Goal: Task Accomplishment & Management: Manage account settings

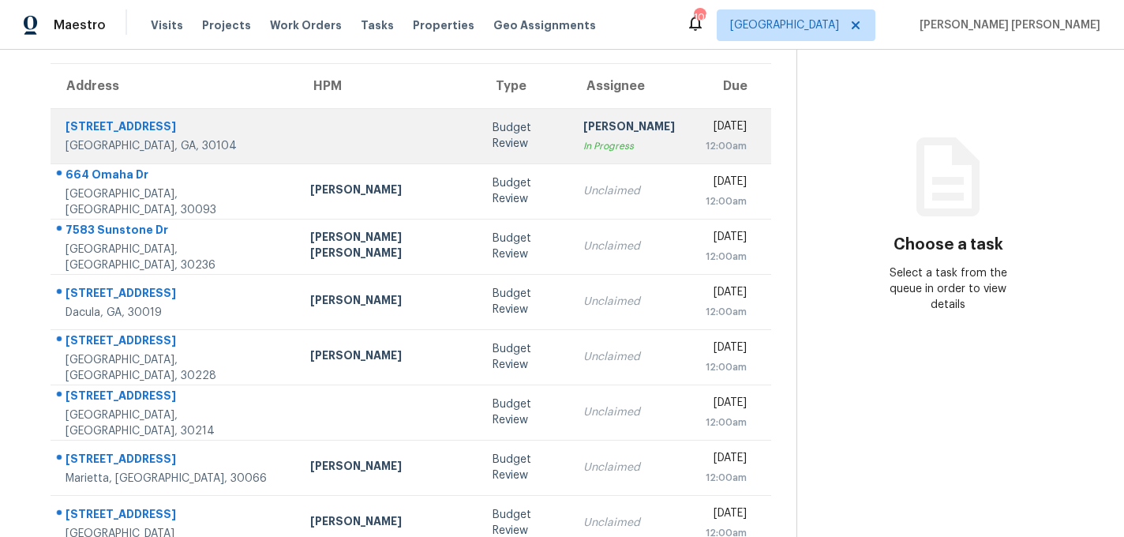
scroll to position [122, 0]
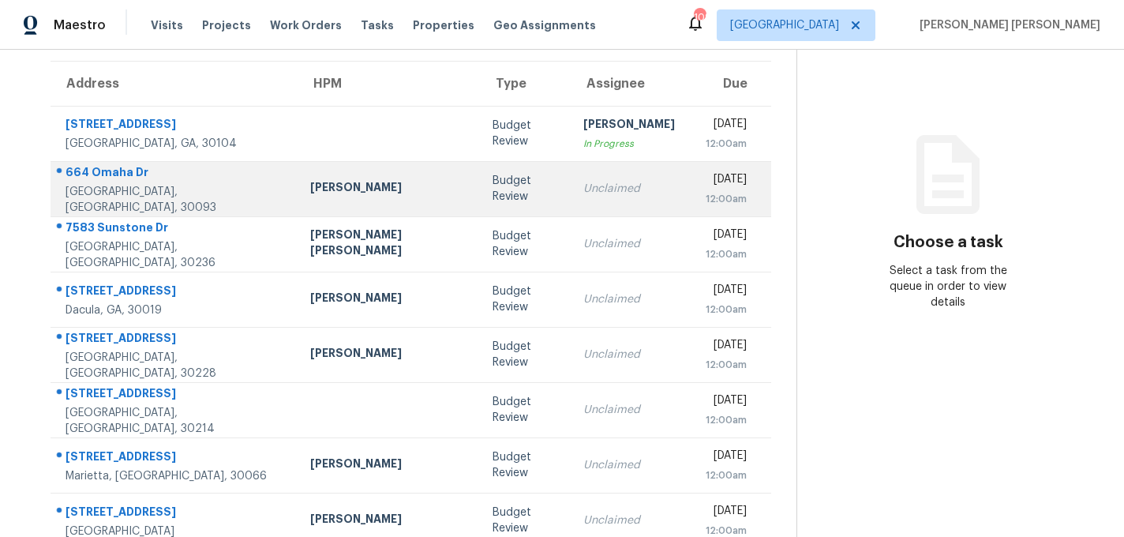
click at [365, 204] on td "[PERSON_NAME]" at bounding box center [389, 188] width 182 height 55
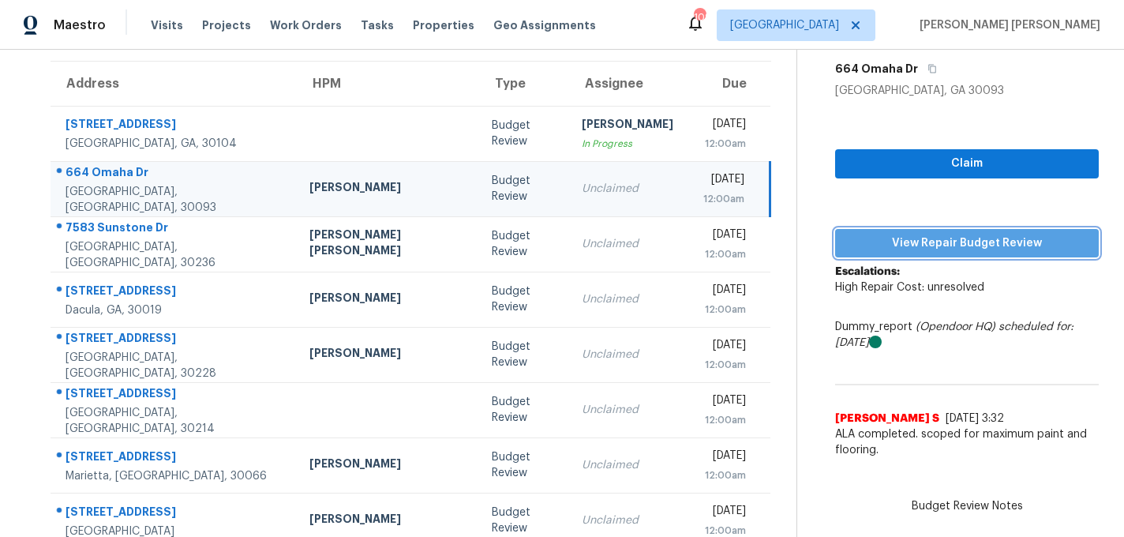
click at [934, 249] on span "View Repair Budget Review" at bounding box center [967, 244] width 238 height 20
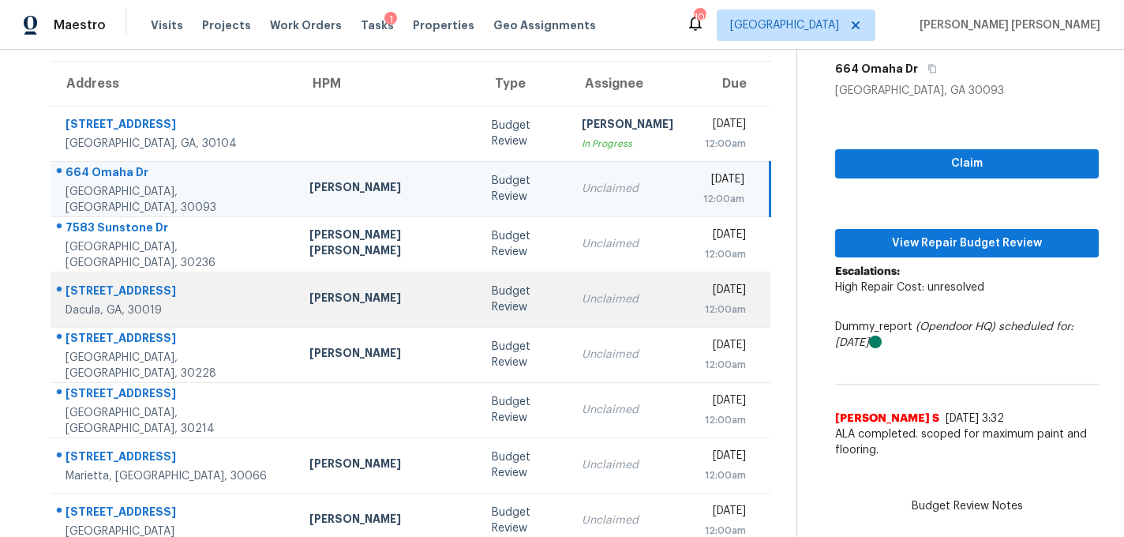
click at [347, 287] on td "Michael Durham" at bounding box center [388, 299] width 182 height 55
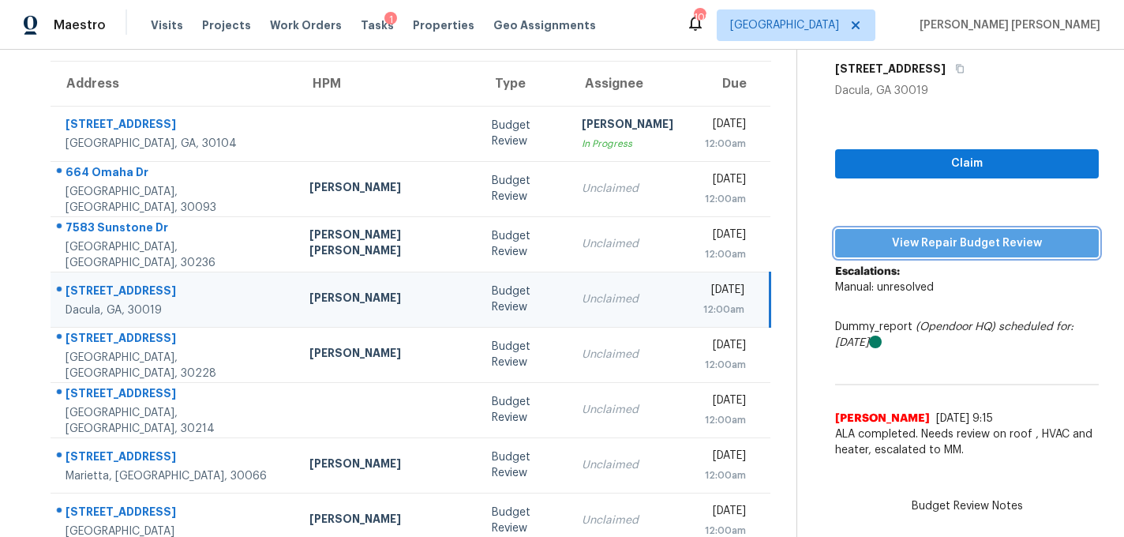
click at [994, 245] on span "View Repair Budget Review" at bounding box center [967, 244] width 238 height 20
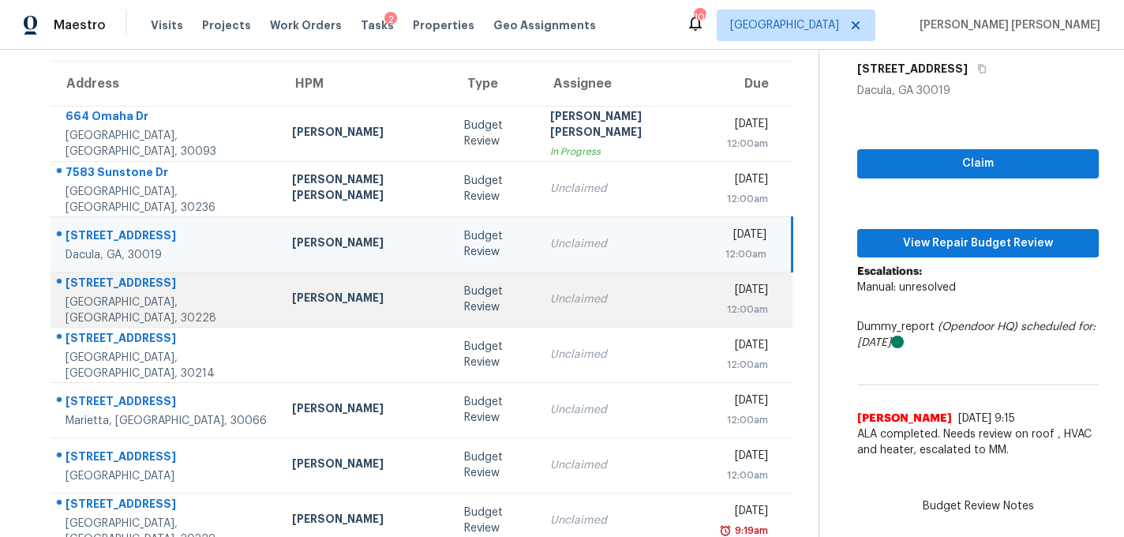
click at [332, 305] on div "Wesley Brooks" at bounding box center [365, 300] width 146 height 20
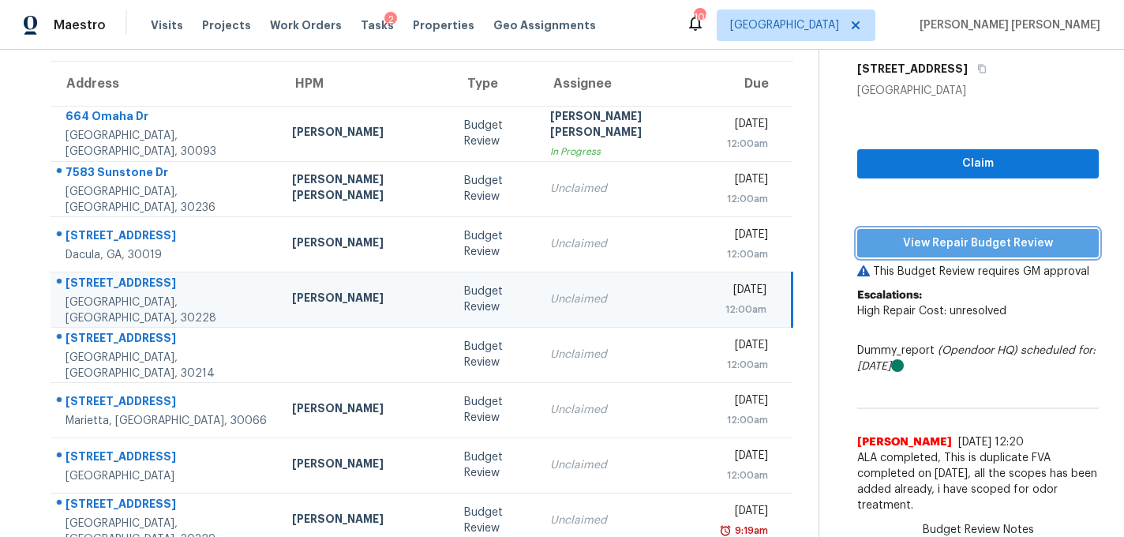
click at [1018, 249] on span "View Repair Budget Review" at bounding box center [978, 244] width 216 height 20
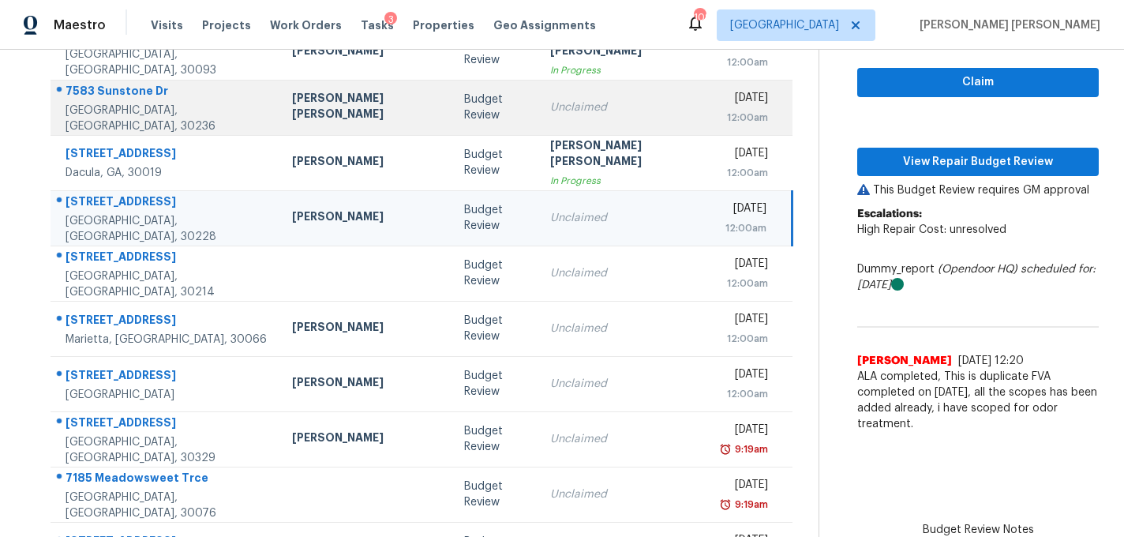
scroll to position [222, 0]
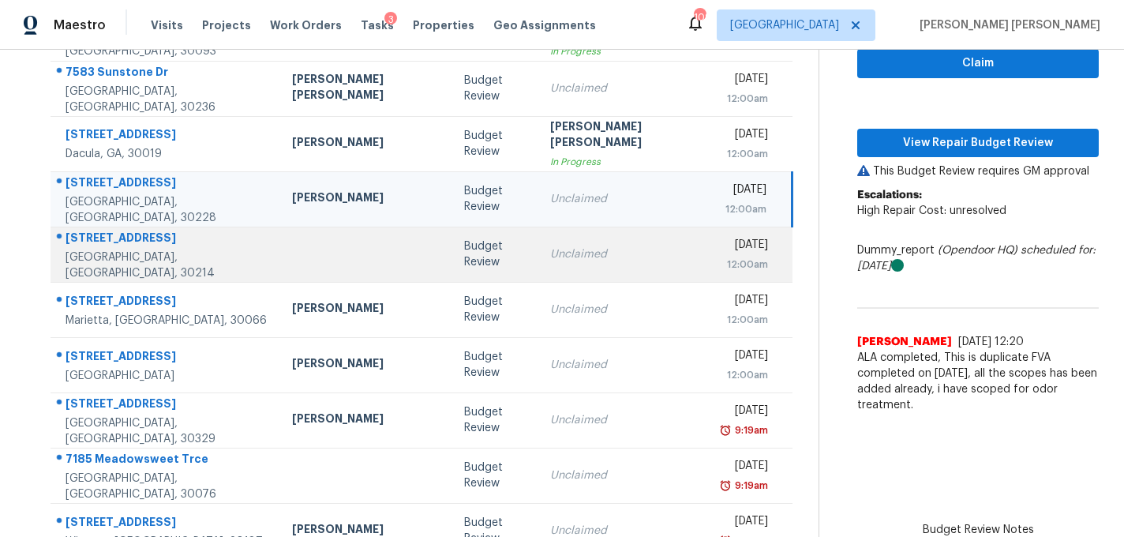
click at [292, 254] on div at bounding box center [365, 255] width 146 height 4
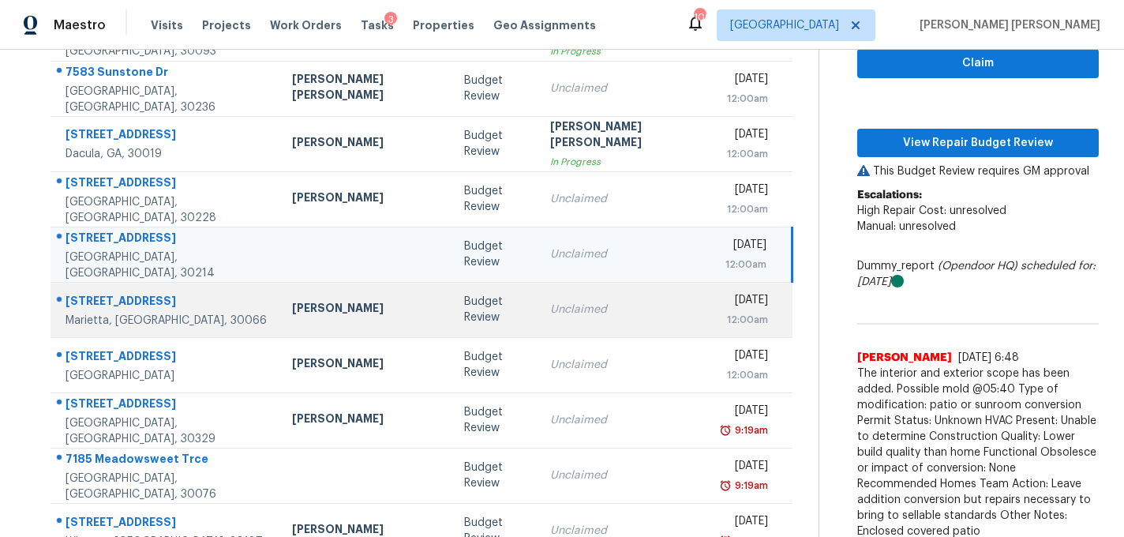
click at [319, 314] on div "[PERSON_NAME]" at bounding box center [365, 310] width 146 height 20
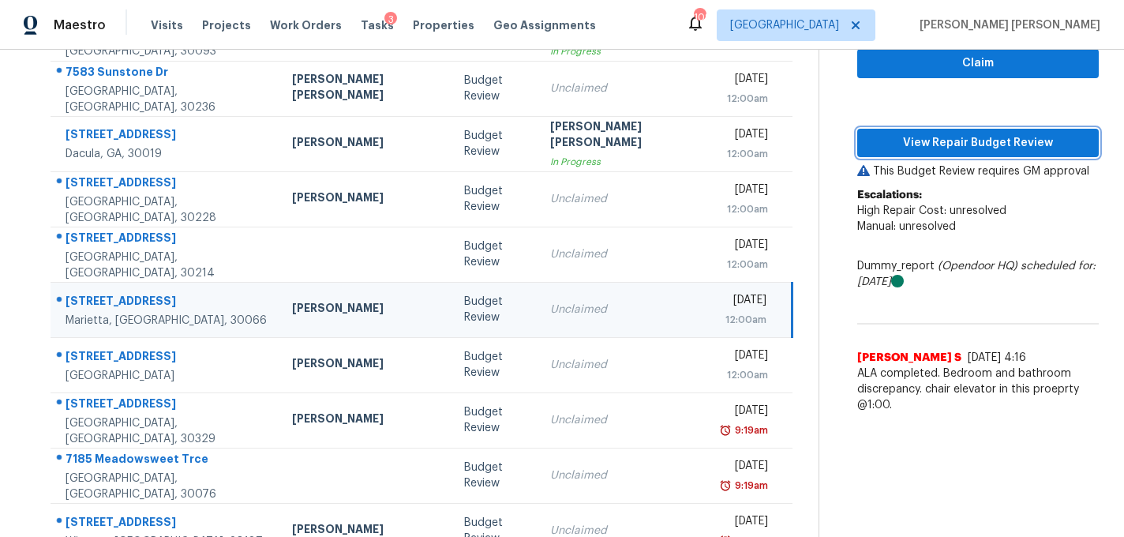
click at [902, 133] on span "View Repair Budget Review" at bounding box center [978, 143] width 216 height 20
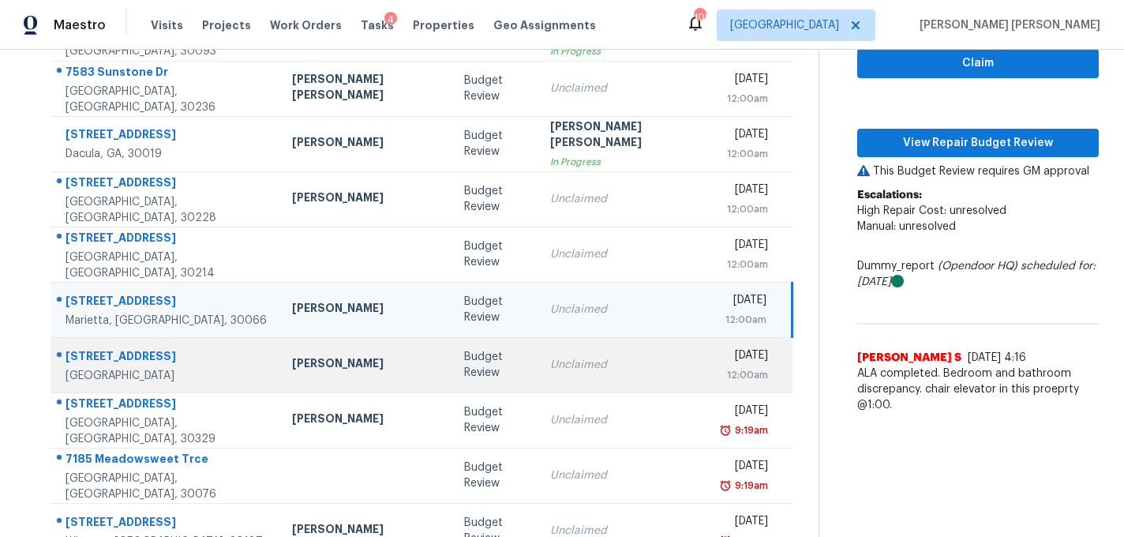
click at [325, 378] on td "Juan Lozano" at bounding box center [364, 364] width 171 height 55
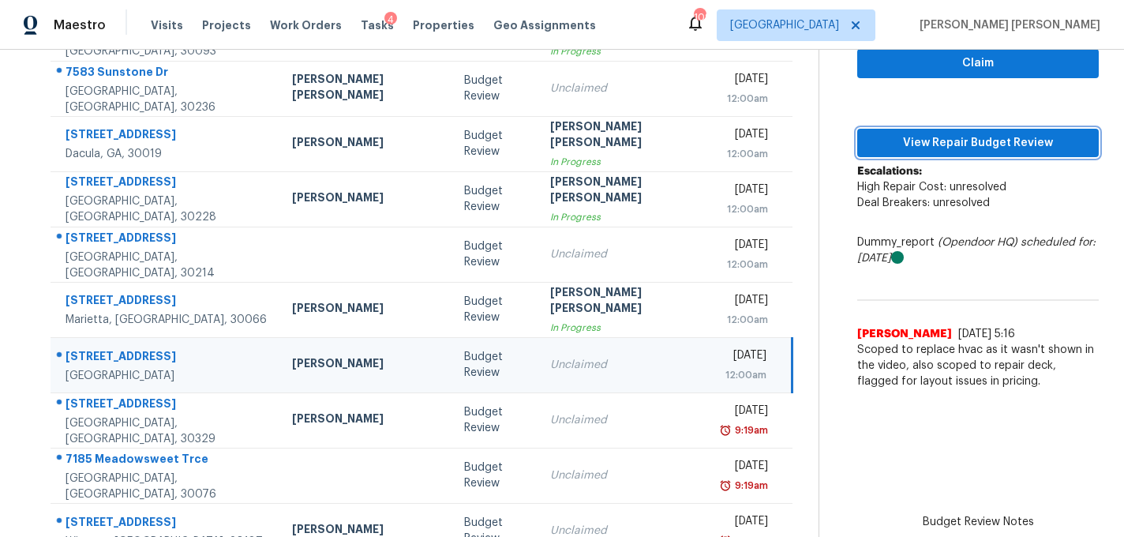
click at [950, 134] on span "View Repair Budget Review" at bounding box center [978, 143] width 216 height 20
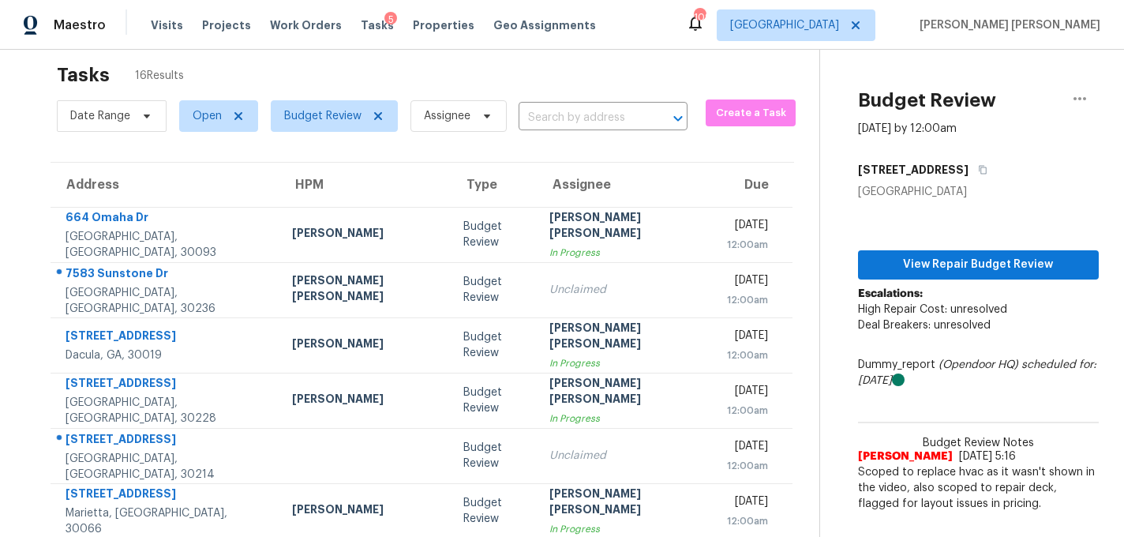
scroll to position [0, 0]
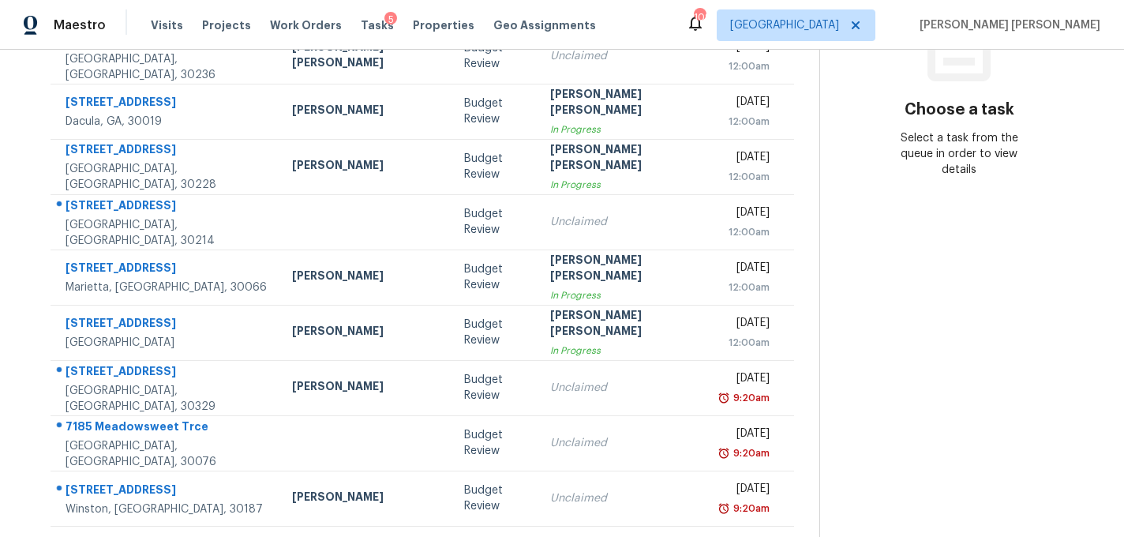
scroll to position [284, 0]
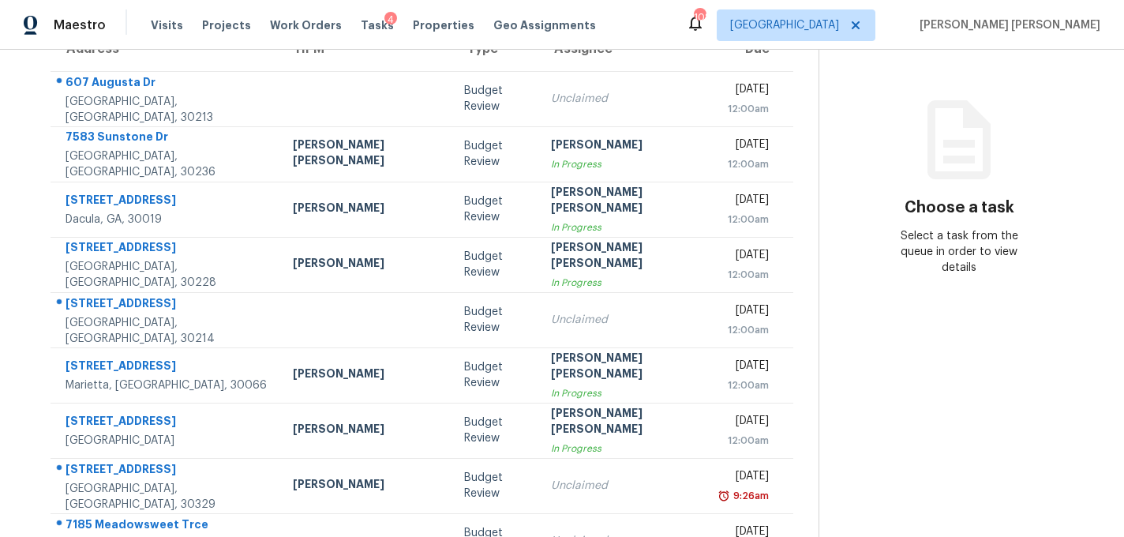
scroll to position [152, 0]
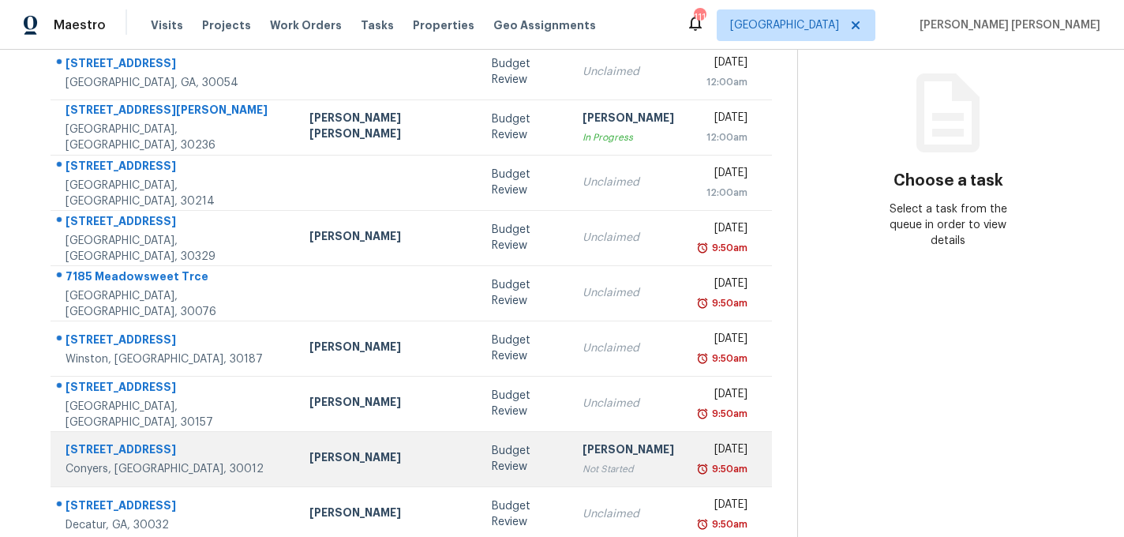
scroll to position [200, 0]
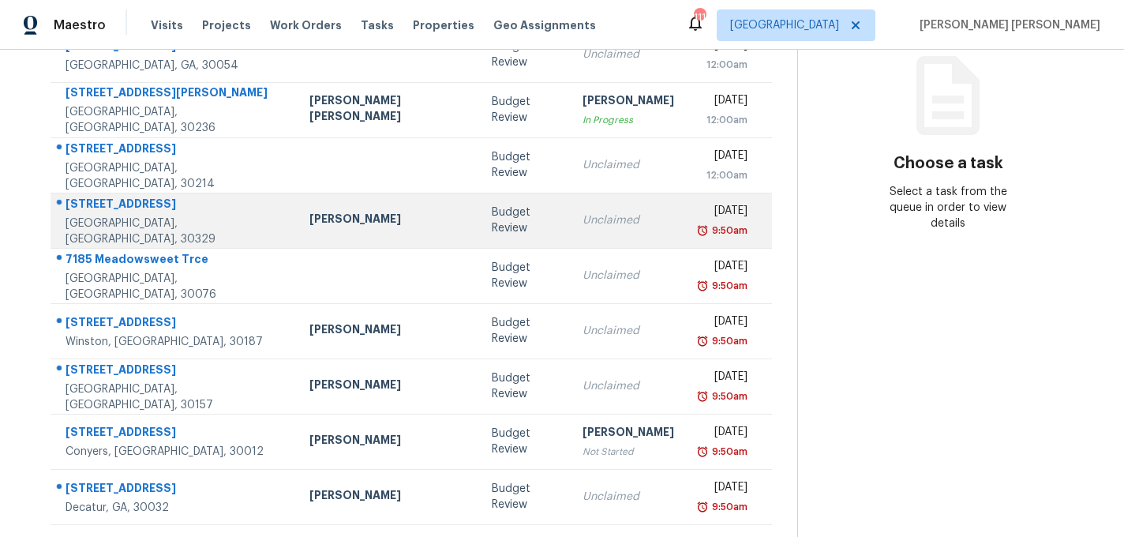
click at [379, 212] on td "Samuel Vetrik" at bounding box center [388, 220] width 182 height 55
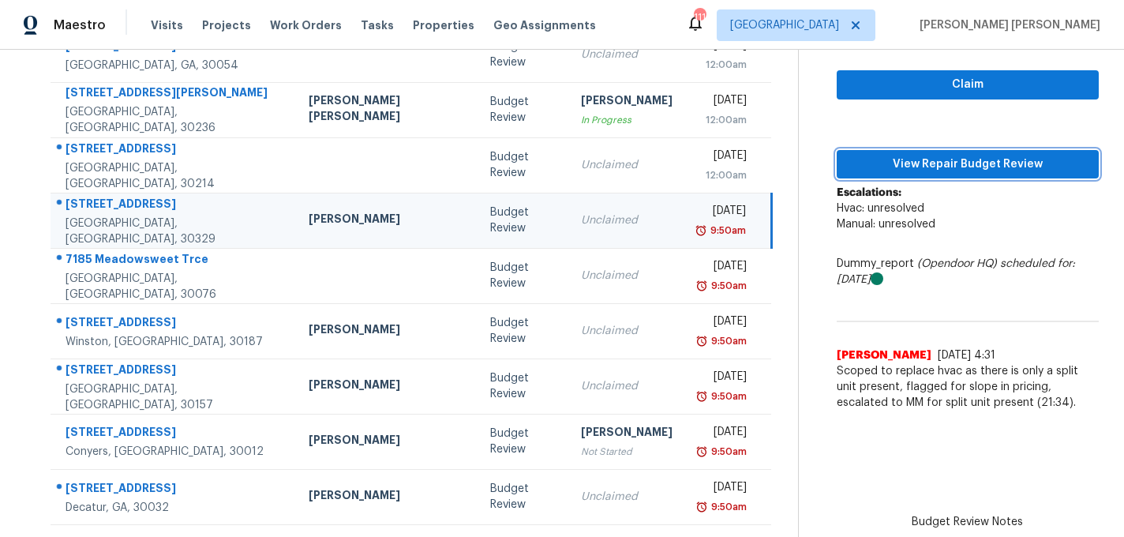
click at [943, 167] on span "View Repair Budget Review" at bounding box center [968, 165] width 238 height 20
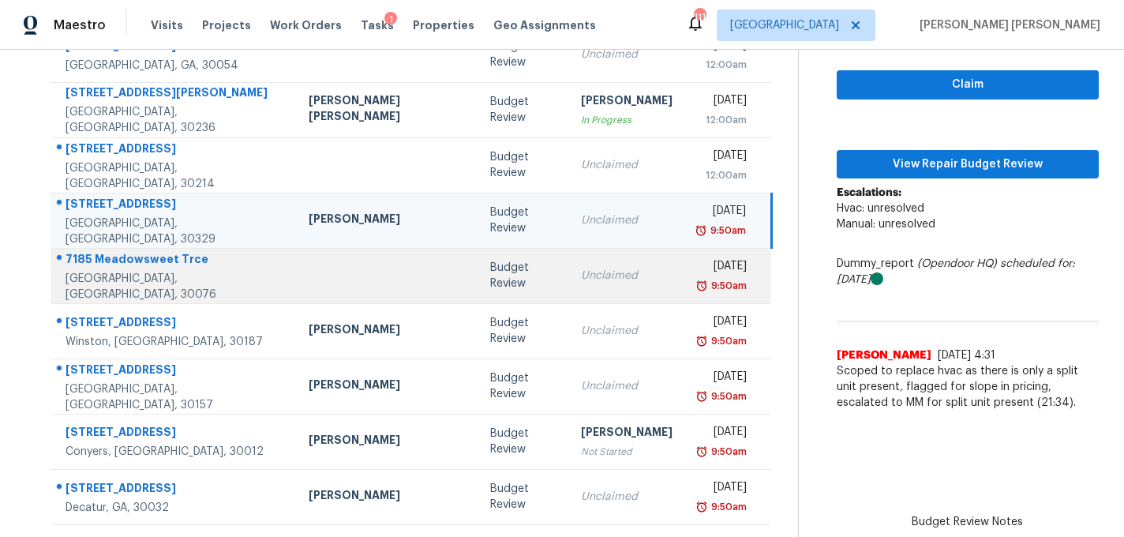
click at [355, 276] on div at bounding box center [387, 276] width 156 height 4
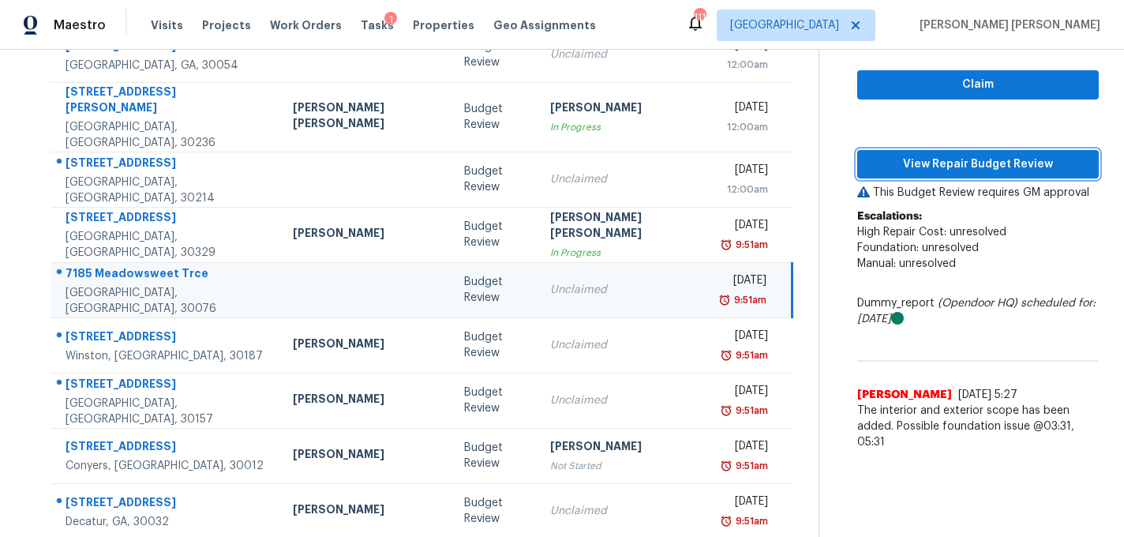
click at [917, 162] on span "View Repair Budget Review" at bounding box center [978, 165] width 216 height 20
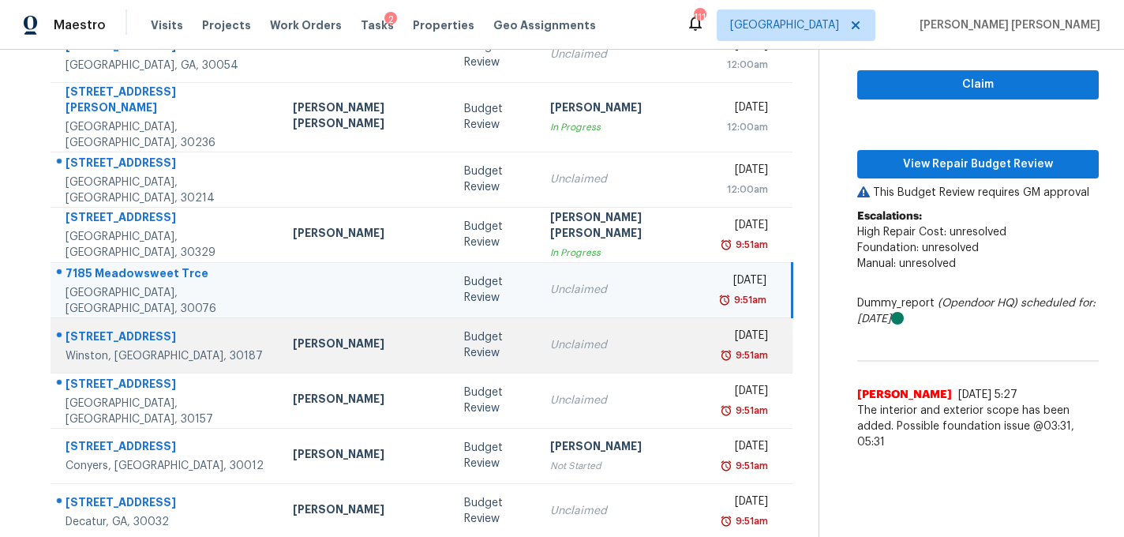
click at [323, 339] on div "Mirsad Srna" at bounding box center [366, 345] width 146 height 20
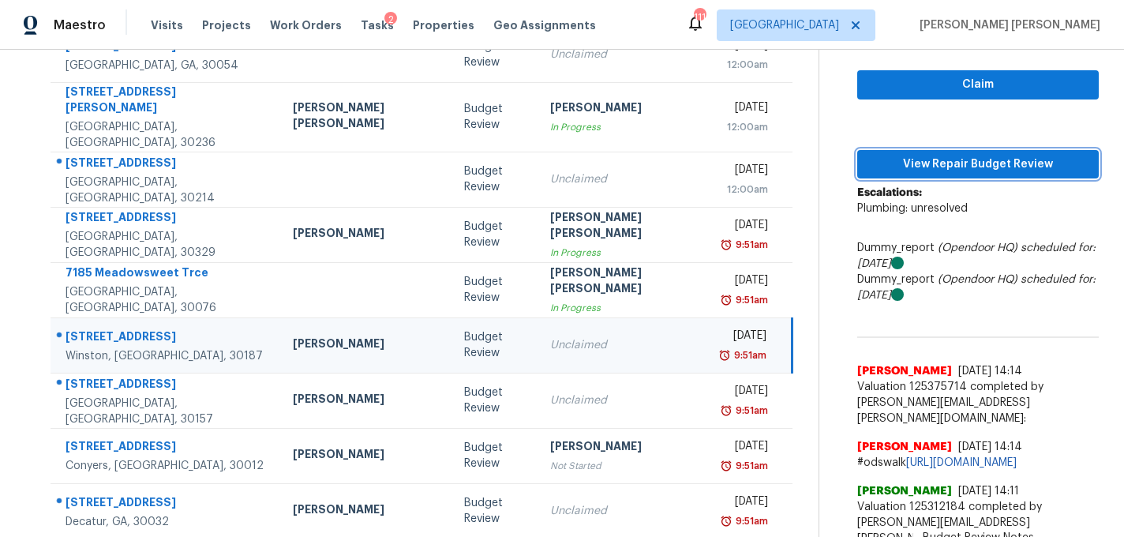
click at [977, 166] on span "View Repair Budget Review" at bounding box center [978, 165] width 216 height 20
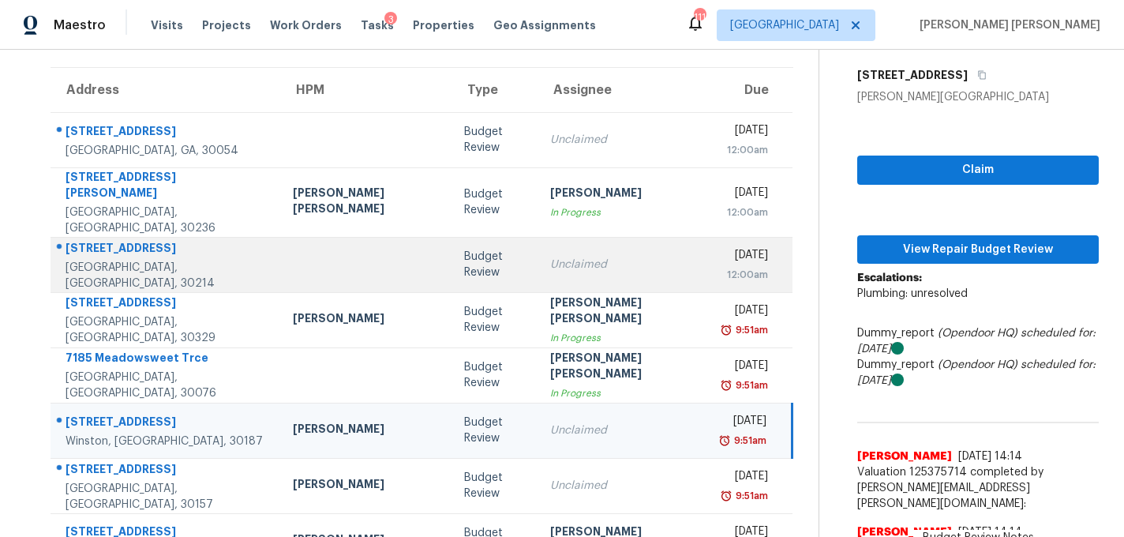
scroll to position [0, 0]
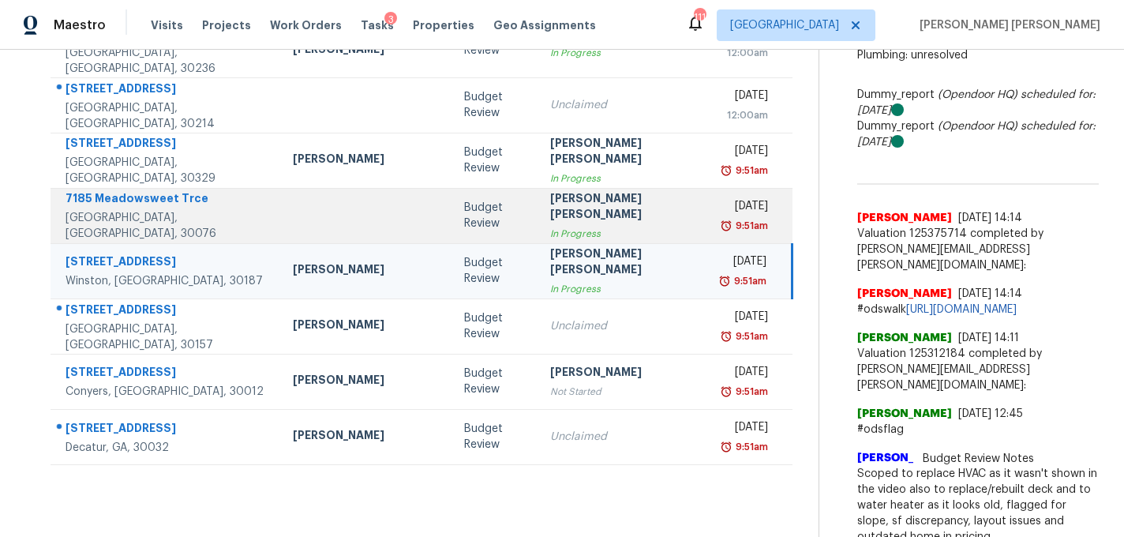
click at [317, 226] on td at bounding box center [365, 215] width 171 height 55
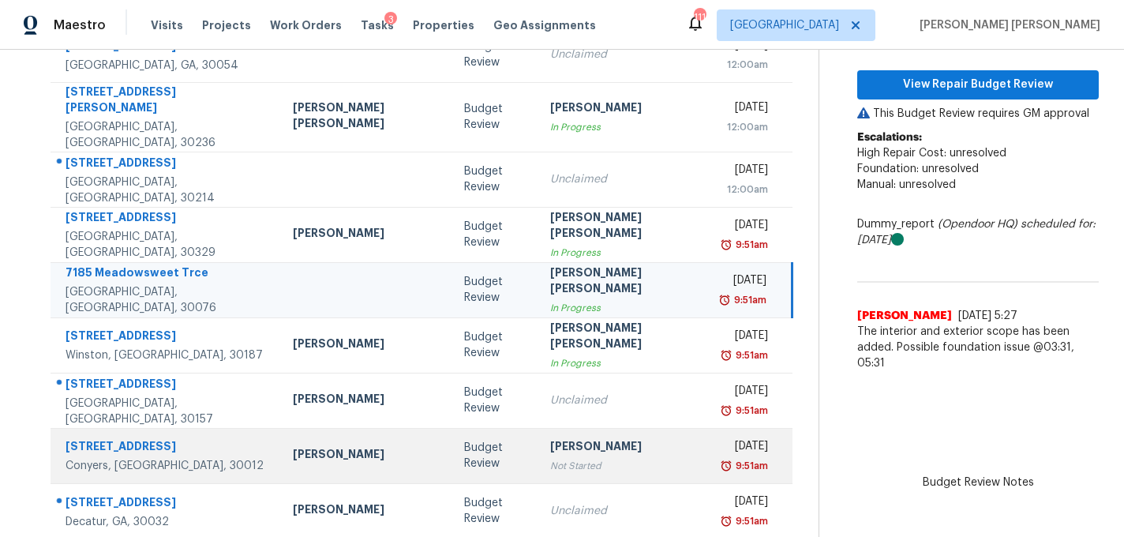
click at [342, 428] on td "Ryan Fogarty" at bounding box center [365, 455] width 171 height 55
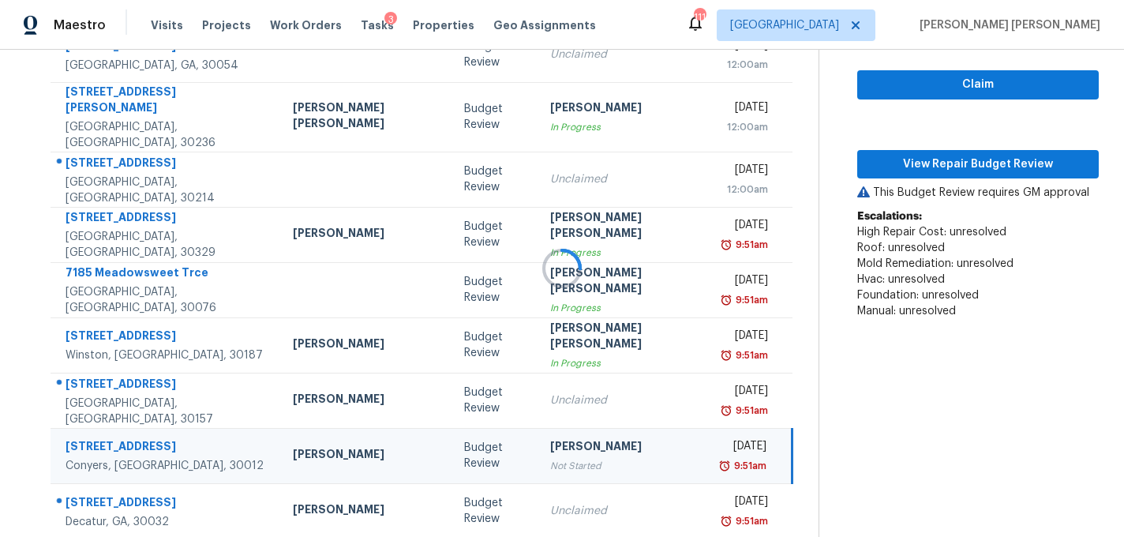
click at [341, 384] on div at bounding box center [562, 268] width 1124 height 537
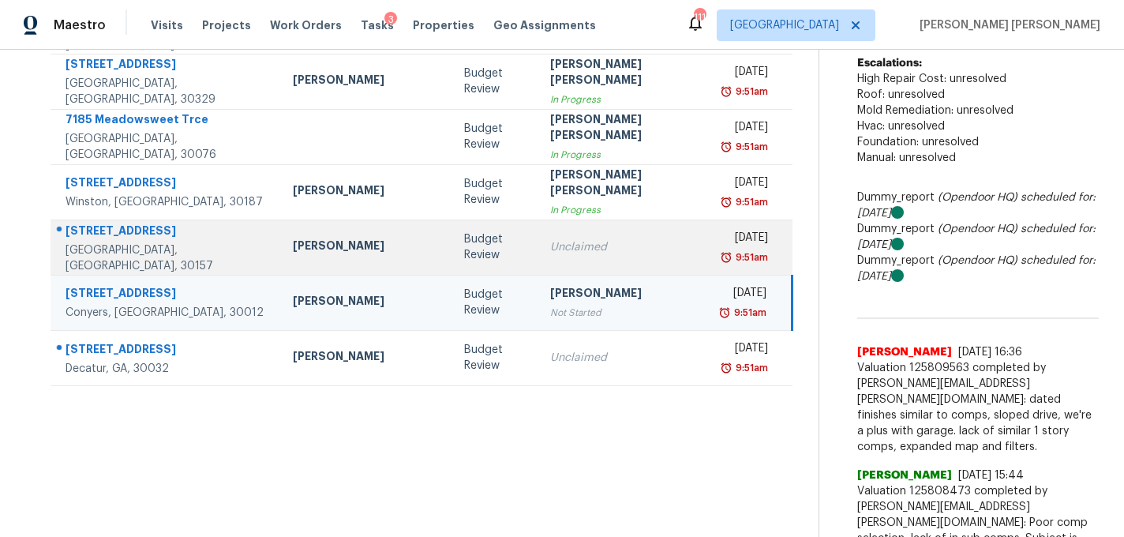
click at [330, 243] on td "Mirsad Srna" at bounding box center [365, 246] width 171 height 55
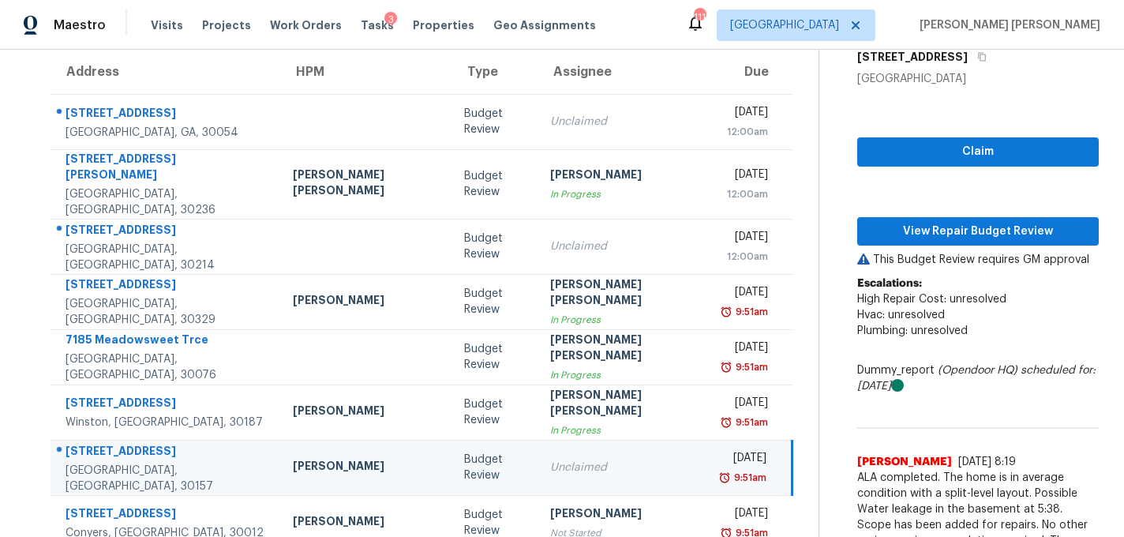
scroll to position [110, 0]
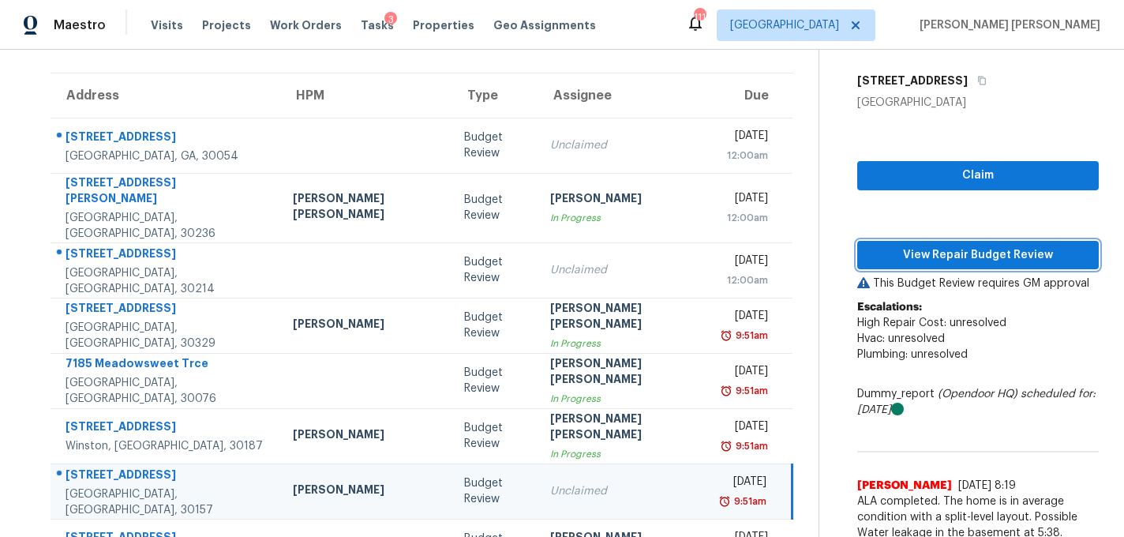
click at [883, 241] on button "View Repair Budget Review" at bounding box center [978, 255] width 242 height 29
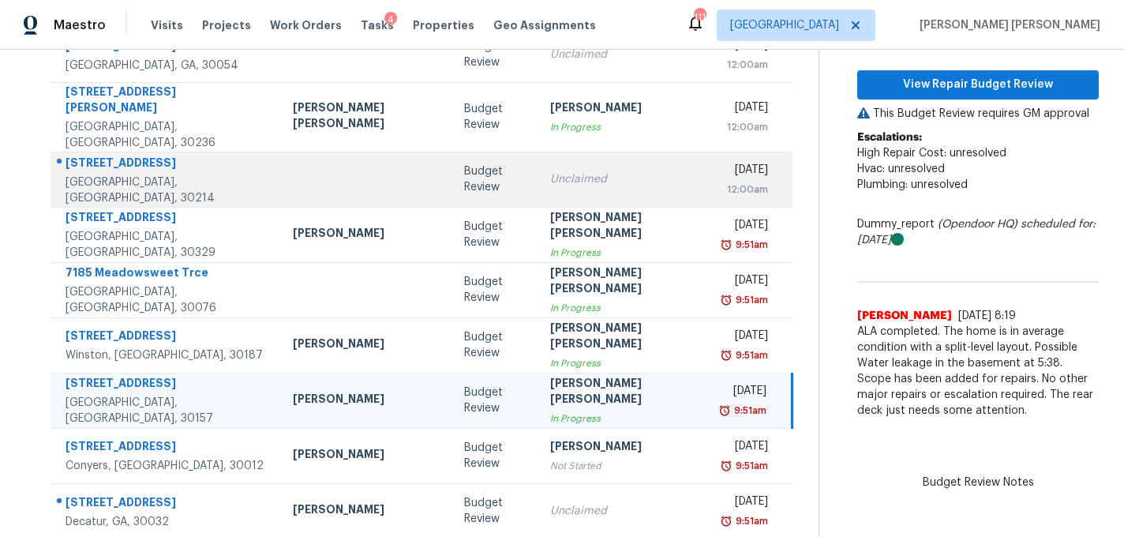
scroll to position [0, 0]
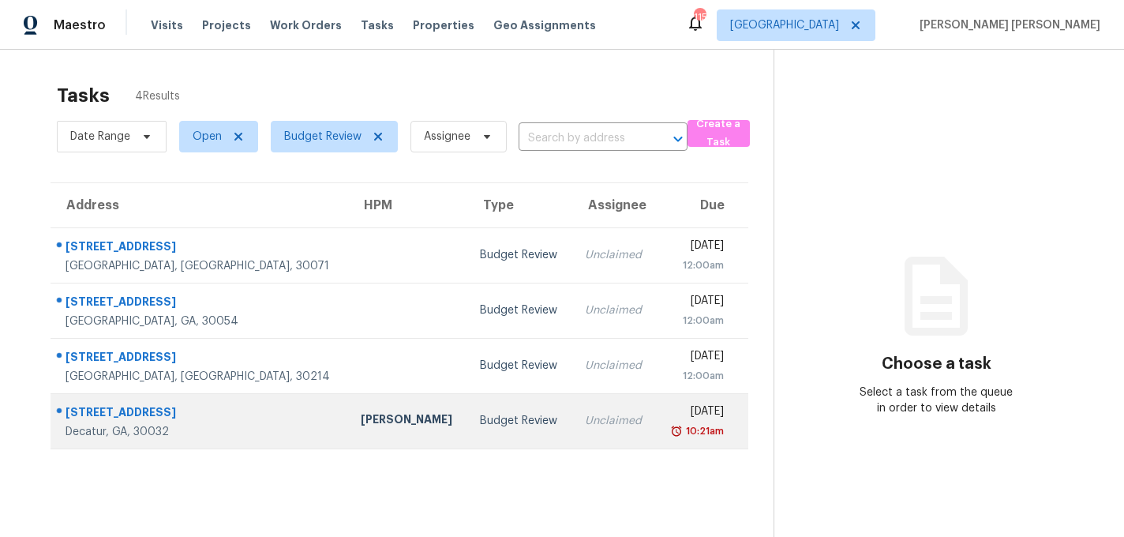
click at [585, 419] on div "Unclaimed" at bounding box center [614, 421] width 58 height 16
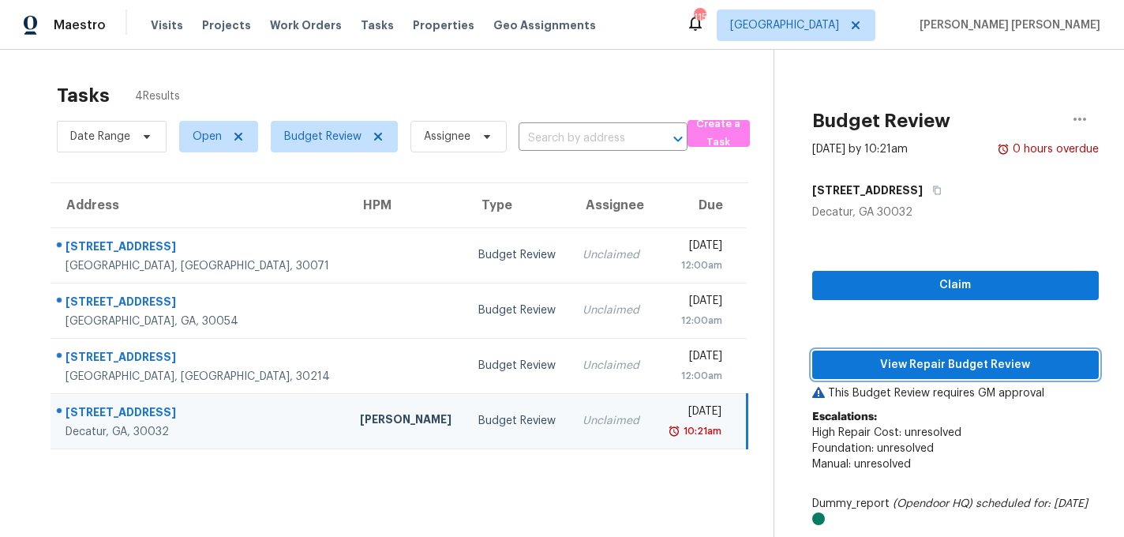
click at [961, 364] on span "View Repair Budget Review" at bounding box center [955, 365] width 261 height 20
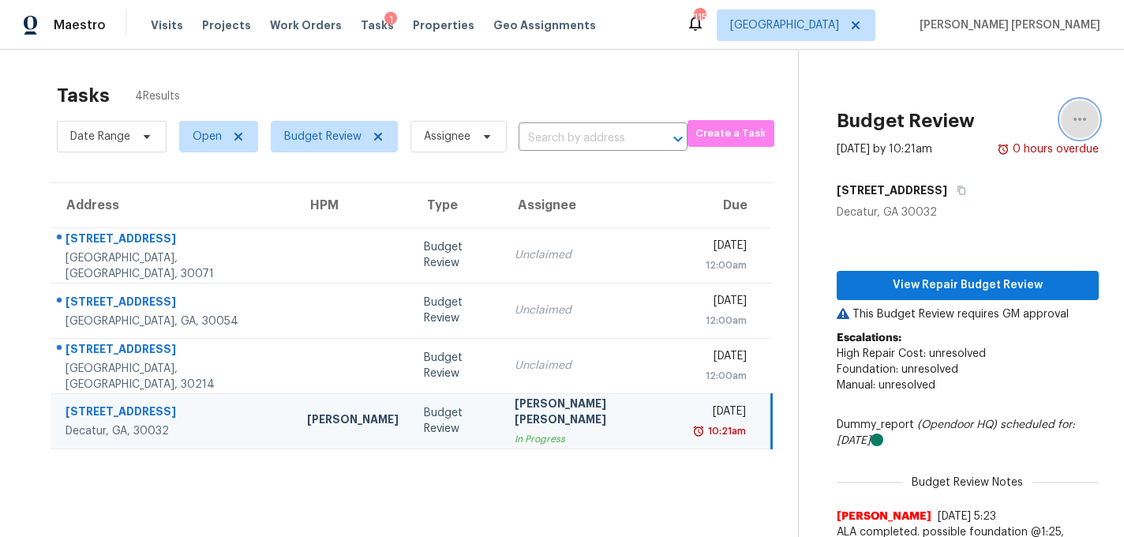
click at [1082, 123] on icon "button" at bounding box center [1079, 119] width 19 height 19
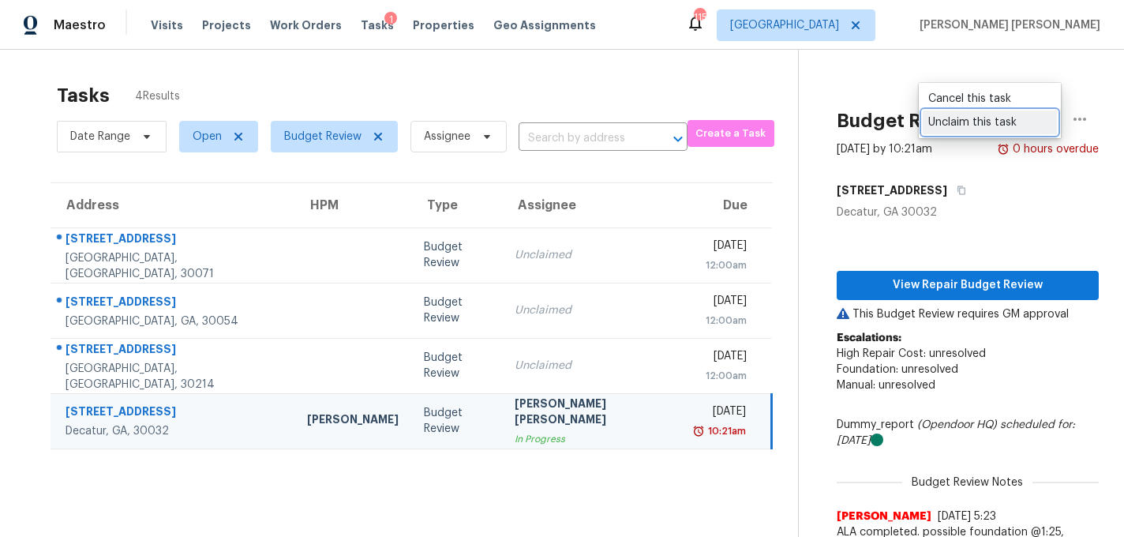
click at [999, 126] on div "Unclaim this task" at bounding box center [989, 122] width 123 height 16
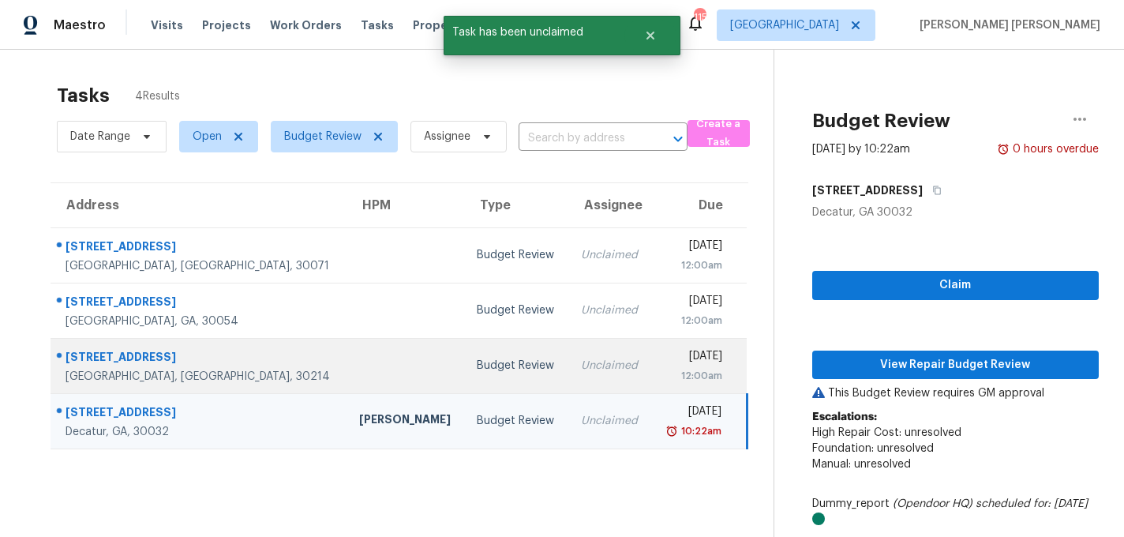
click at [464, 381] on td "Budget Review" at bounding box center [516, 365] width 104 height 55
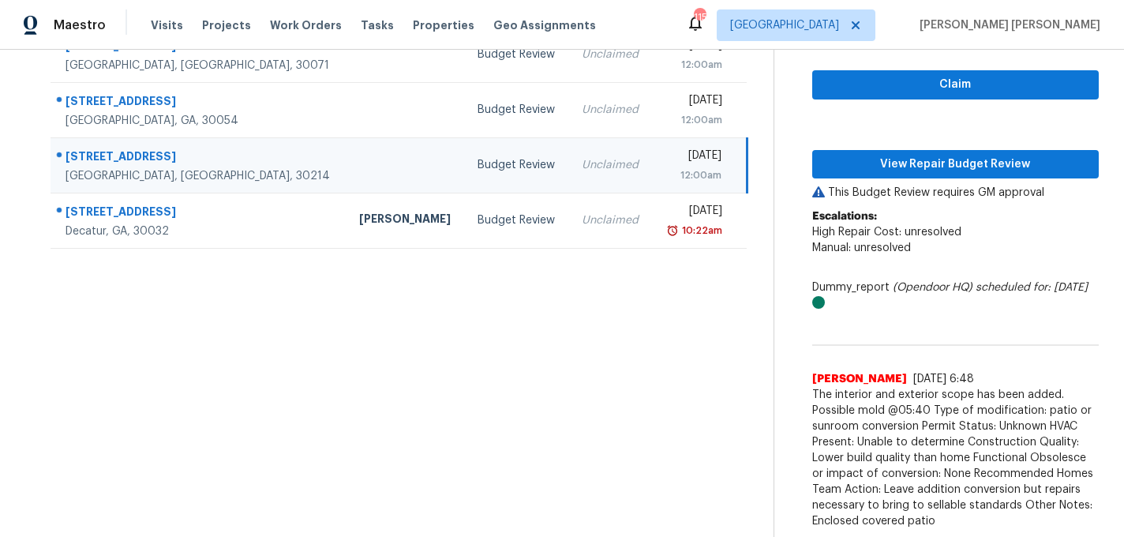
scroll to position [17, 0]
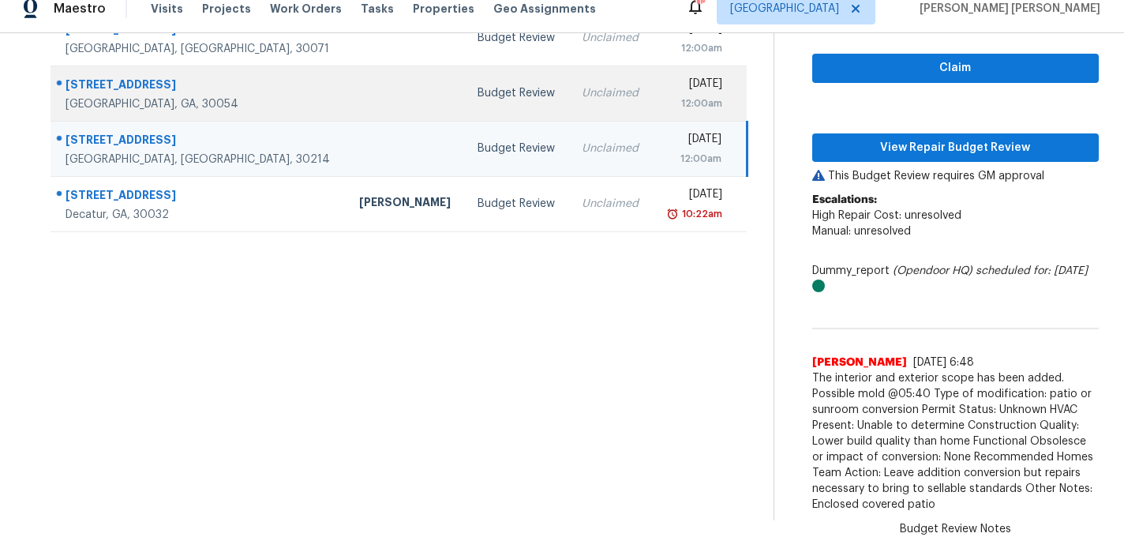
click at [347, 99] on td at bounding box center [406, 93] width 118 height 55
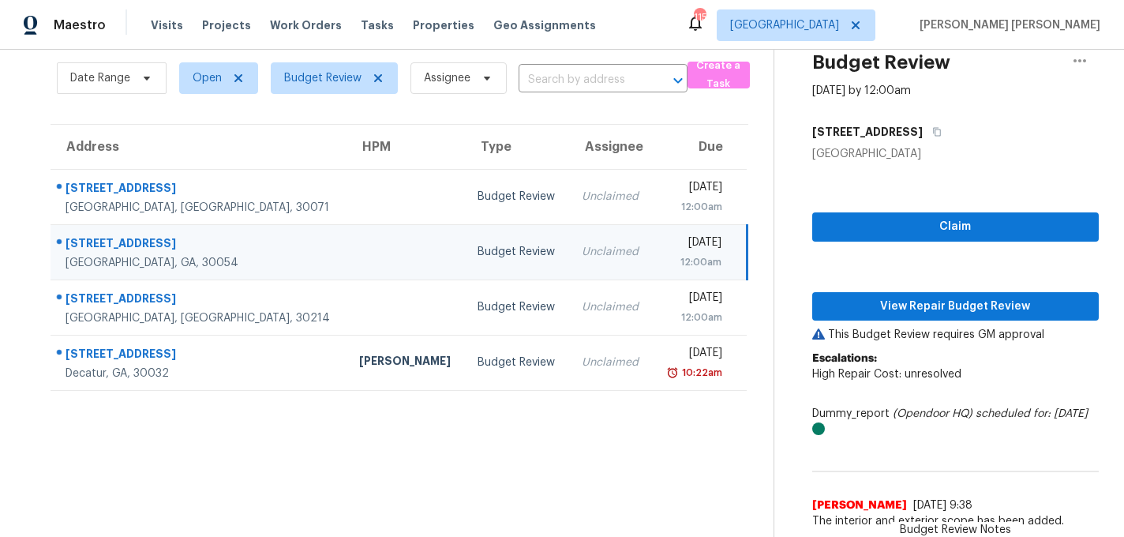
scroll to position [1, 0]
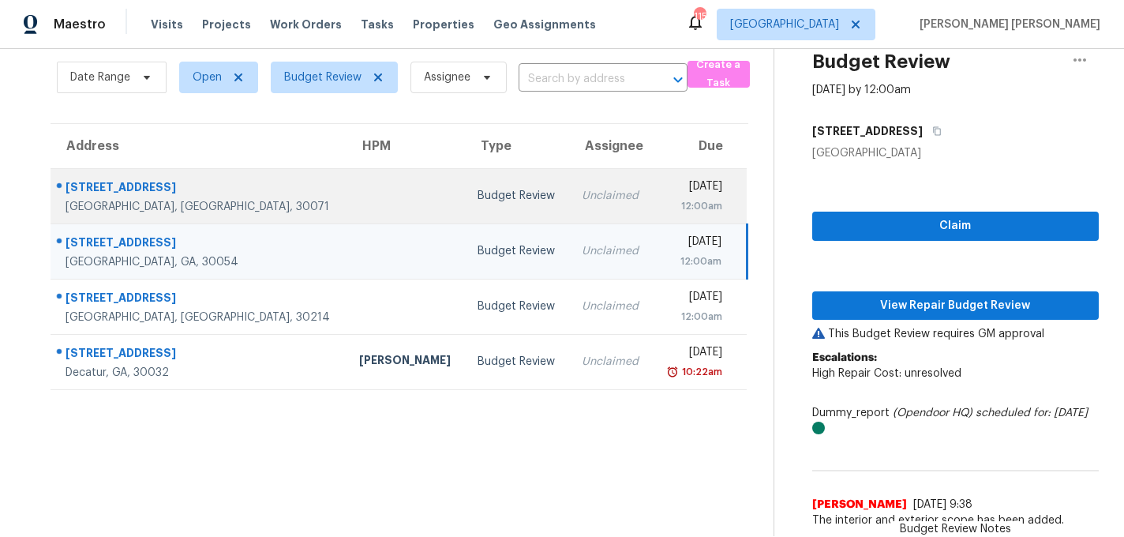
click at [347, 200] on td at bounding box center [406, 195] width 118 height 55
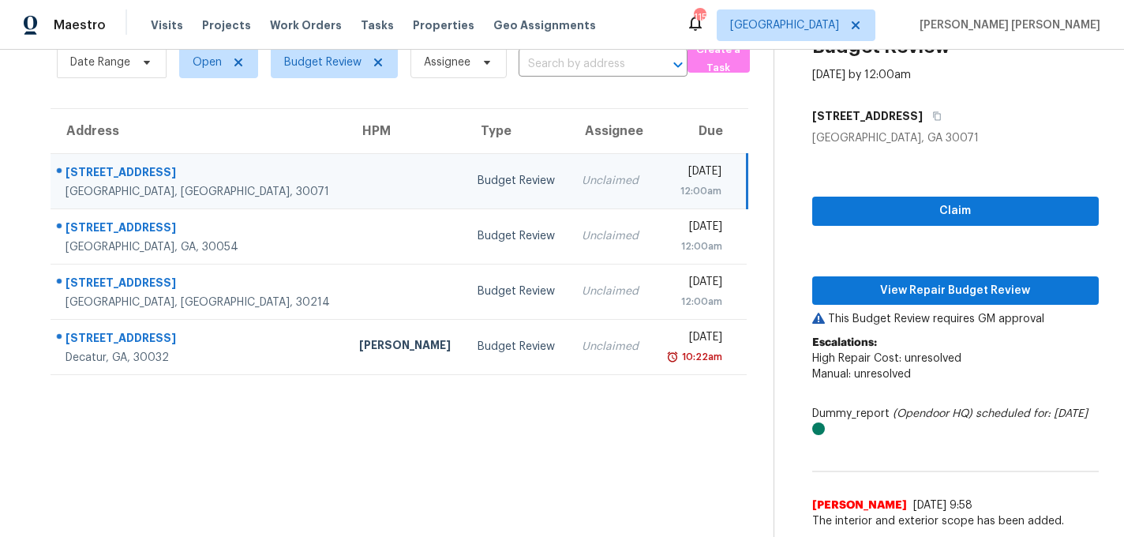
scroll to position [17, 0]
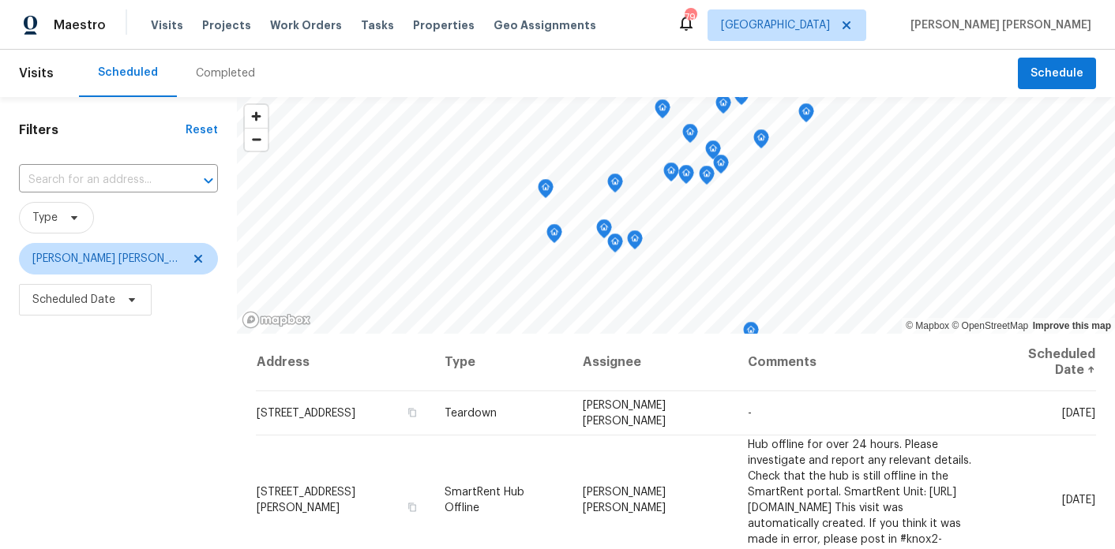
scroll to position [152, 0]
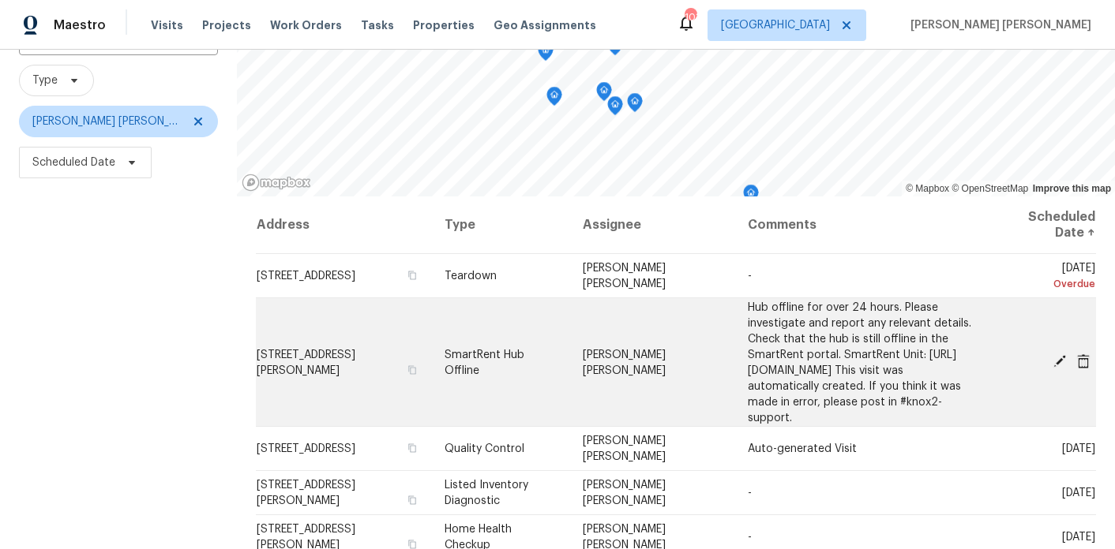
scroll to position [141, 0]
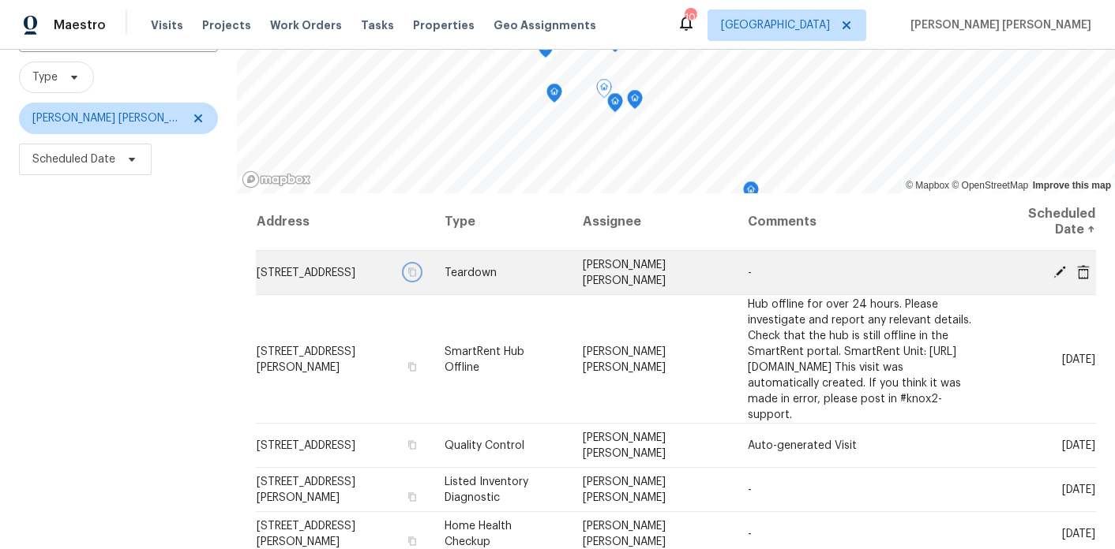
click at [416, 276] on icon "button" at bounding box center [412, 272] width 8 height 9
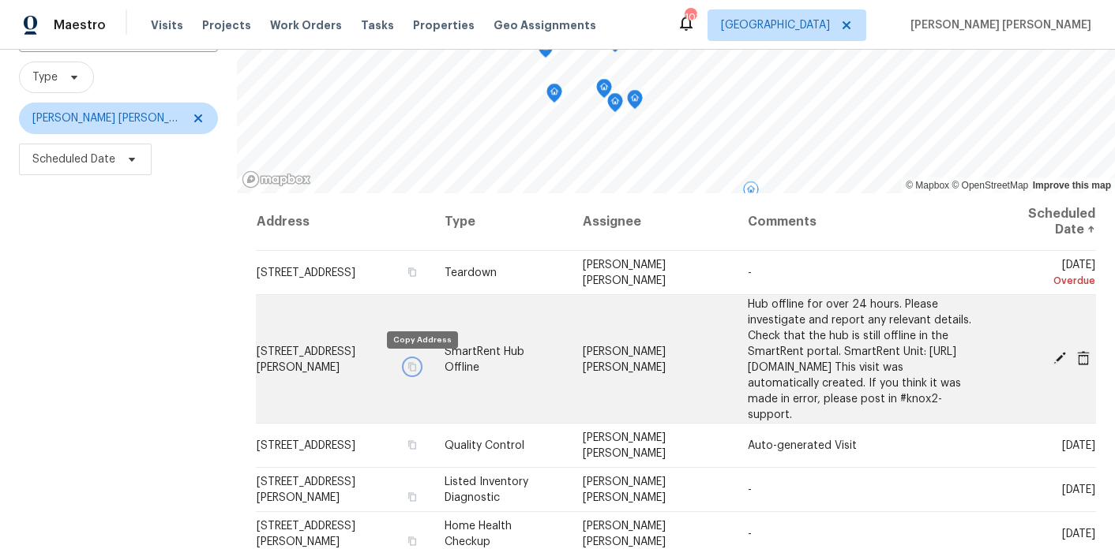
click at [417, 367] on icon "button" at bounding box center [411, 366] width 9 height 9
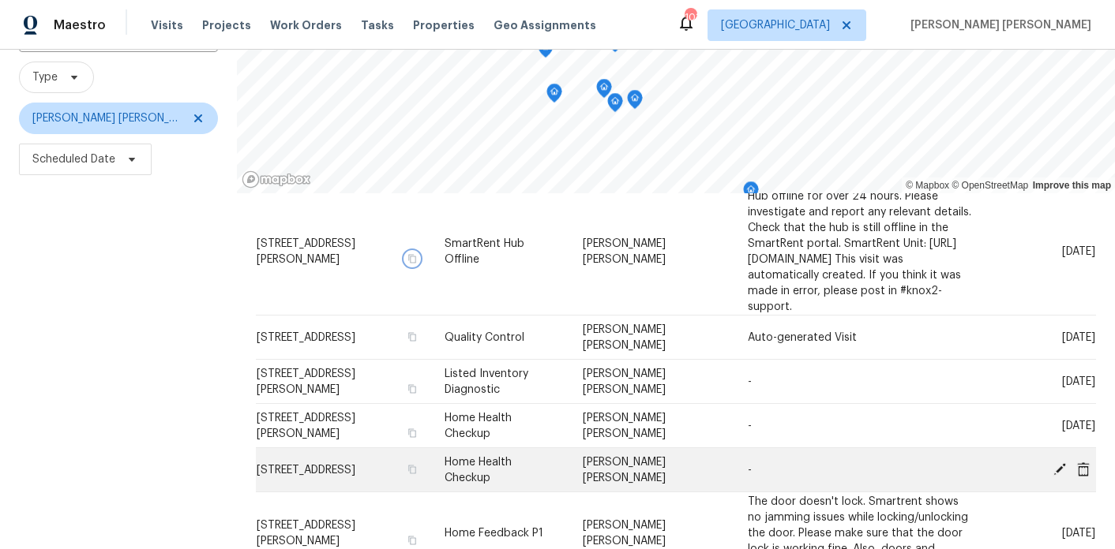
scroll to position [127, 0]
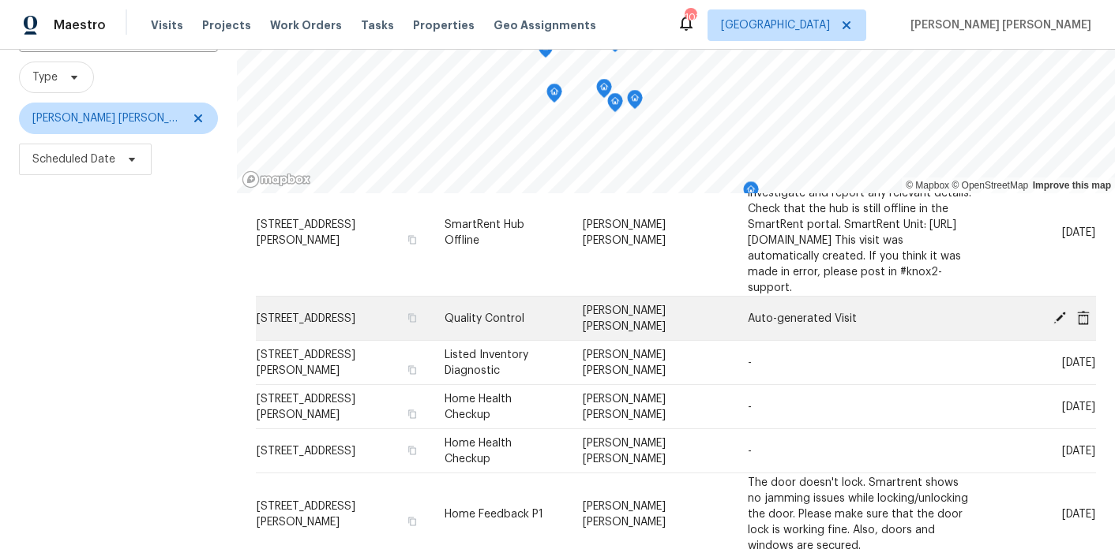
click at [1062, 315] on icon at bounding box center [1059, 317] width 13 height 13
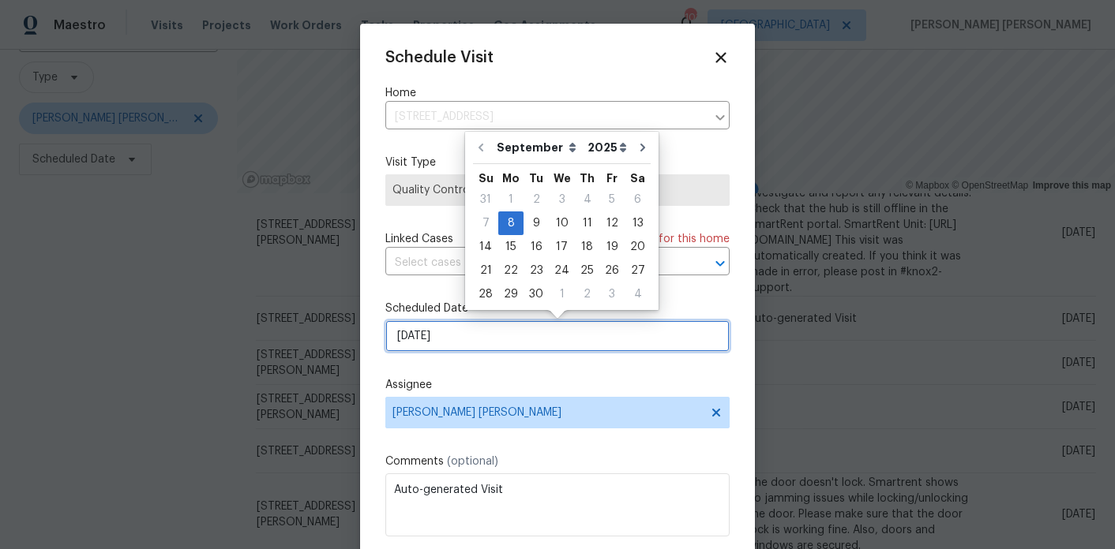
click at [609, 347] on input "[DATE]" at bounding box center [557, 336] width 344 height 32
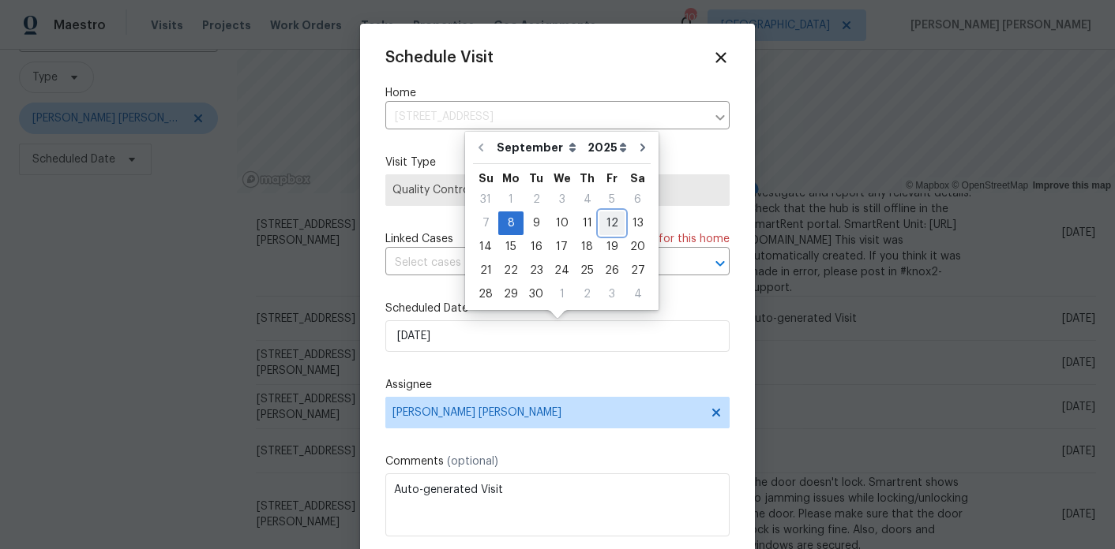
click at [599, 227] on div "12" at bounding box center [611, 223] width 25 height 22
type input "9/12/2025"
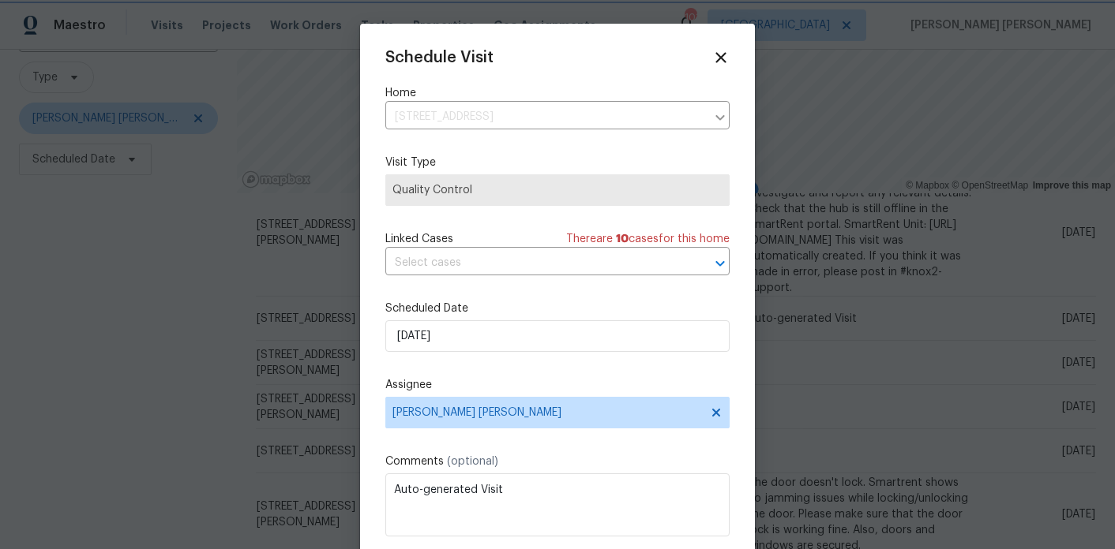
scroll to position [28, 0]
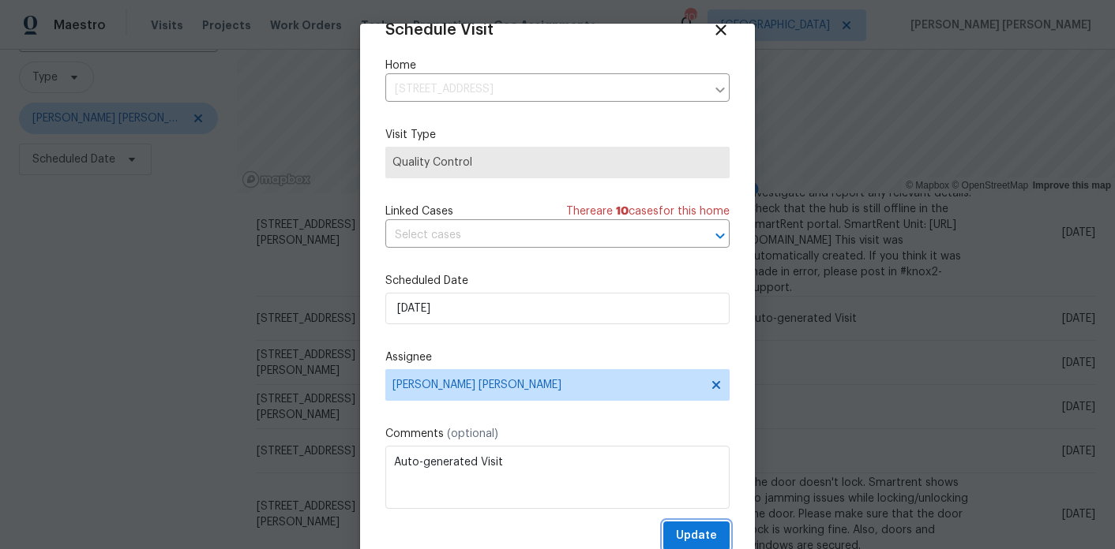
click at [687, 534] on span "Update" at bounding box center [696, 537] width 41 height 20
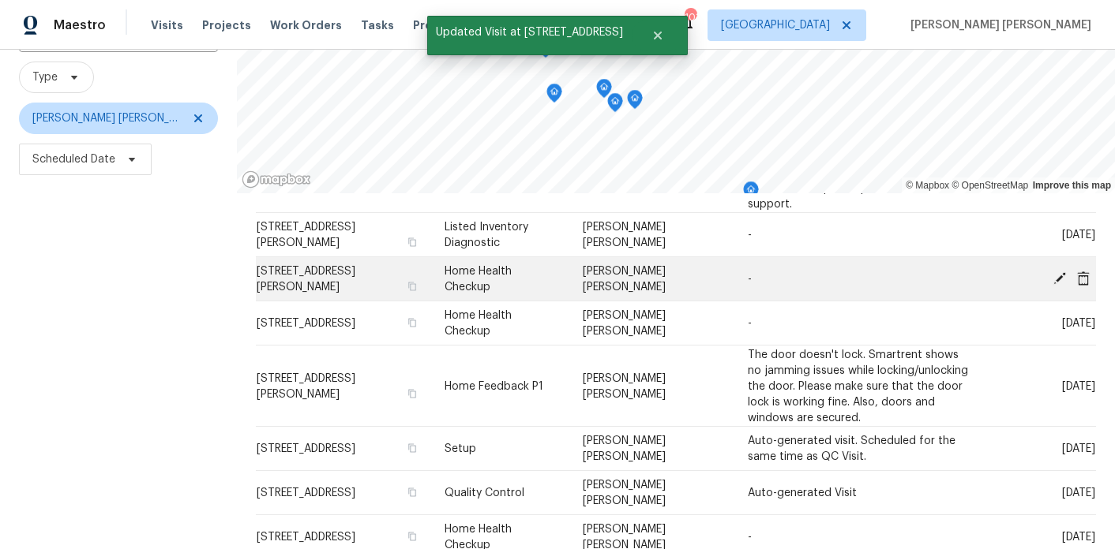
scroll to position [227, 0]
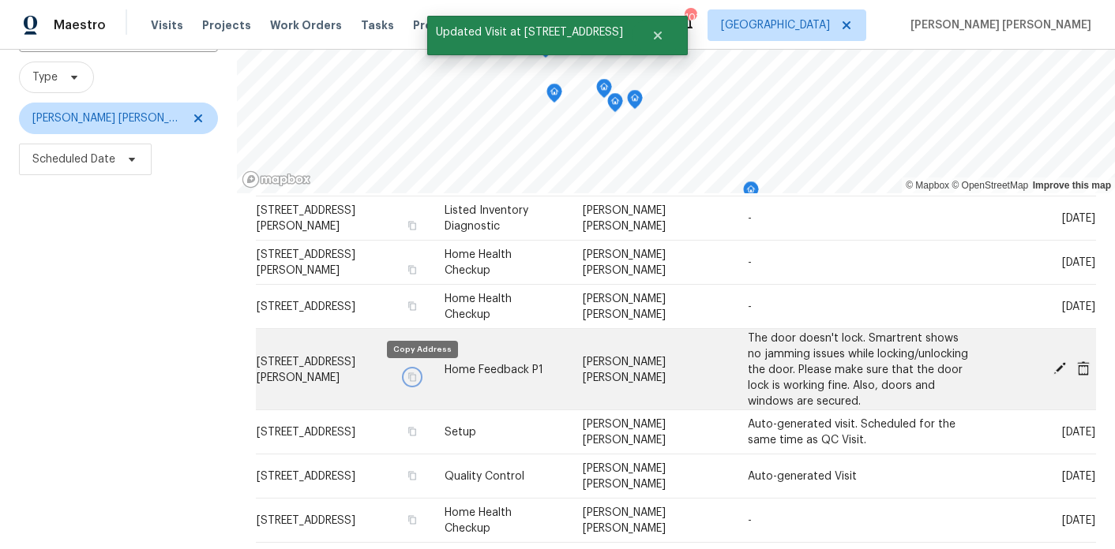
click at [417, 375] on icon "button" at bounding box center [411, 376] width 9 height 9
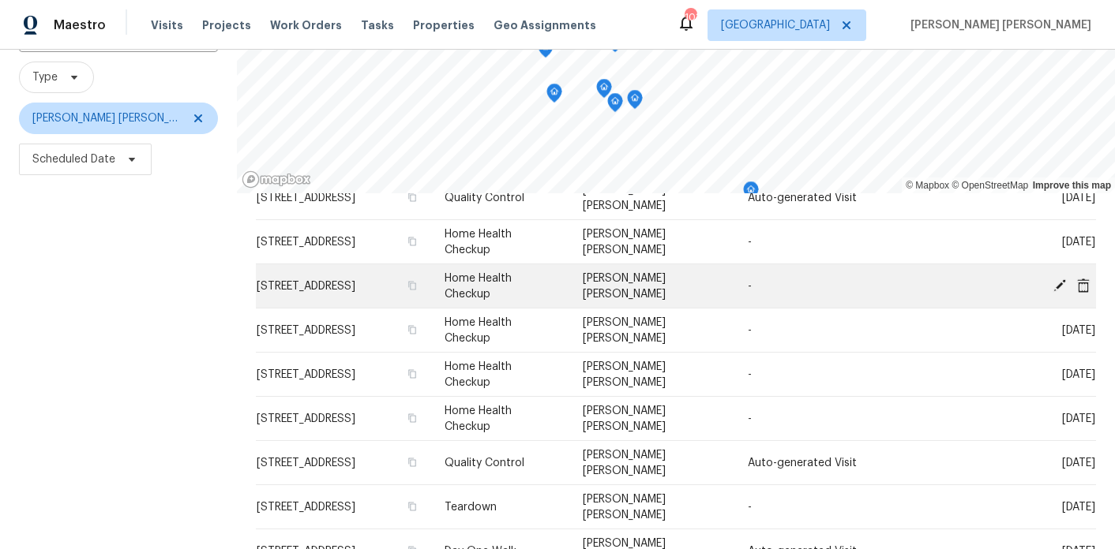
scroll to position [500, 0]
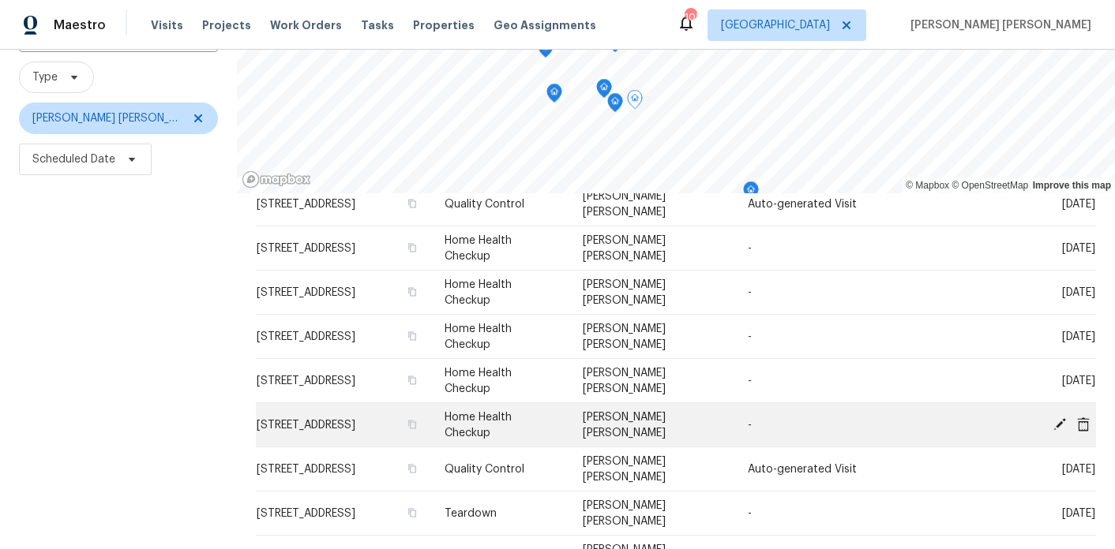
click at [1062, 421] on icon at bounding box center [1059, 424] width 13 height 13
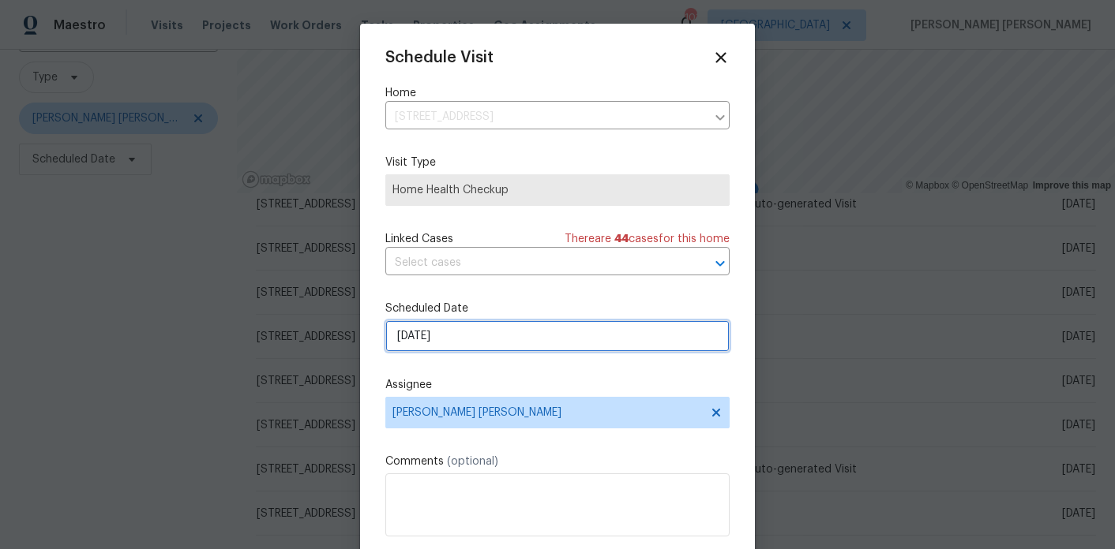
click at [422, 343] on input "[DATE]" at bounding box center [557, 336] width 344 height 32
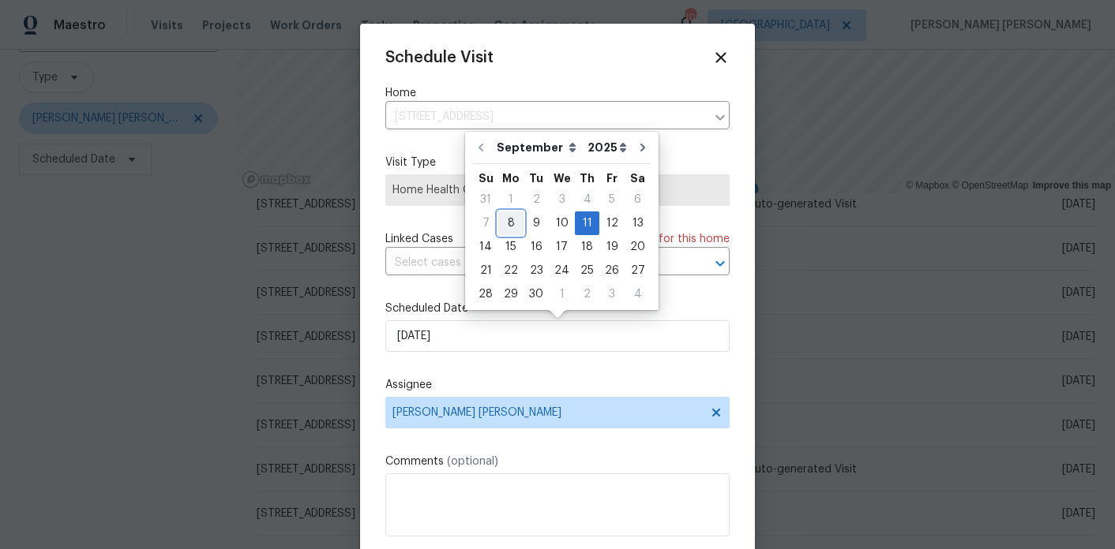
click at [513, 218] on div "8" at bounding box center [510, 223] width 25 height 22
type input "[DATE]"
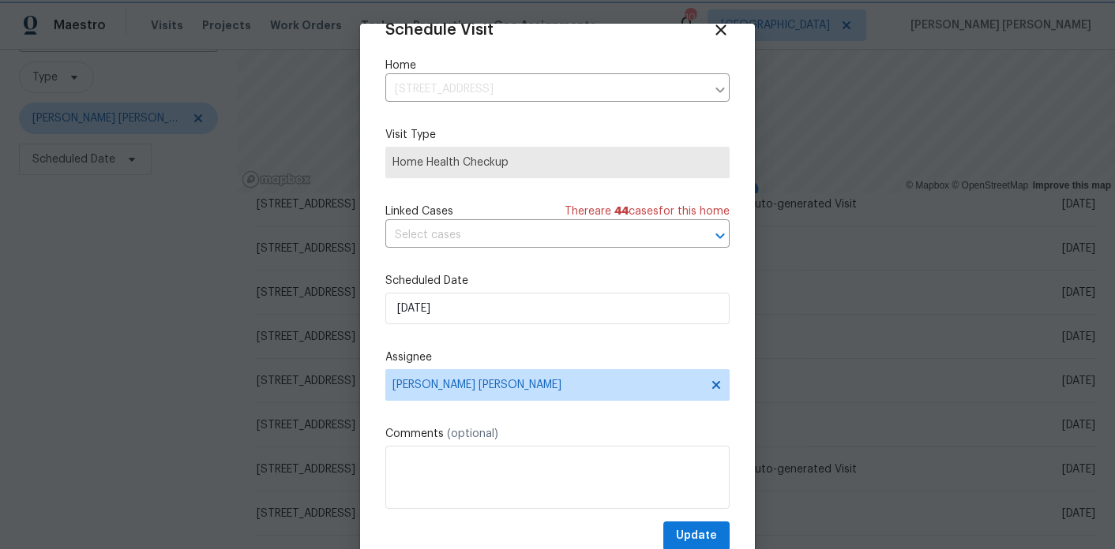
scroll to position [51, 0]
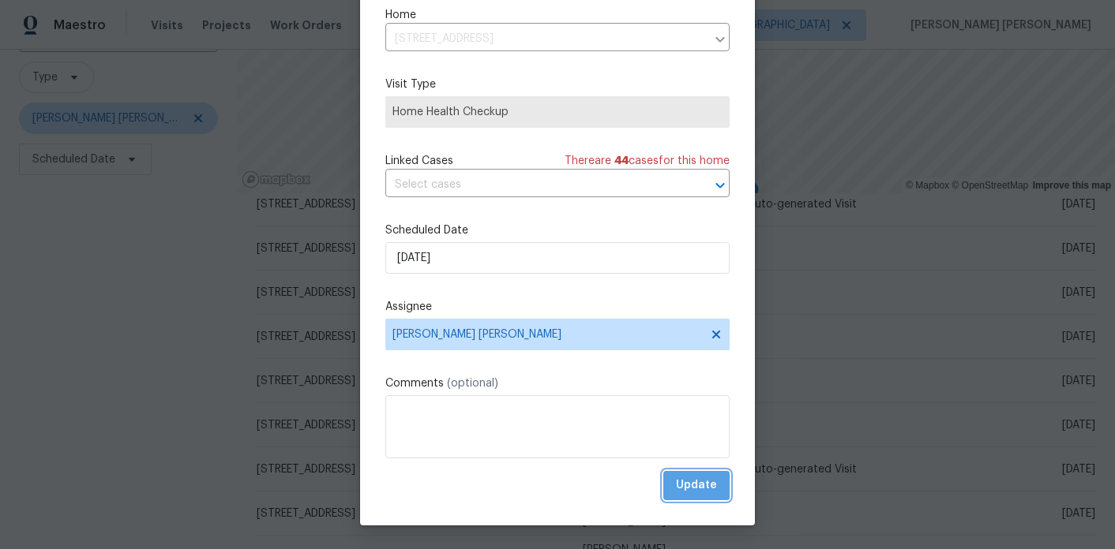
click at [693, 480] on span "Update" at bounding box center [696, 486] width 41 height 20
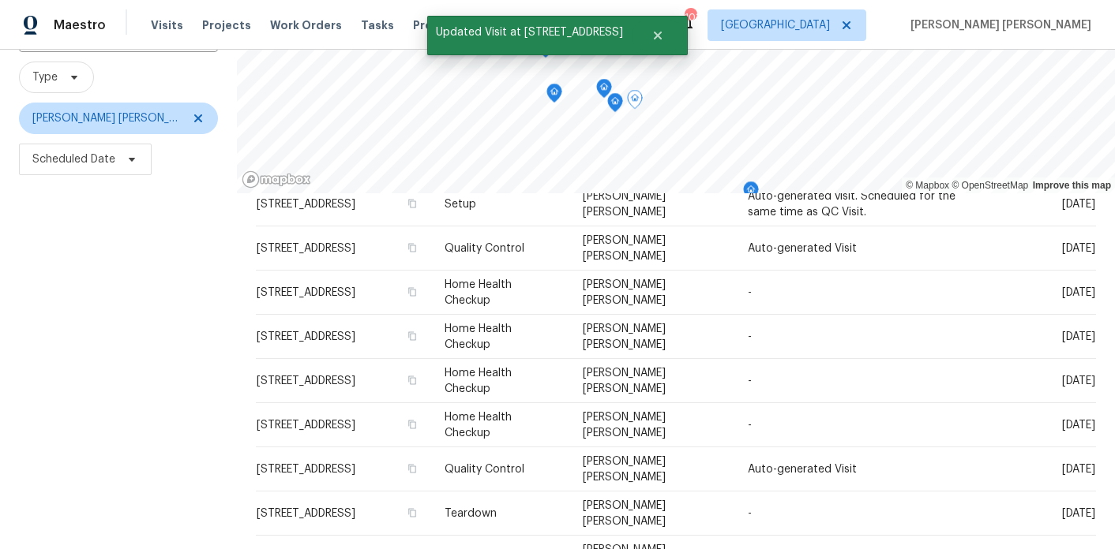
scroll to position [153, 0]
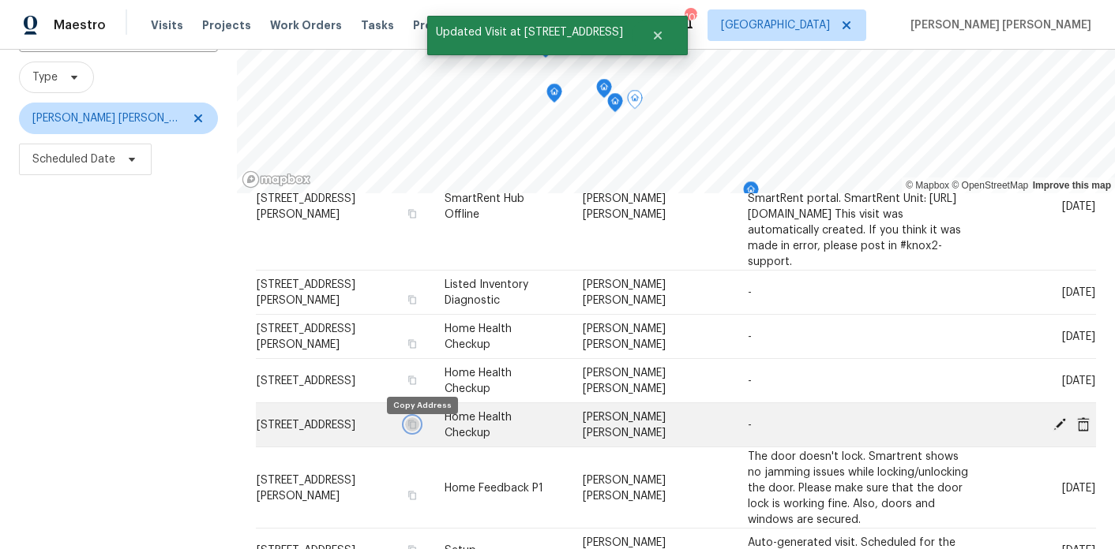
click at [417, 429] on icon "button" at bounding box center [411, 424] width 9 height 9
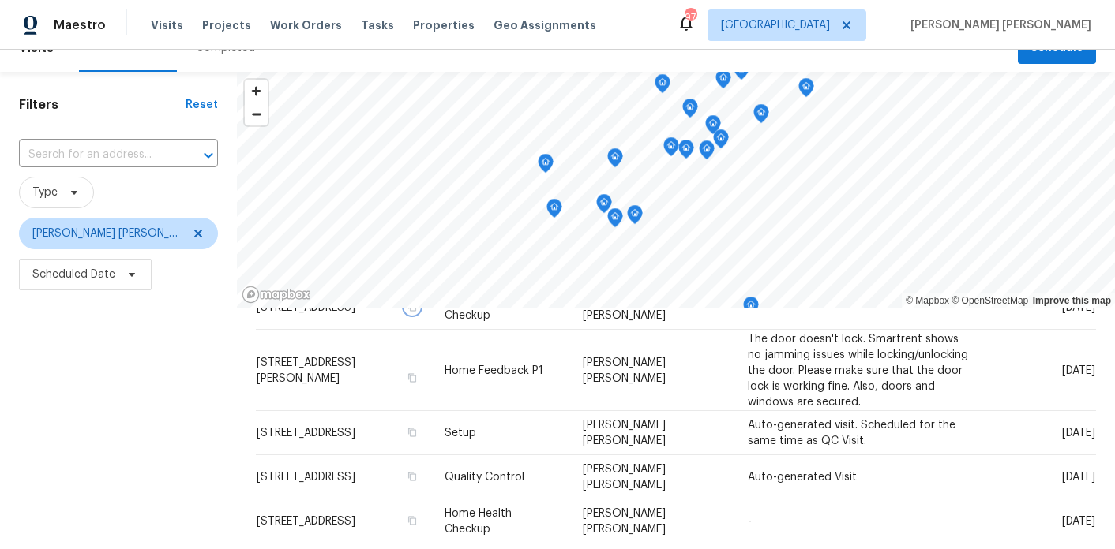
scroll to position [27, 0]
click at [245, 118] on span "Zoom out" at bounding box center [256, 113] width 23 height 22
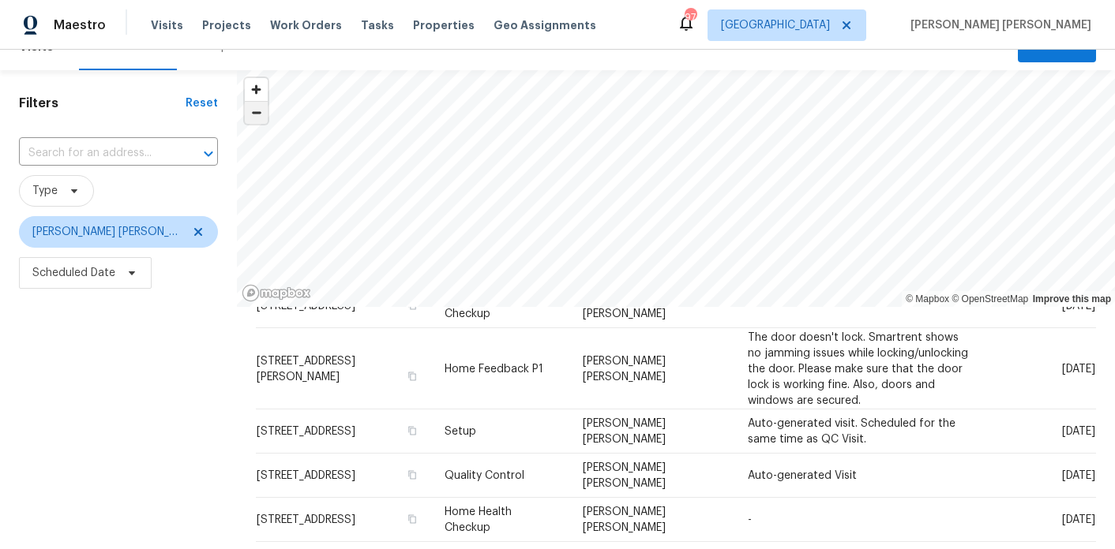
click at [245, 117] on span "Zoom out" at bounding box center [256, 113] width 23 height 22
click at [245, 92] on span "Zoom in" at bounding box center [256, 89] width 23 height 23
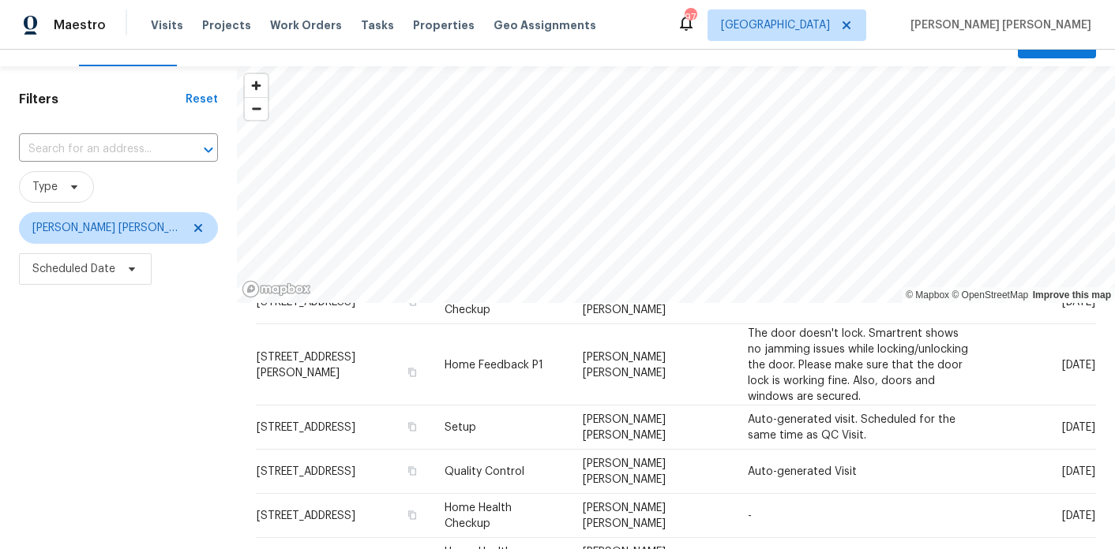
scroll to position [0, 0]
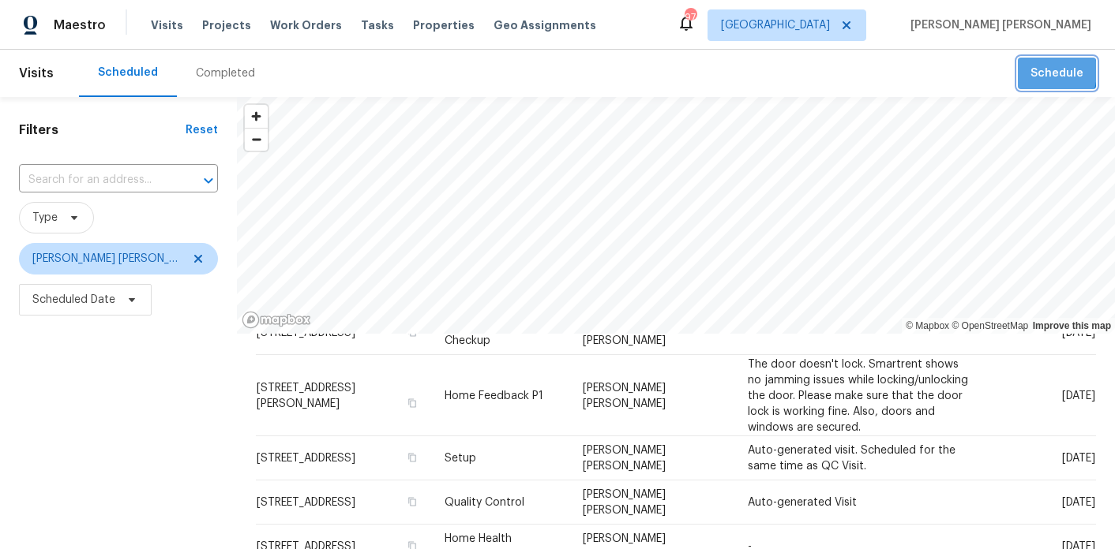
click at [1035, 72] on span "Schedule" at bounding box center [1056, 74] width 53 height 20
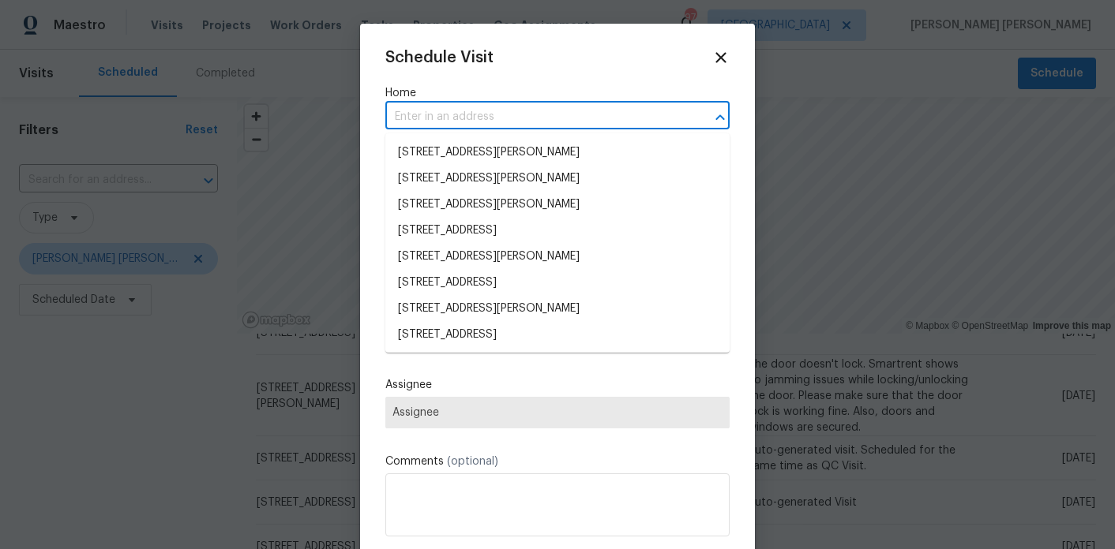
click at [443, 118] on input "text" at bounding box center [535, 117] width 300 height 24
paste input "294 Farm Ridge Dr NE"
type input "294 Farm Ridge Dr NE"
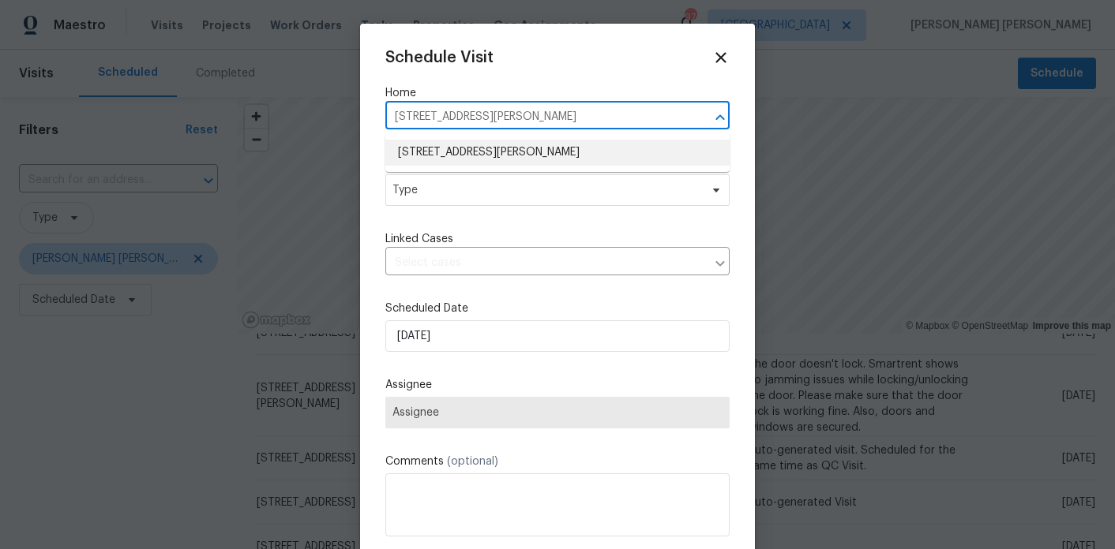
click at [439, 156] on li "[STREET_ADDRESS][PERSON_NAME]" at bounding box center [557, 153] width 344 height 26
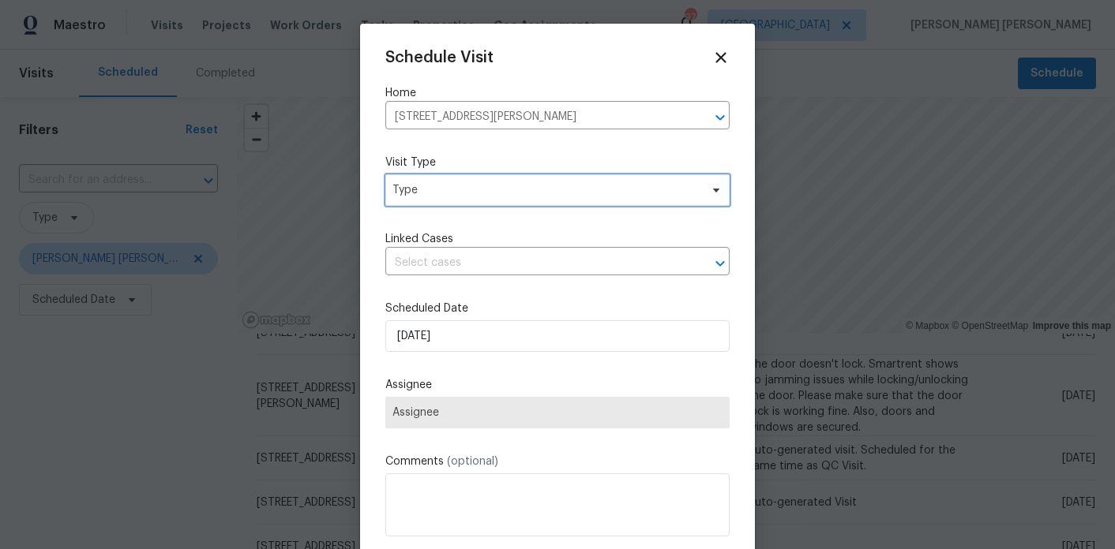
click at [439, 199] on span "Type" at bounding box center [557, 190] width 344 height 32
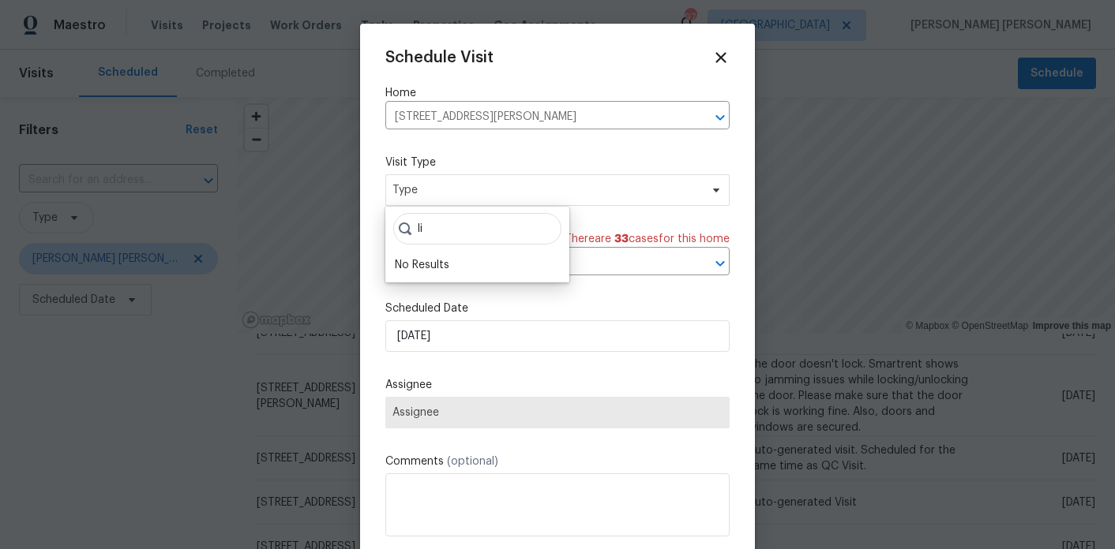
type input "l"
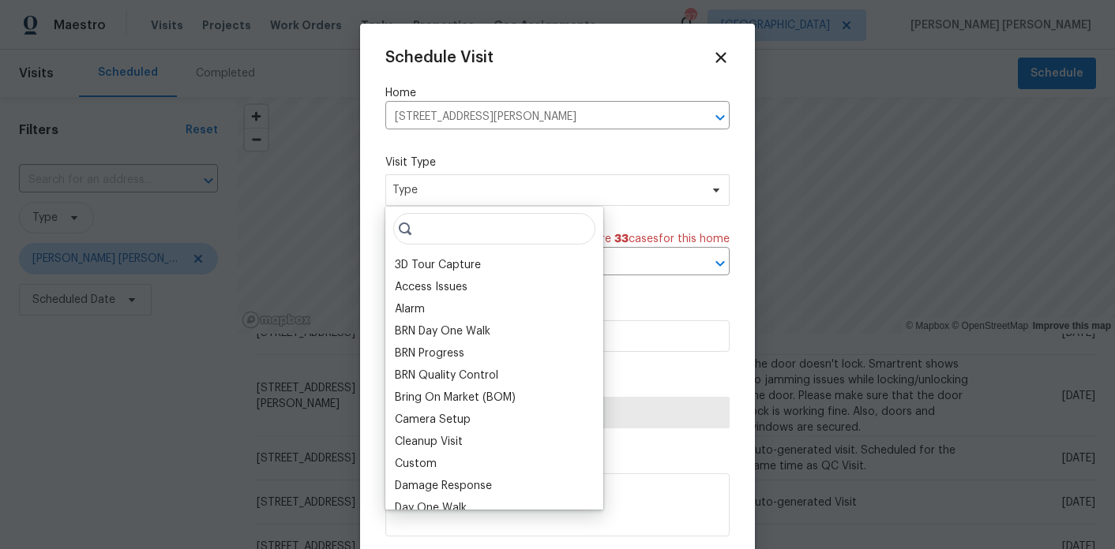
type input "d"
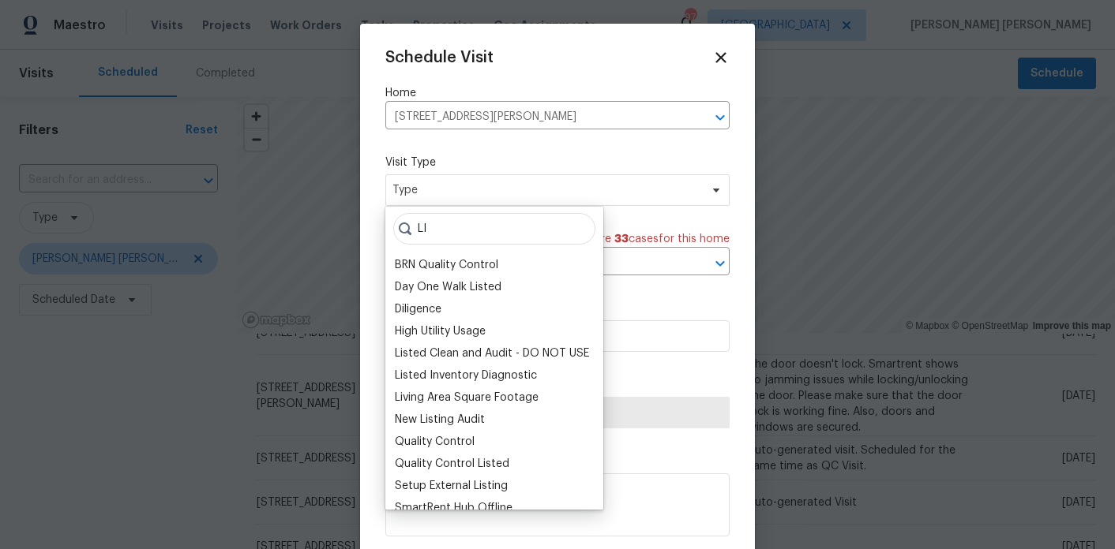
type input "L"
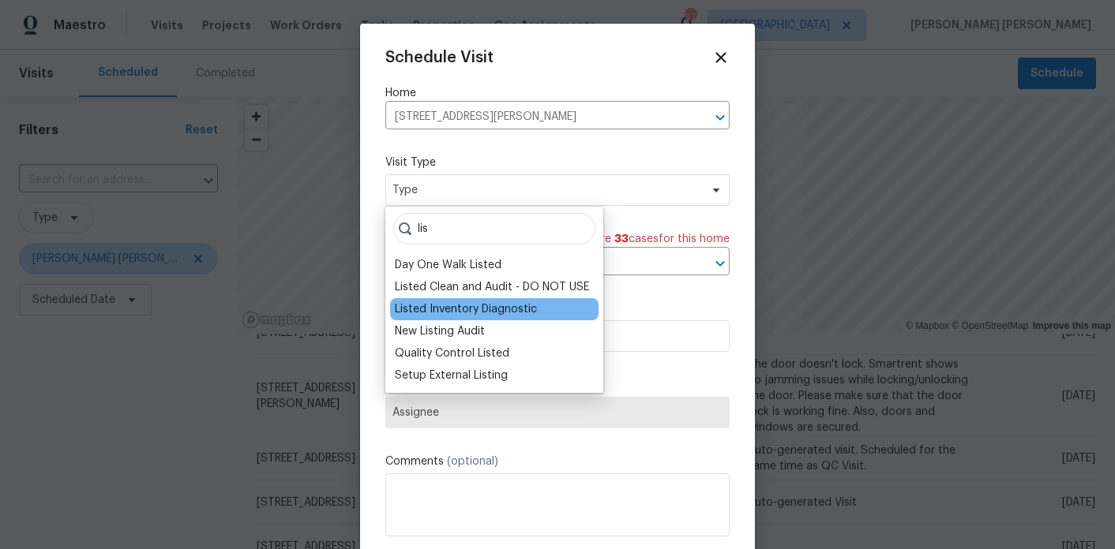
type input "lis"
click at [433, 309] on div "Listed Inventory Diagnostic" at bounding box center [466, 310] width 142 height 16
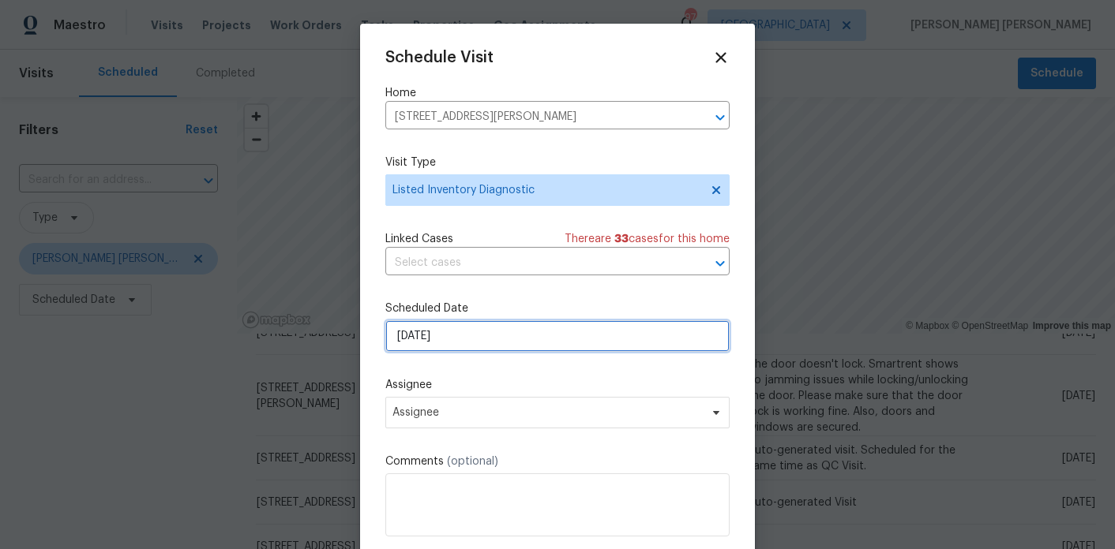
click at [445, 339] on input "[DATE]" at bounding box center [557, 336] width 344 height 32
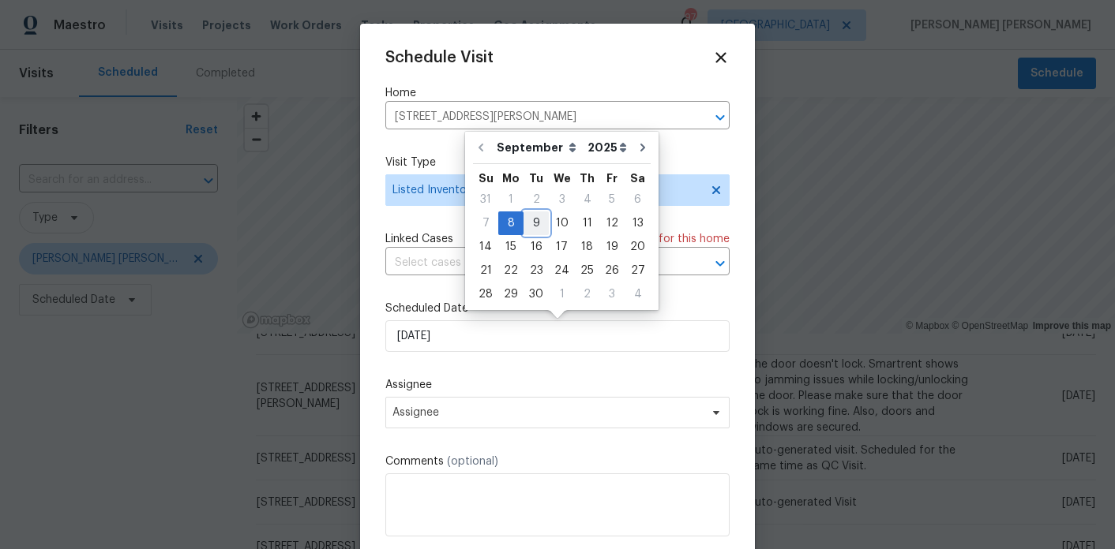
click at [534, 227] on div "9" at bounding box center [535, 223] width 25 height 22
type input "9/9/2025"
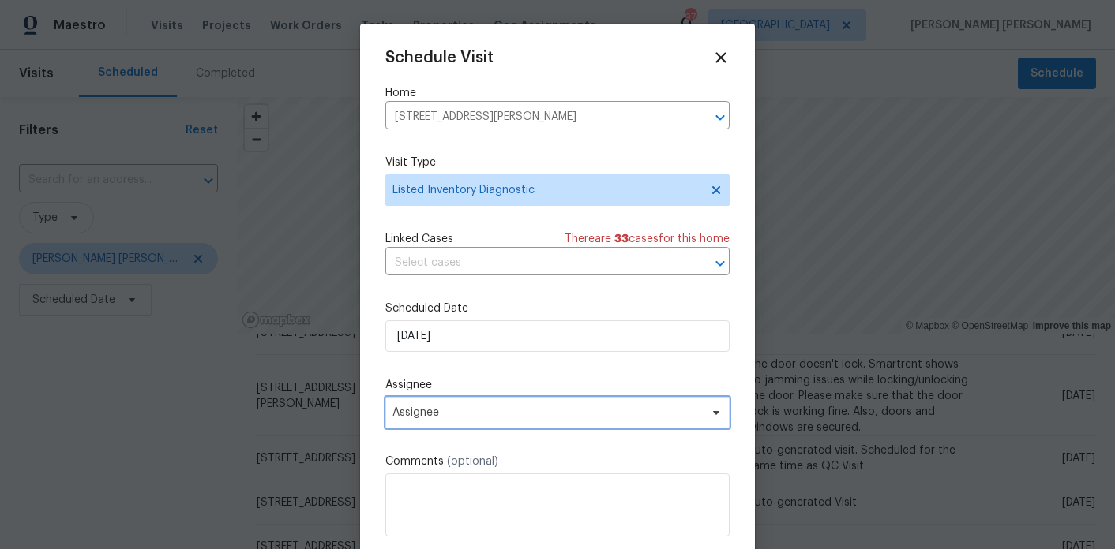
click at [466, 423] on span "Assignee" at bounding box center [557, 413] width 344 height 32
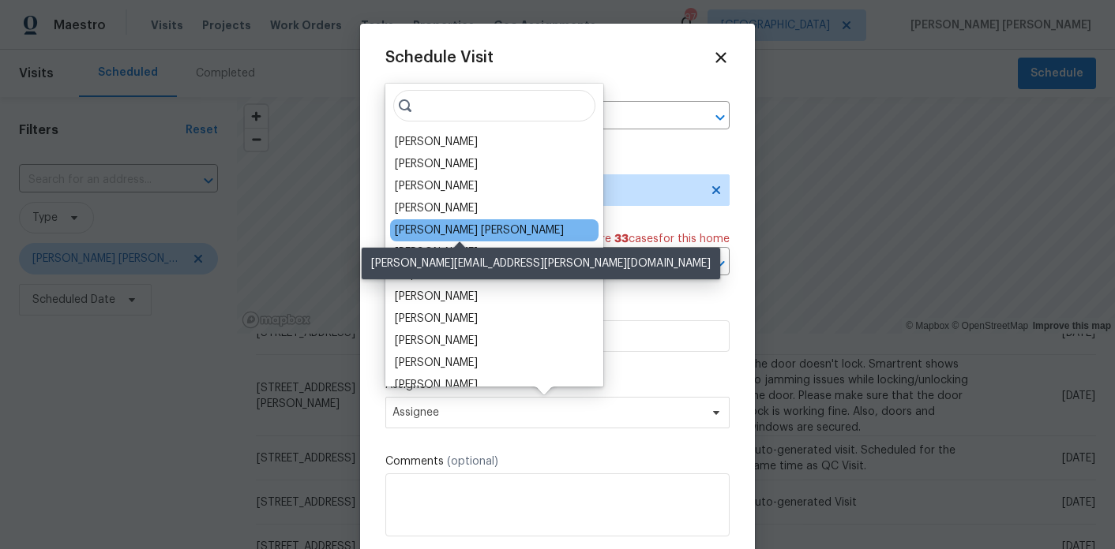
click at [457, 230] on div "[PERSON_NAME] [PERSON_NAME]" at bounding box center [479, 231] width 169 height 16
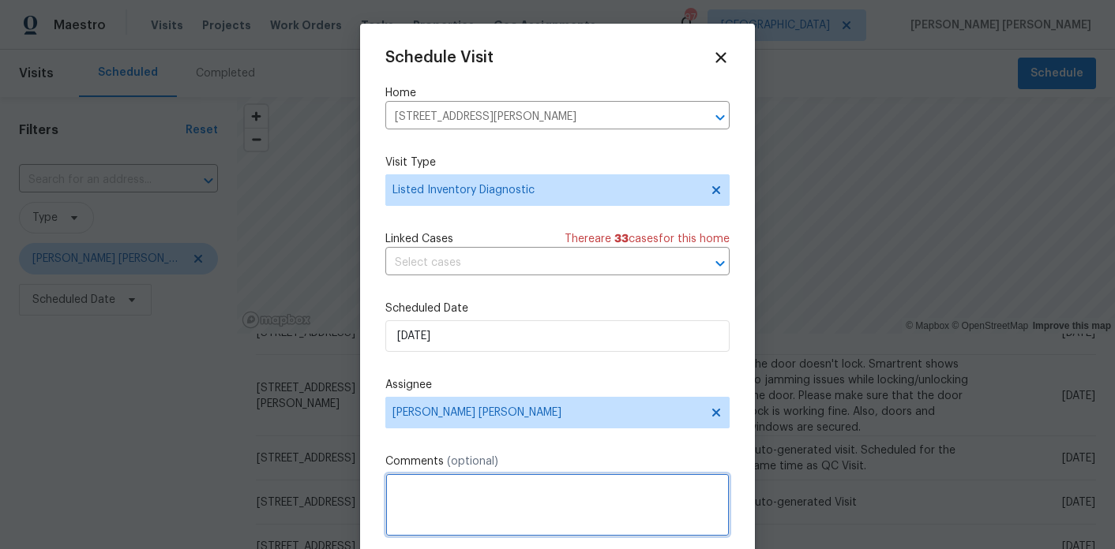
click at [435, 509] on textarea at bounding box center [557, 505] width 344 height 63
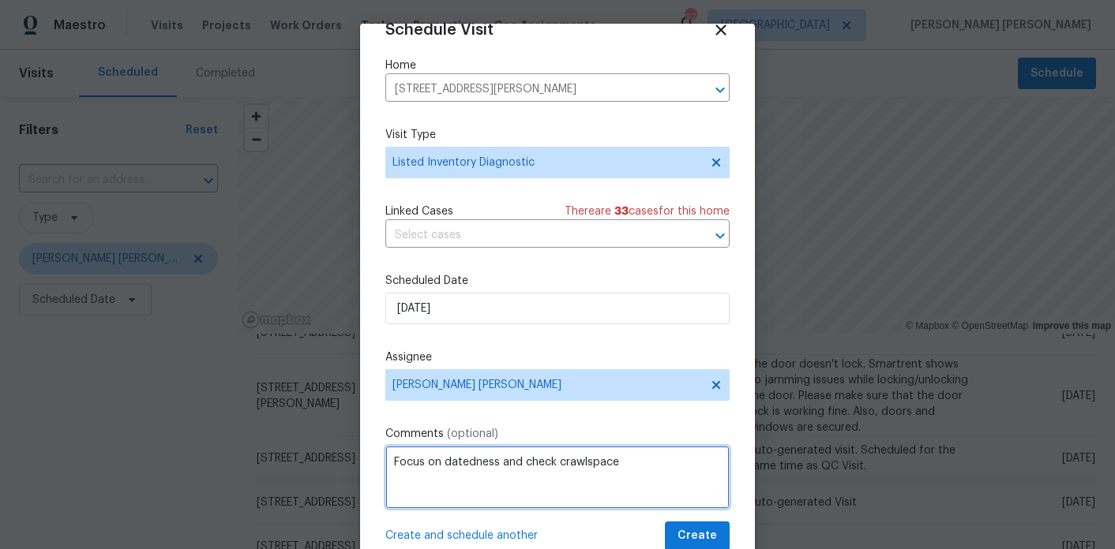
type textarea "Focus on datedness and check crawlspace"
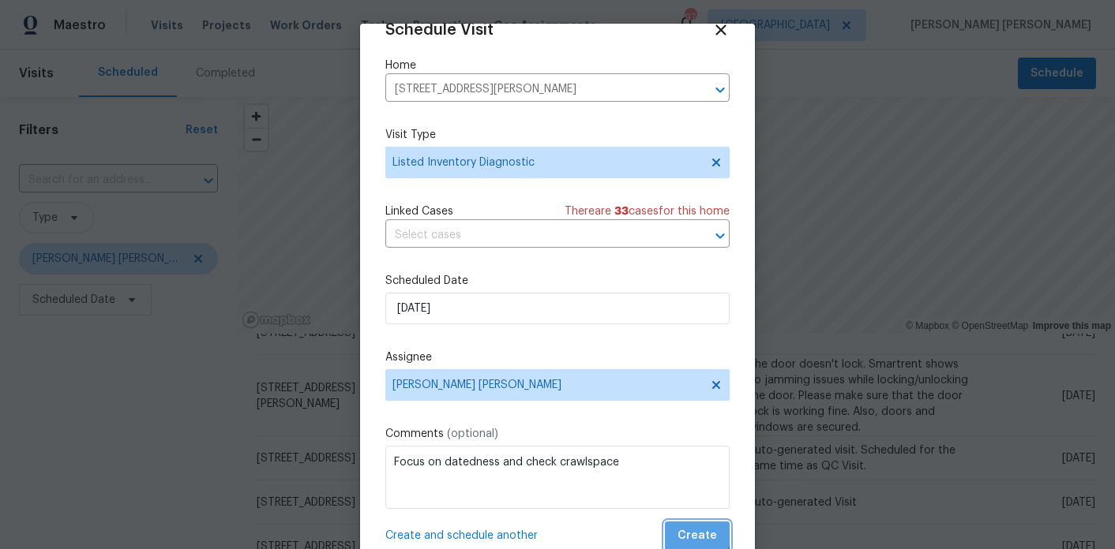
click at [688, 528] on span "Create" at bounding box center [696, 537] width 39 height 20
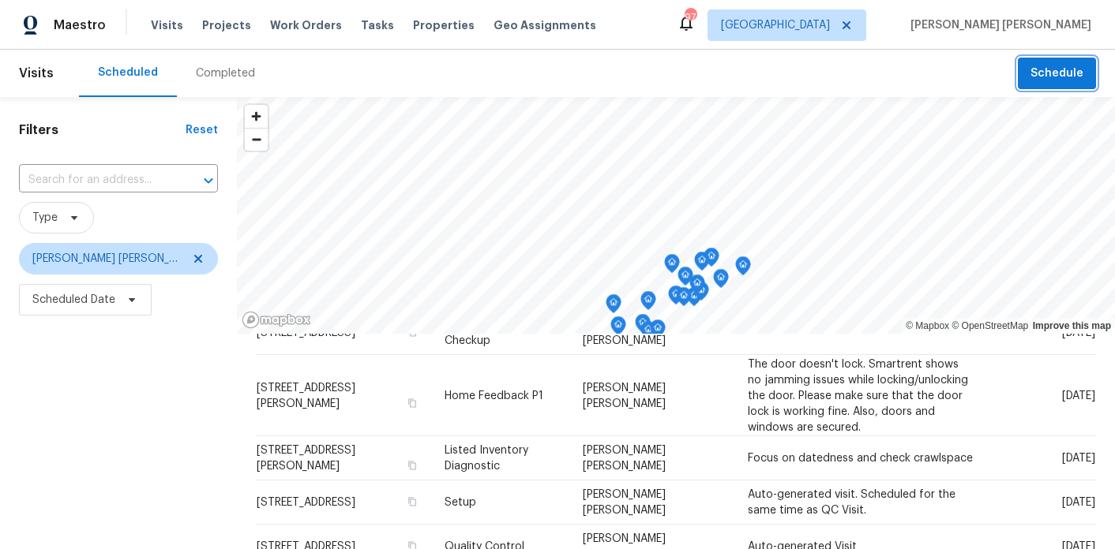
click at [1048, 66] on span "Schedule" at bounding box center [1056, 74] width 53 height 20
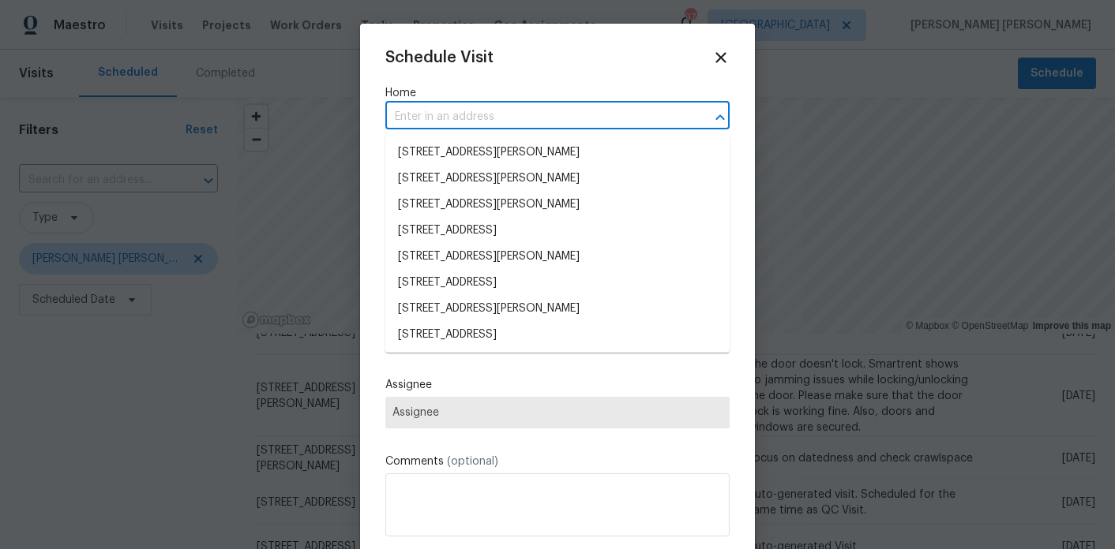
click at [501, 108] on input "text" at bounding box center [535, 117] width 300 height 24
paste input "1250 Parkwood Cir SE"
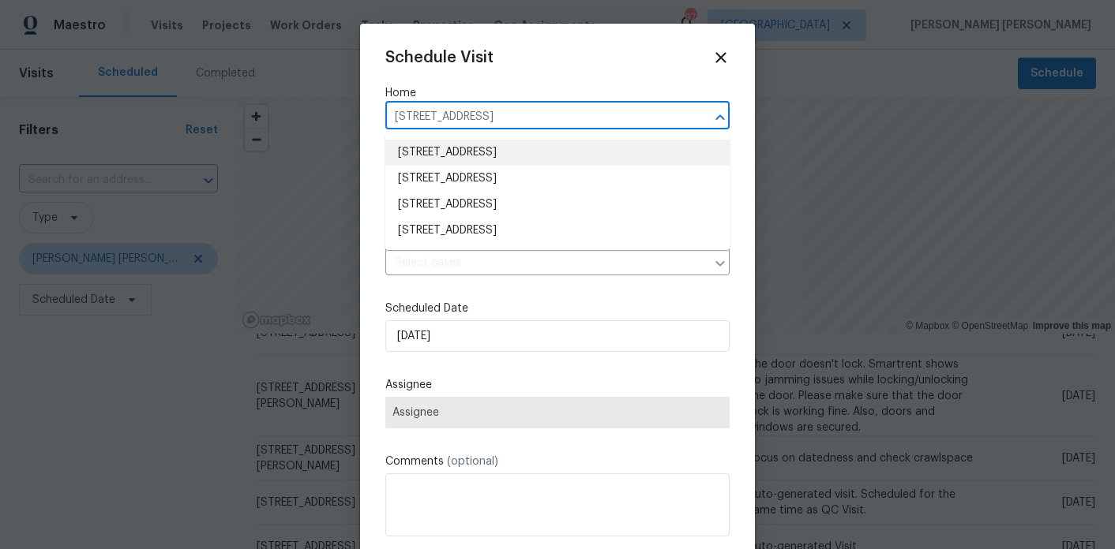
type input "1250 Parkwood Cir SE"
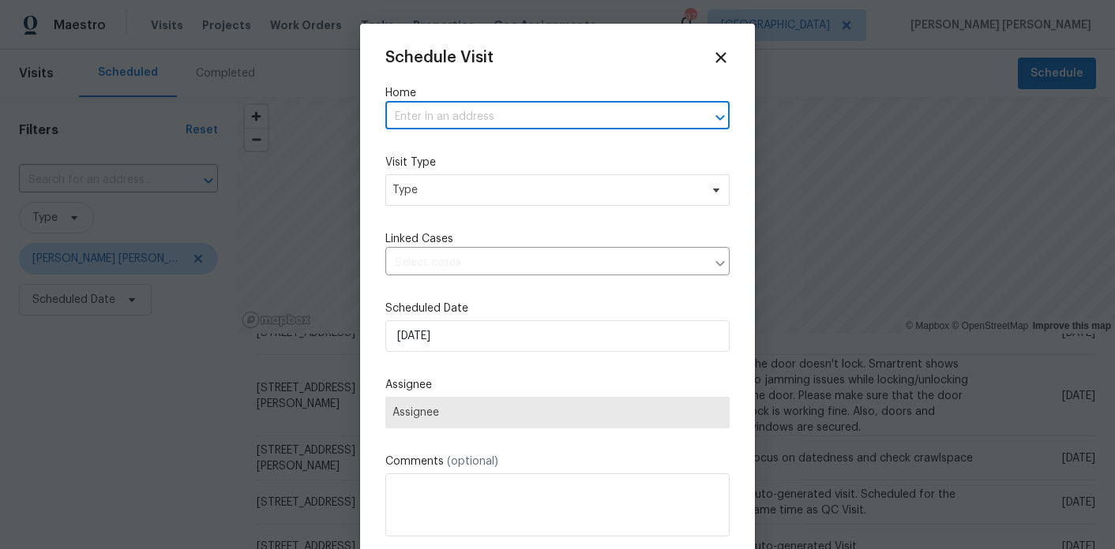
click at [482, 121] on input "text" at bounding box center [535, 117] width 300 height 24
paste input "1250 Parkwood Cir SE"
type input "1250 Parkwood Cir SE"
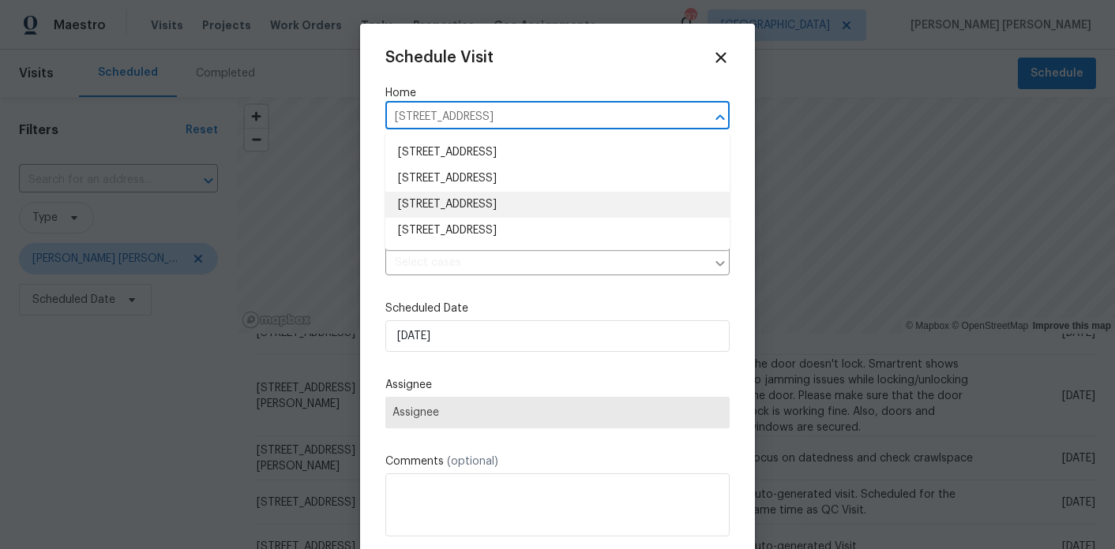
click at [494, 204] on li "[STREET_ADDRESS]" at bounding box center [557, 205] width 344 height 26
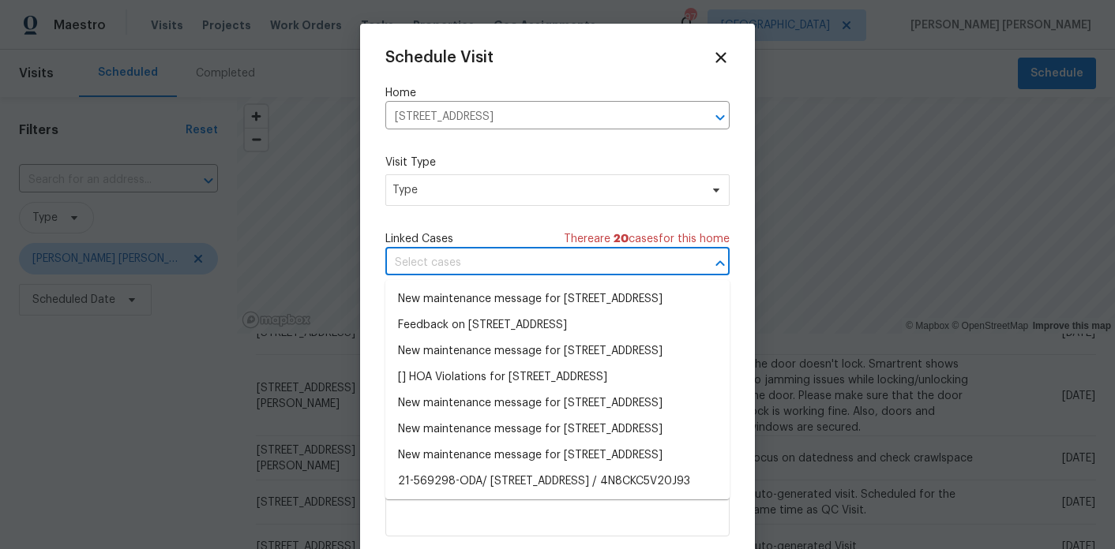
click at [464, 260] on input "text" at bounding box center [535, 263] width 300 height 24
click at [459, 193] on span "Type" at bounding box center [545, 190] width 307 height 16
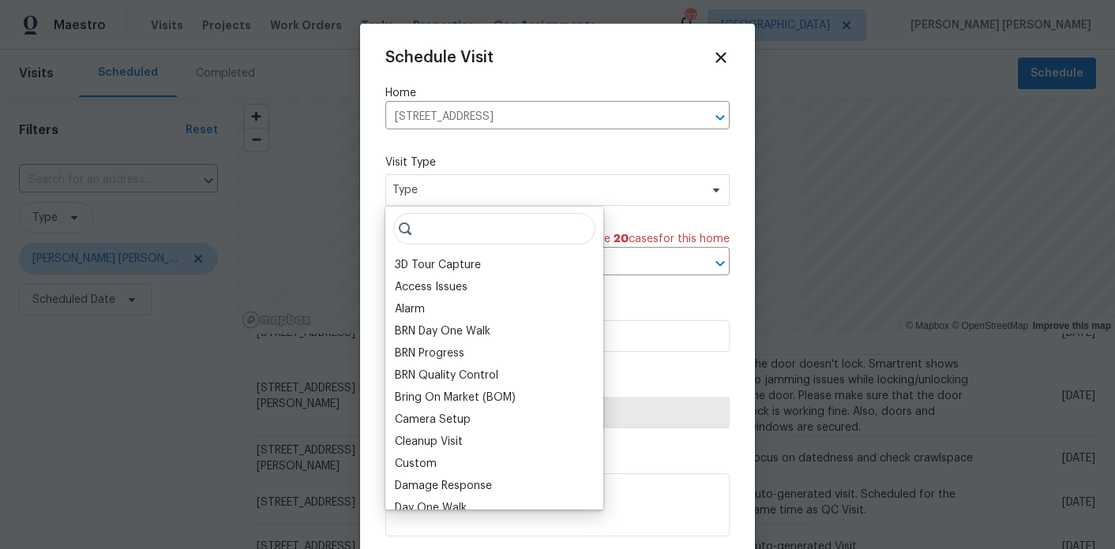
type input "k"
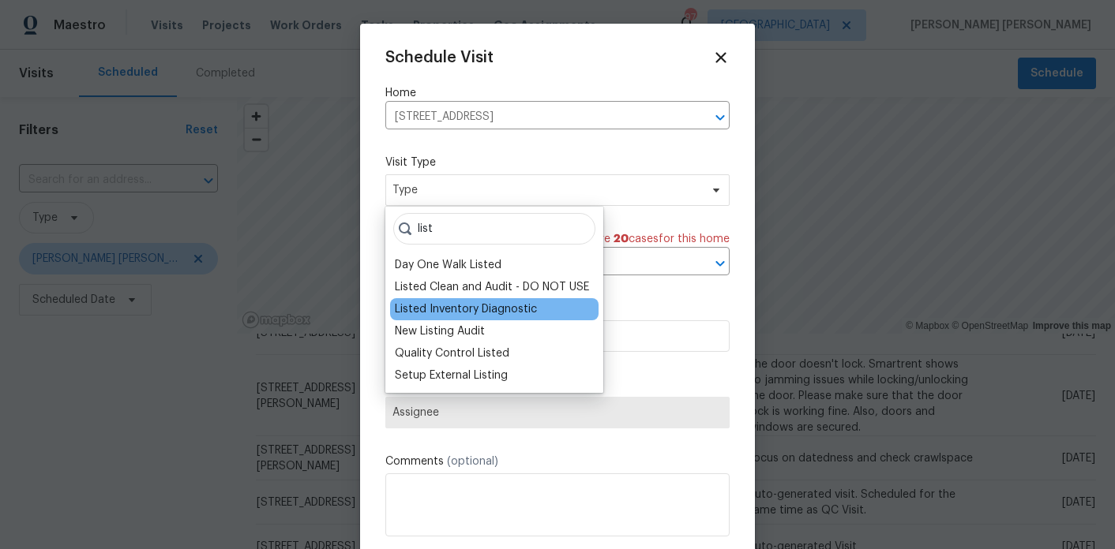
type input "list"
click at [459, 302] on div "Listed Inventory Diagnostic" at bounding box center [466, 310] width 142 height 16
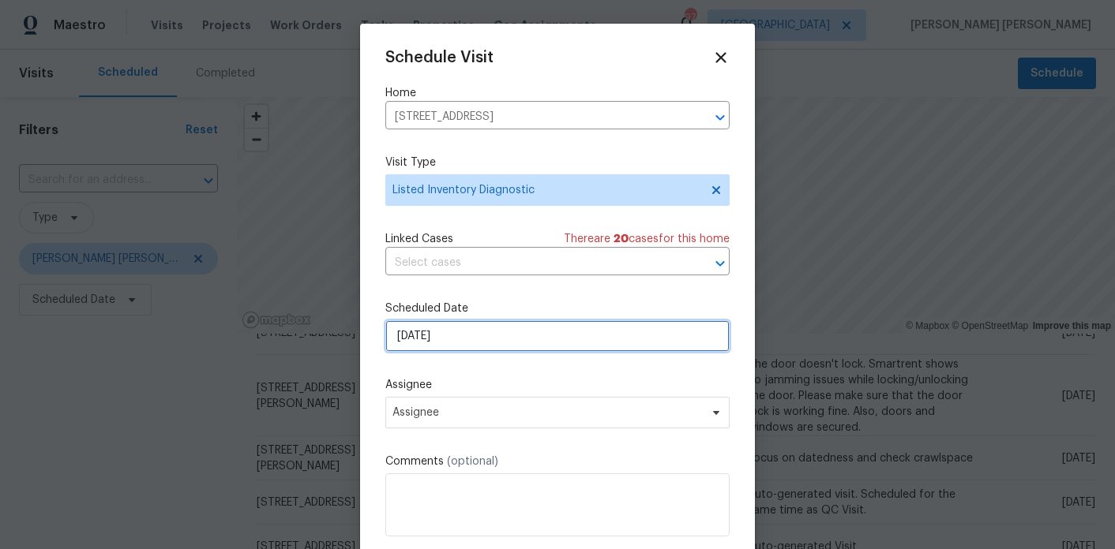
click at [448, 331] on input "[DATE]" at bounding box center [557, 336] width 344 height 32
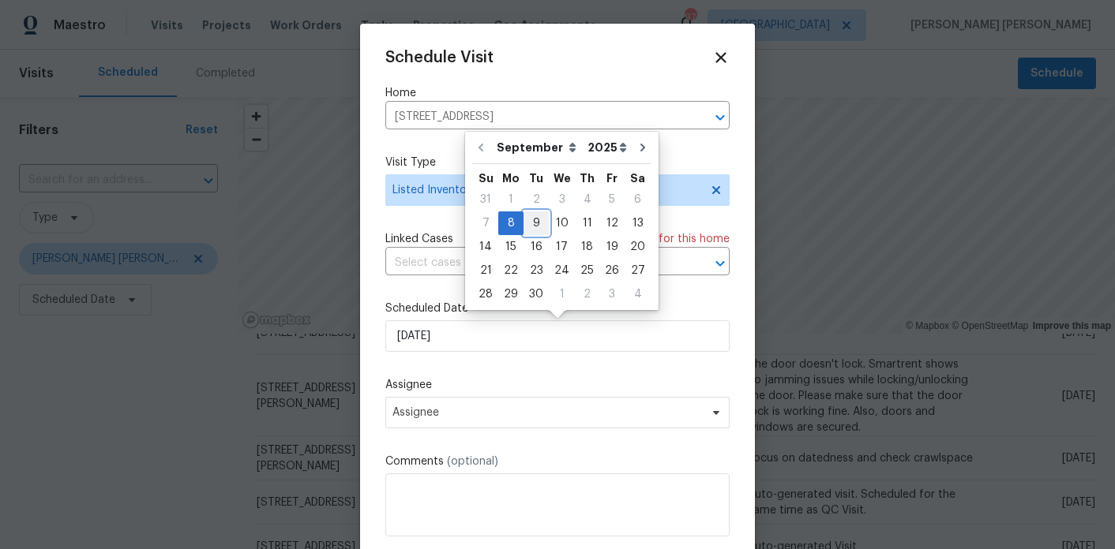
click at [534, 216] on div "9" at bounding box center [535, 223] width 25 height 22
type input "9/9/2025"
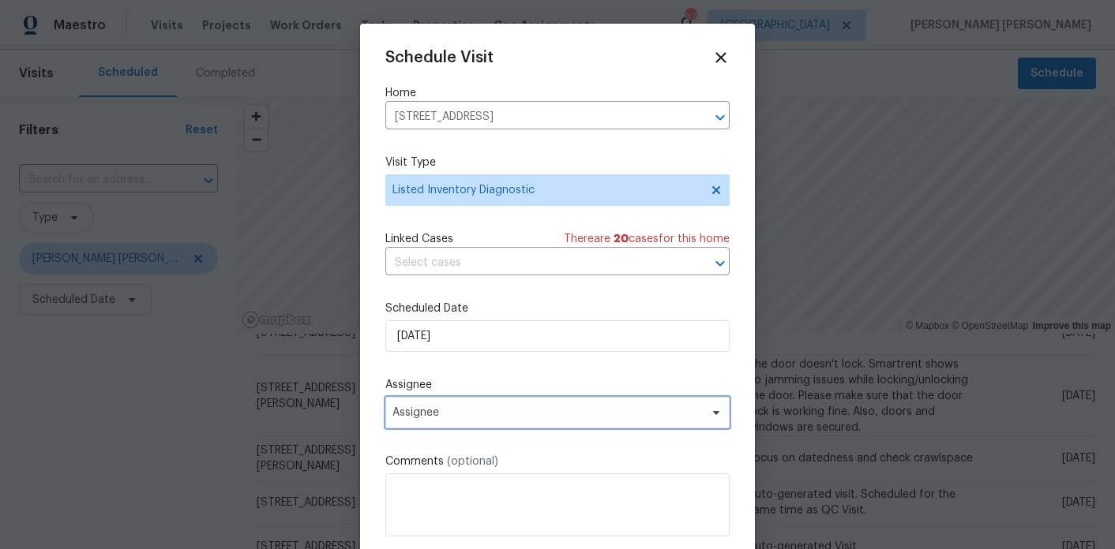
click at [464, 409] on span "Assignee" at bounding box center [546, 413] width 309 height 13
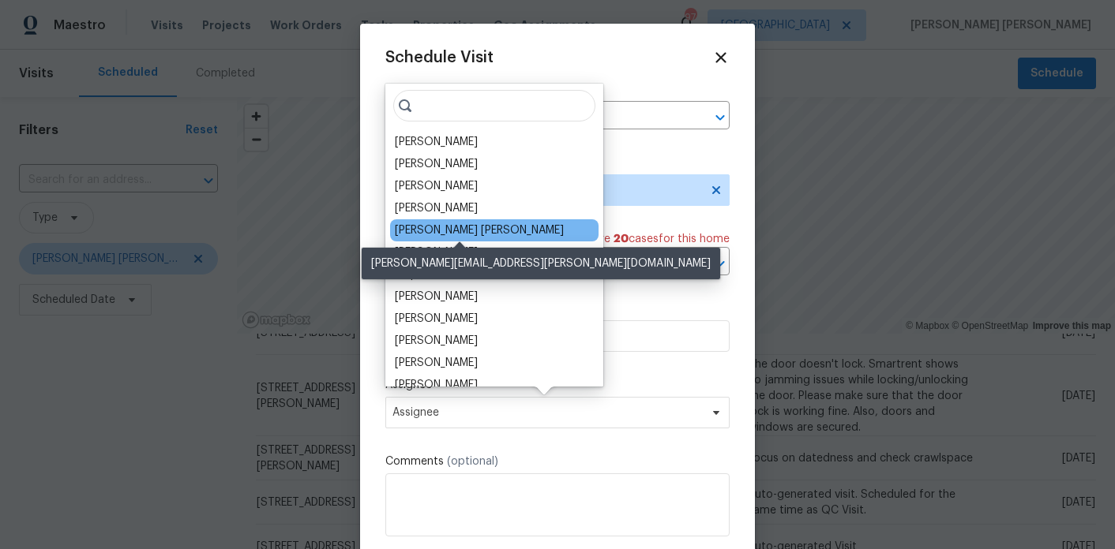
click at [448, 228] on div "[PERSON_NAME] [PERSON_NAME]" at bounding box center [479, 231] width 169 height 16
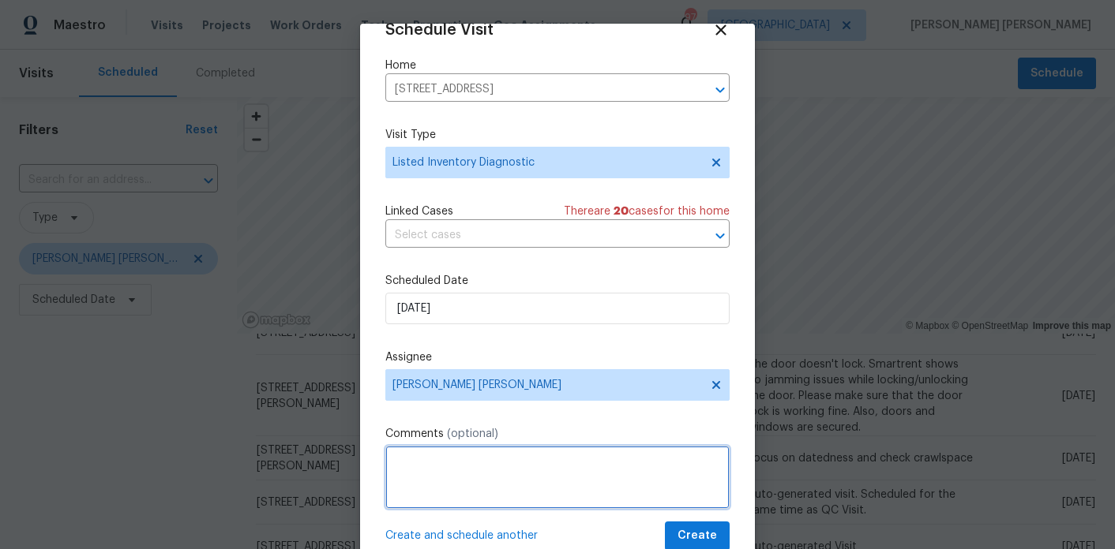
click at [452, 467] on textarea at bounding box center [557, 477] width 344 height 63
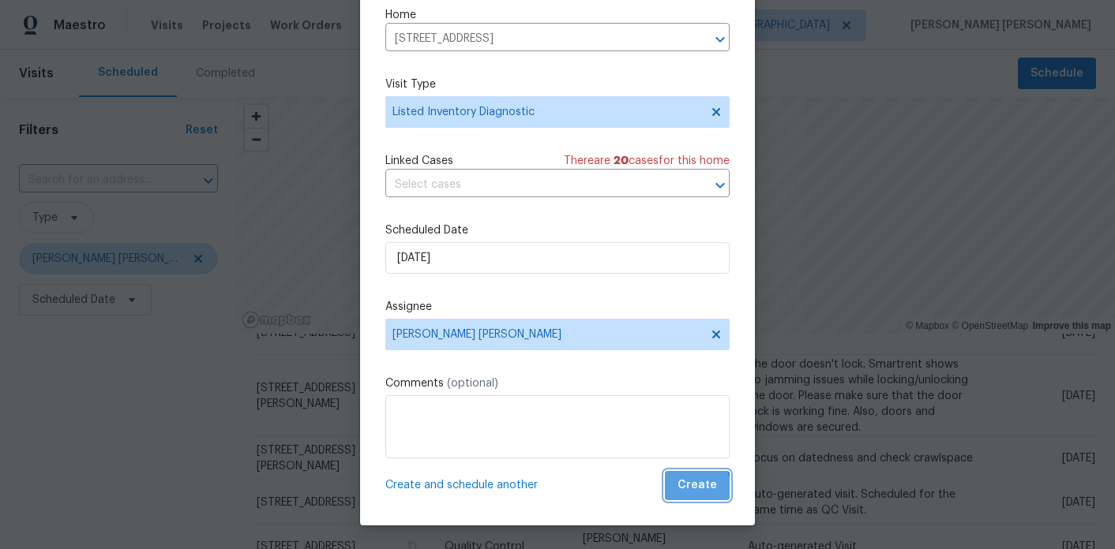
click at [692, 489] on span "Create" at bounding box center [696, 486] width 39 height 20
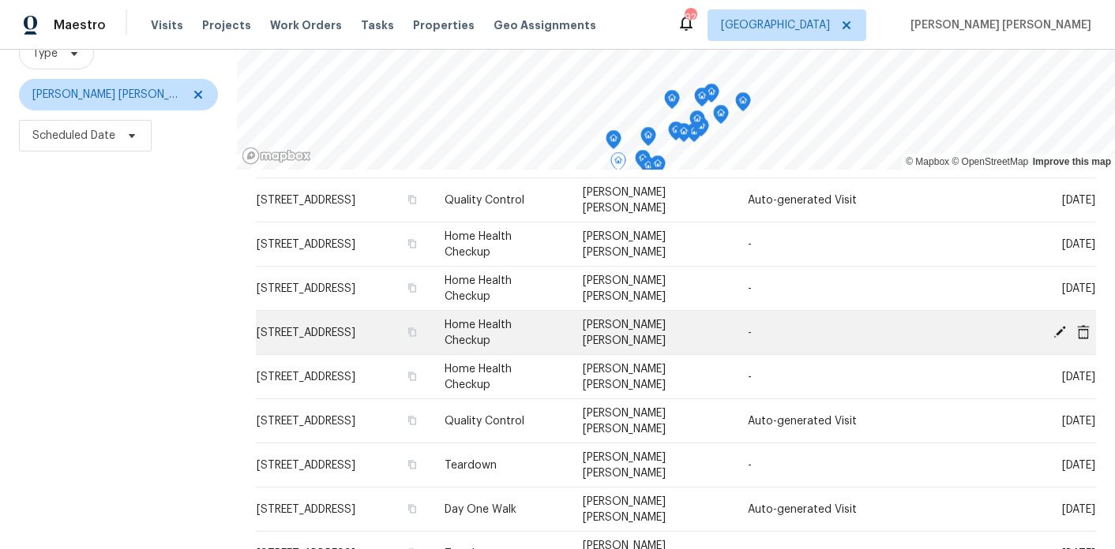
scroll to position [615, 0]
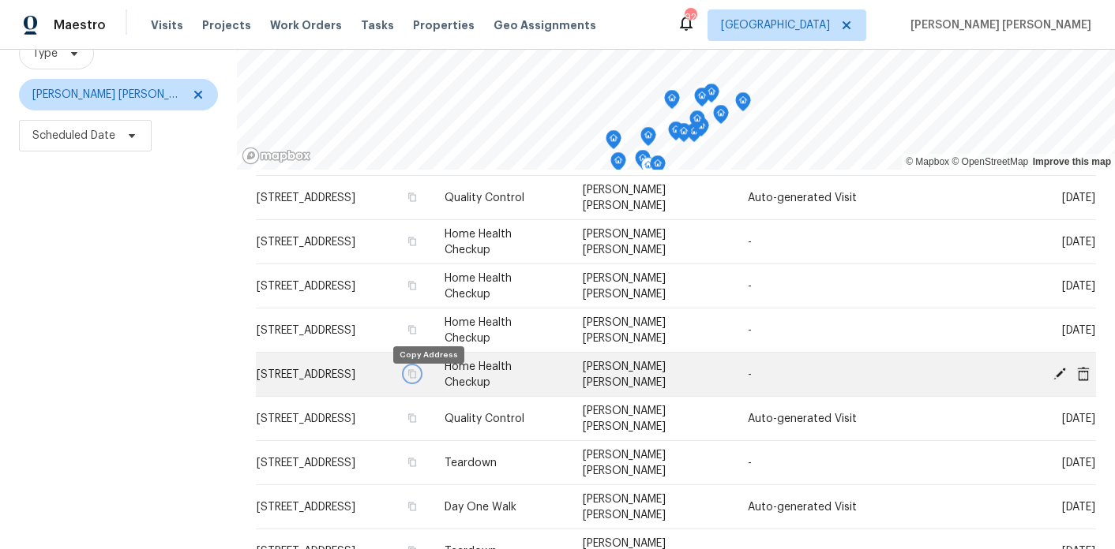
click at [417, 379] on icon "button" at bounding box center [411, 373] width 9 height 9
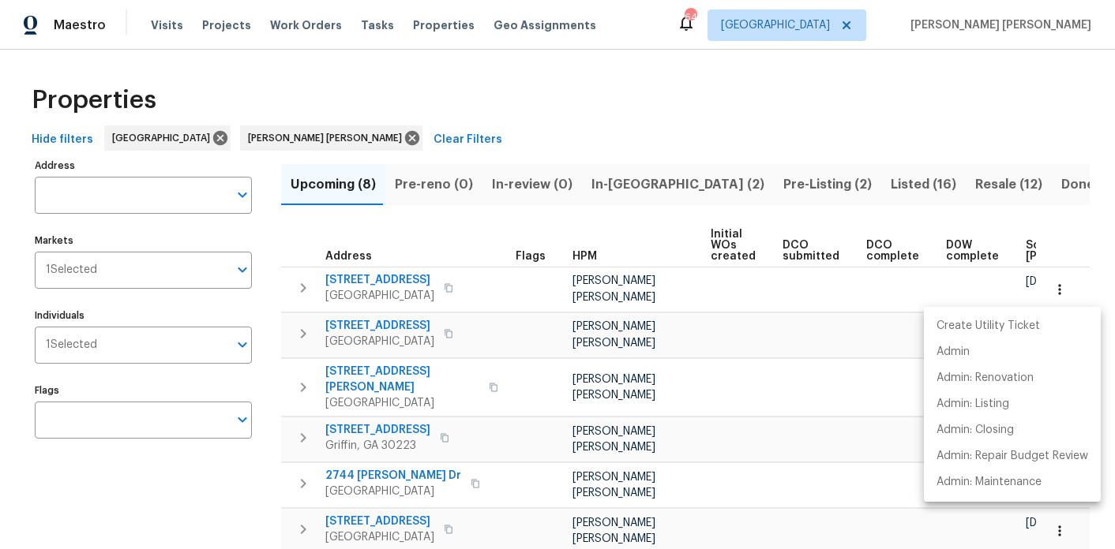
scroll to position [0, 214]
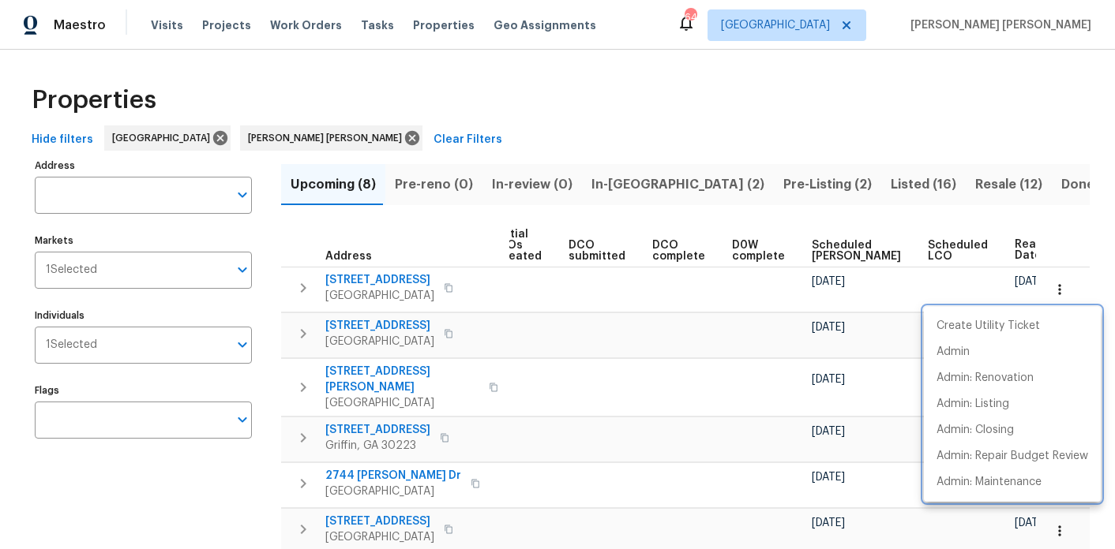
click at [530, 111] on div at bounding box center [557, 274] width 1115 height 549
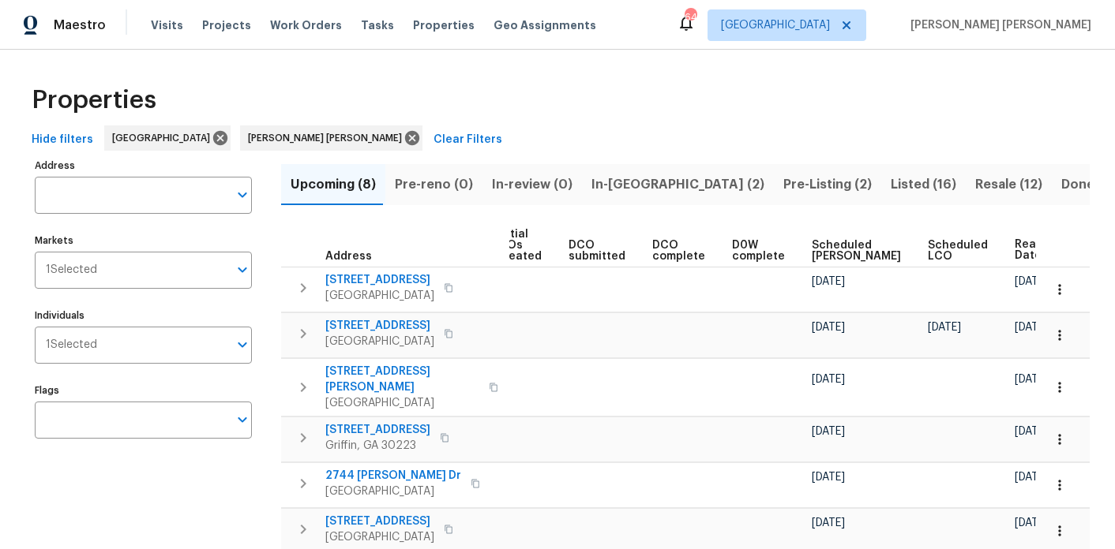
click at [890, 183] on span "Listed (16)" at bounding box center [923, 185] width 66 height 22
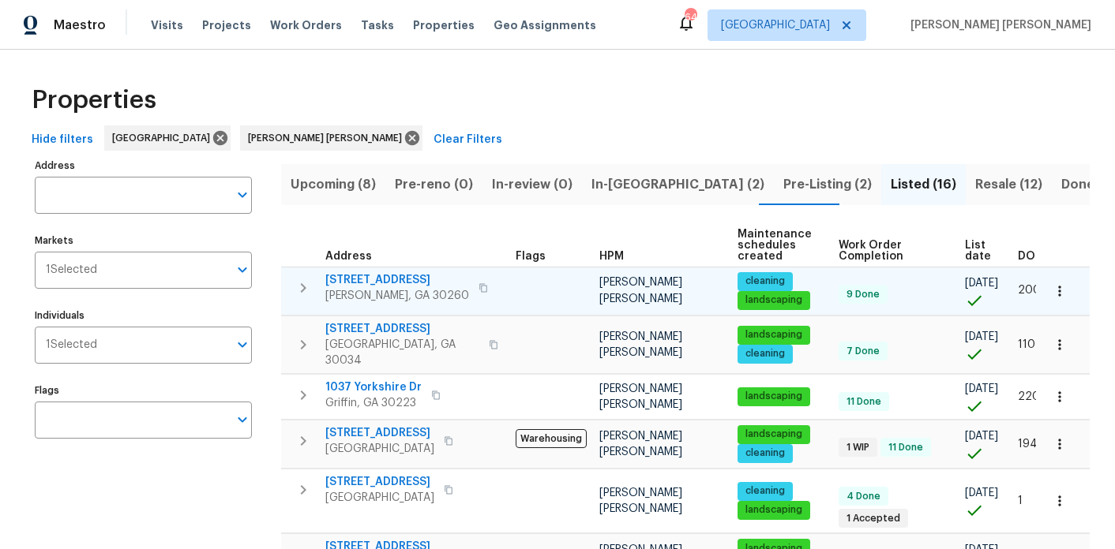
scroll to position [0, 29]
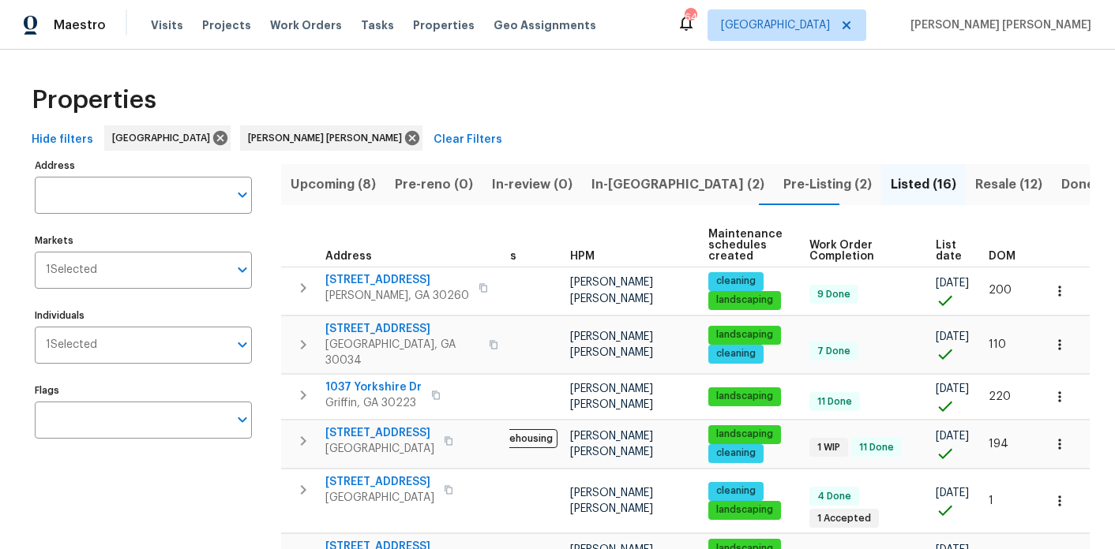
click at [1002, 251] on span "DOM" at bounding box center [1001, 256] width 27 height 11
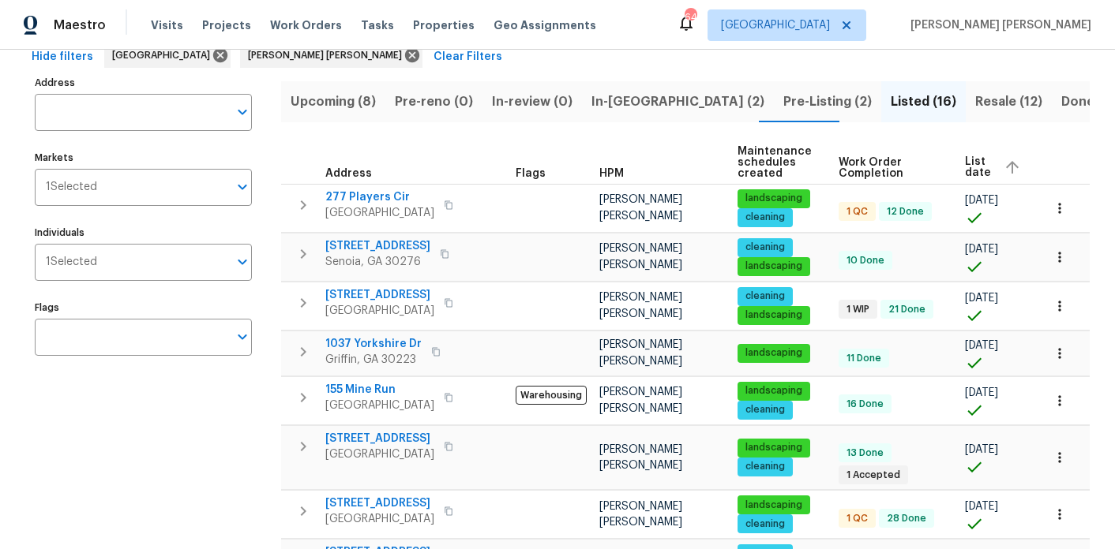
scroll to position [0, 57]
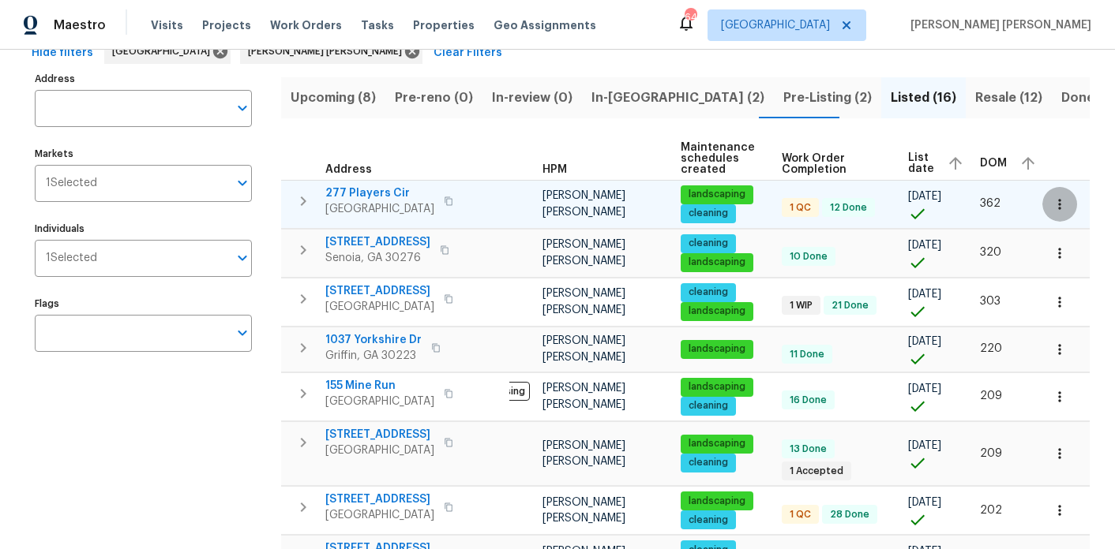
click at [1066, 204] on button "button" at bounding box center [1059, 204] width 35 height 35
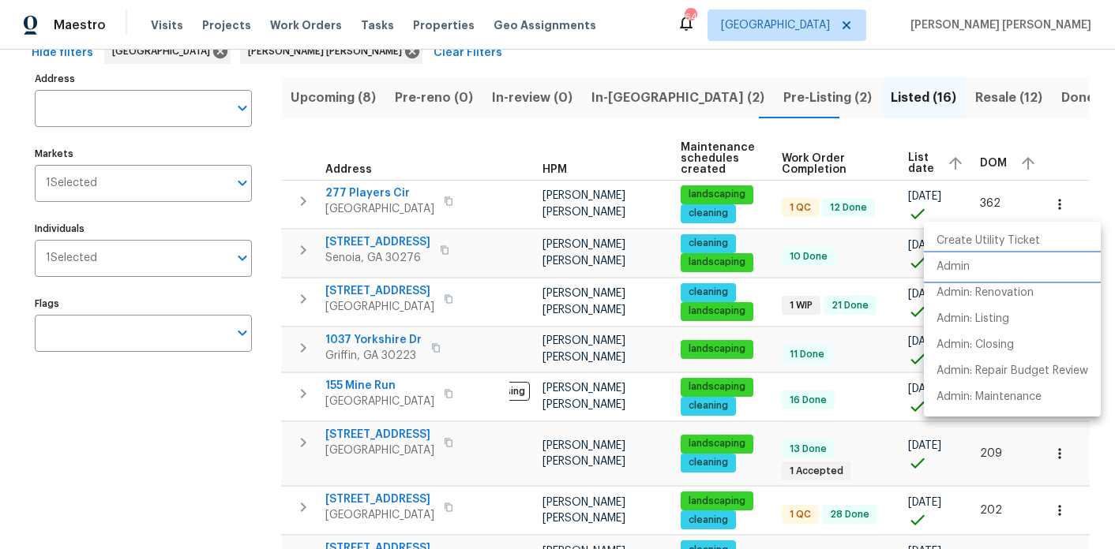
click at [956, 270] on p "Admin" at bounding box center [952, 267] width 33 height 17
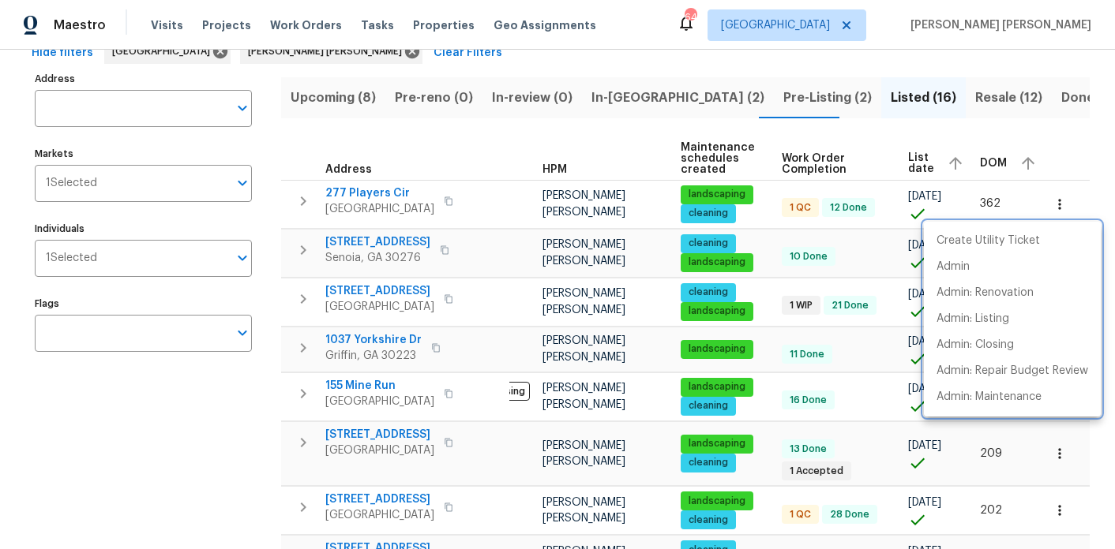
click at [193, 490] on div at bounding box center [557, 274] width 1115 height 549
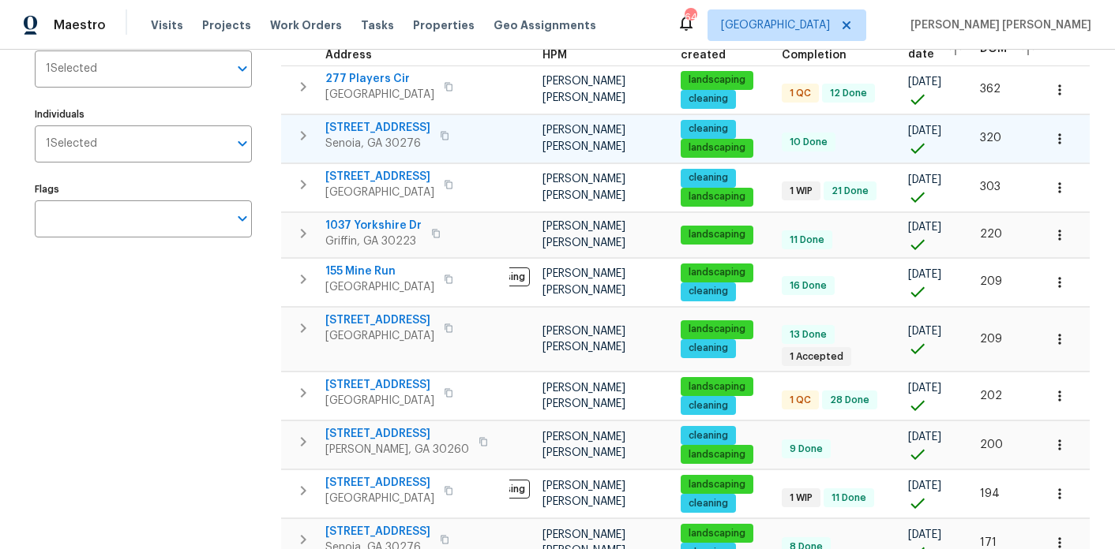
scroll to position [214, 0]
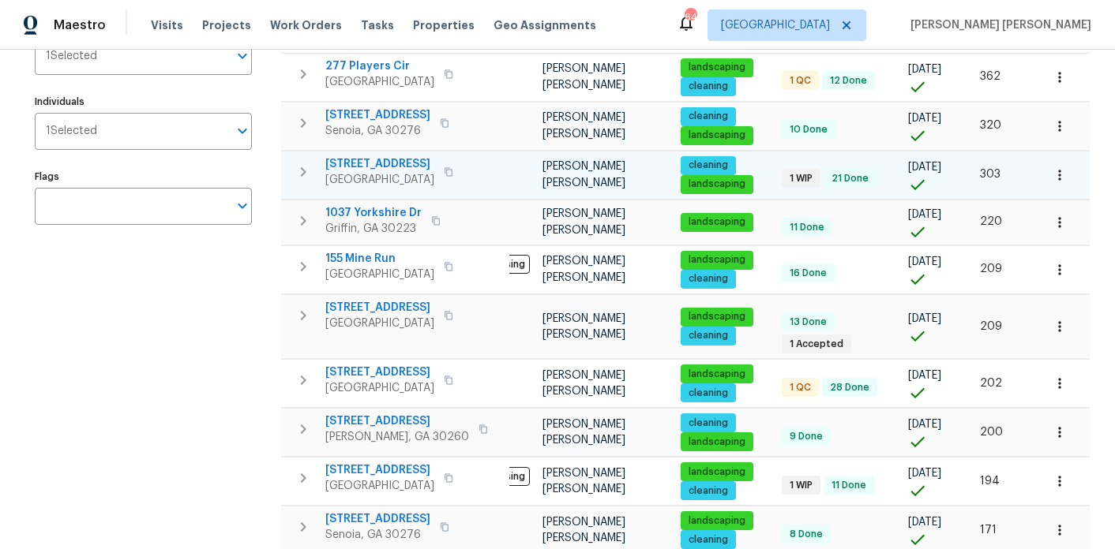
click at [1065, 175] on icon "button" at bounding box center [1059, 175] width 16 height 16
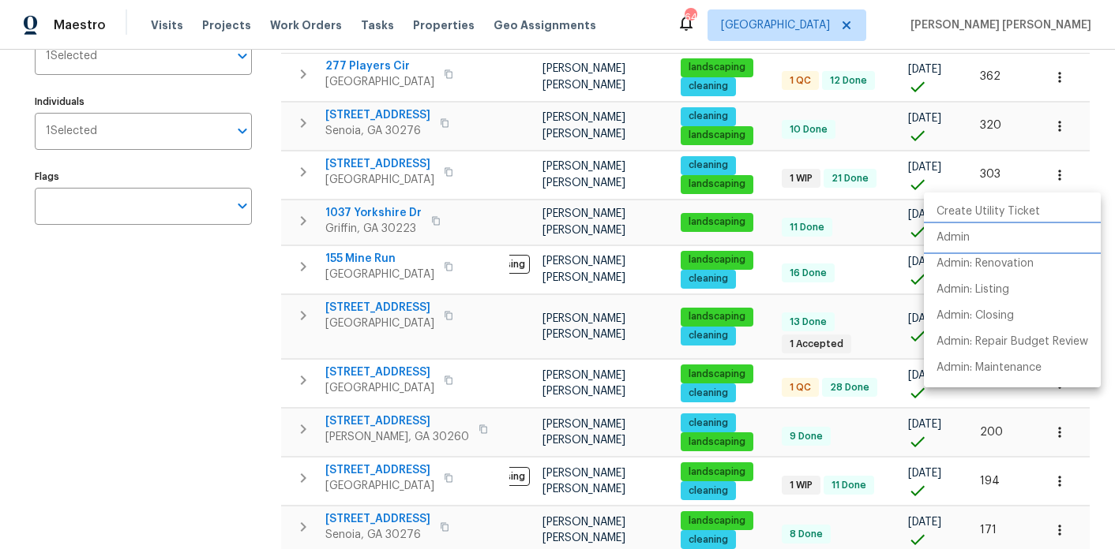
click at [958, 242] on p "Admin" at bounding box center [952, 238] width 33 height 17
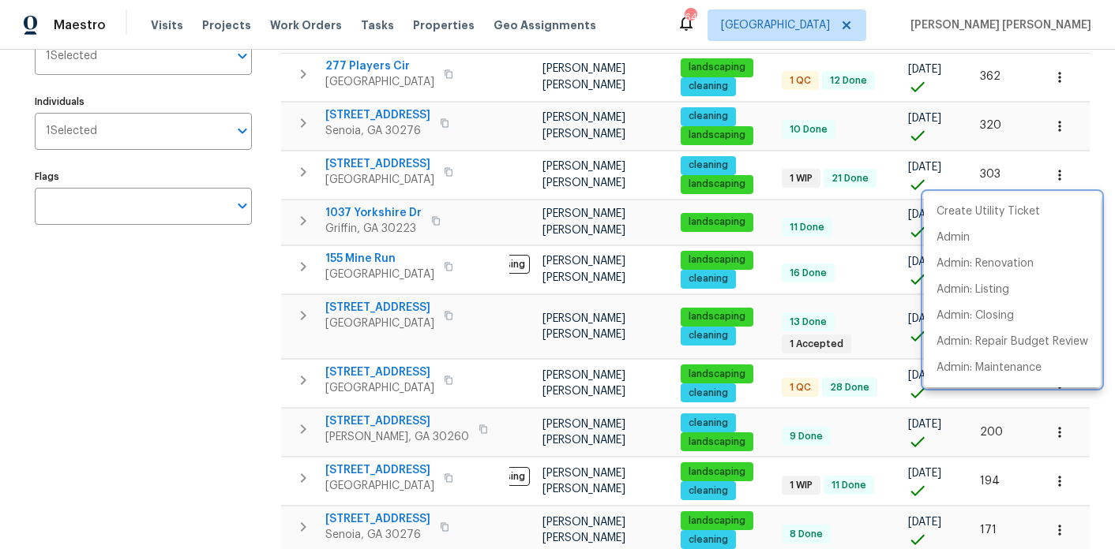
click at [242, 362] on div at bounding box center [557, 274] width 1115 height 549
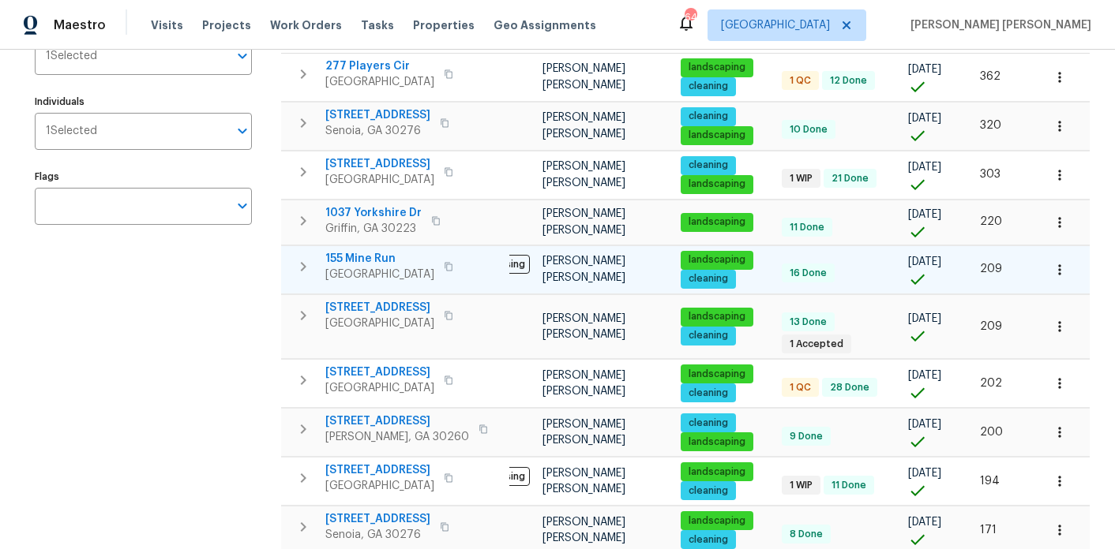
click at [1059, 260] on button "button" at bounding box center [1059, 270] width 35 height 35
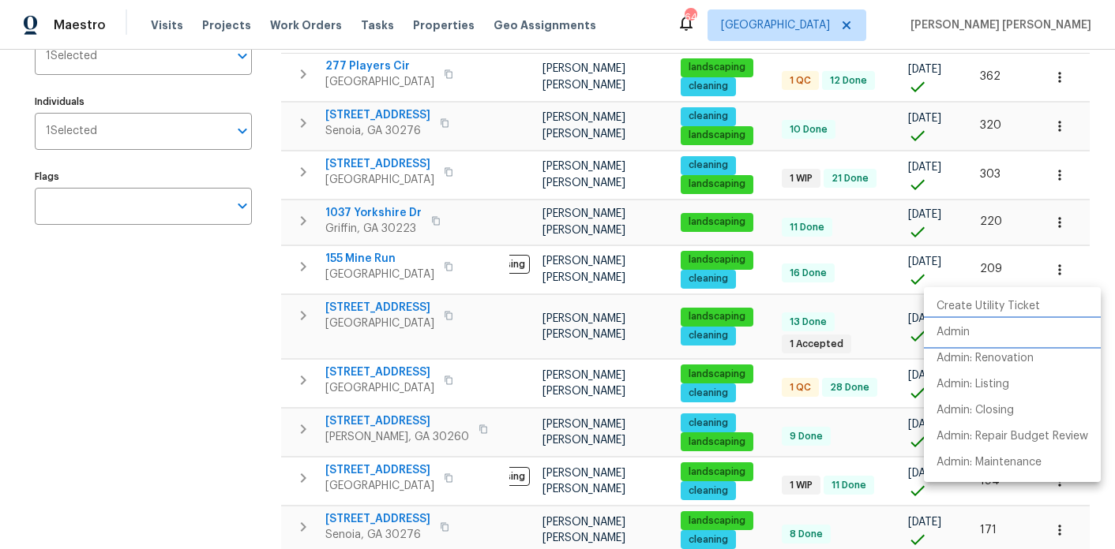
click at [954, 330] on p "Admin" at bounding box center [952, 332] width 33 height 17
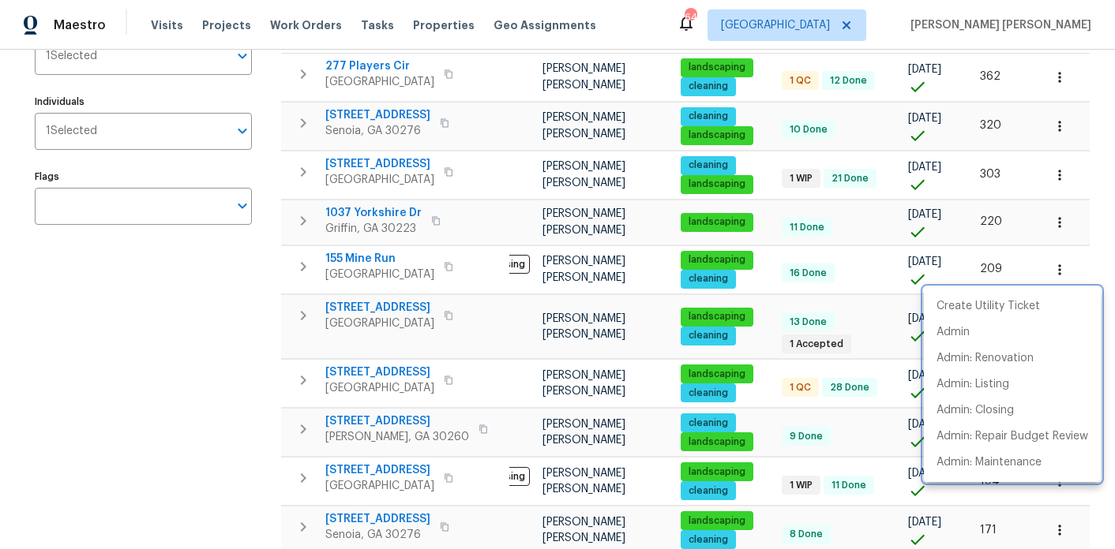
click at [264, 371] on div at bounding box center [557, 274] width 1115 height 549
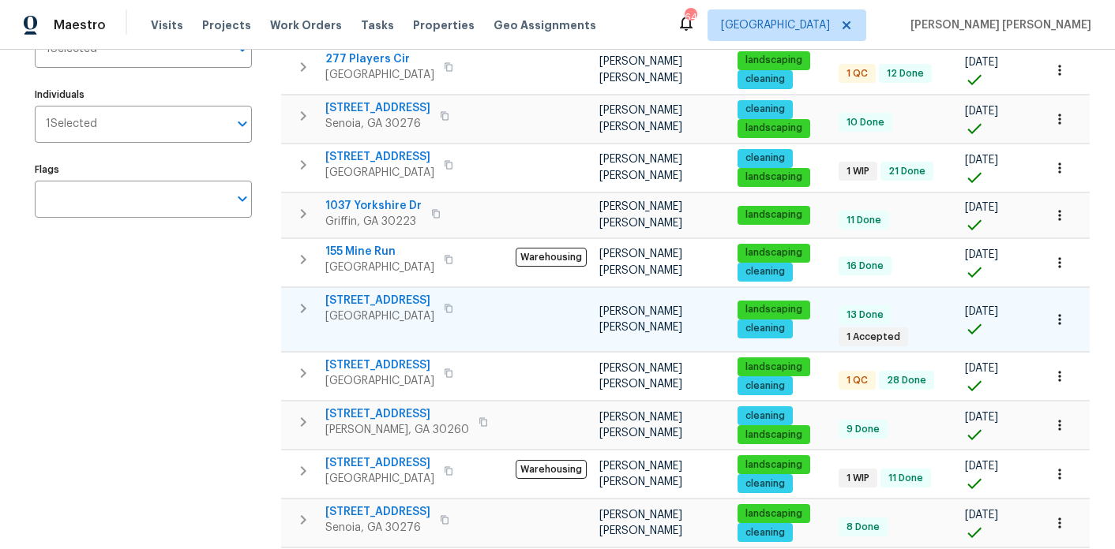
scroll to position [231, 0]
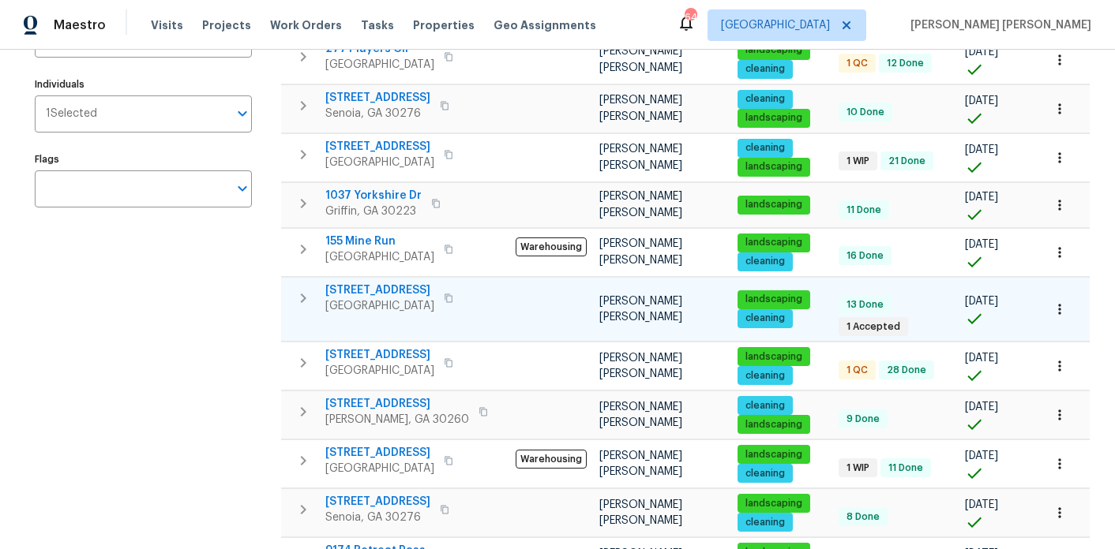
click at [1057, 313] on icon "button" at bounding box center [1059, 310] width 16 height 16
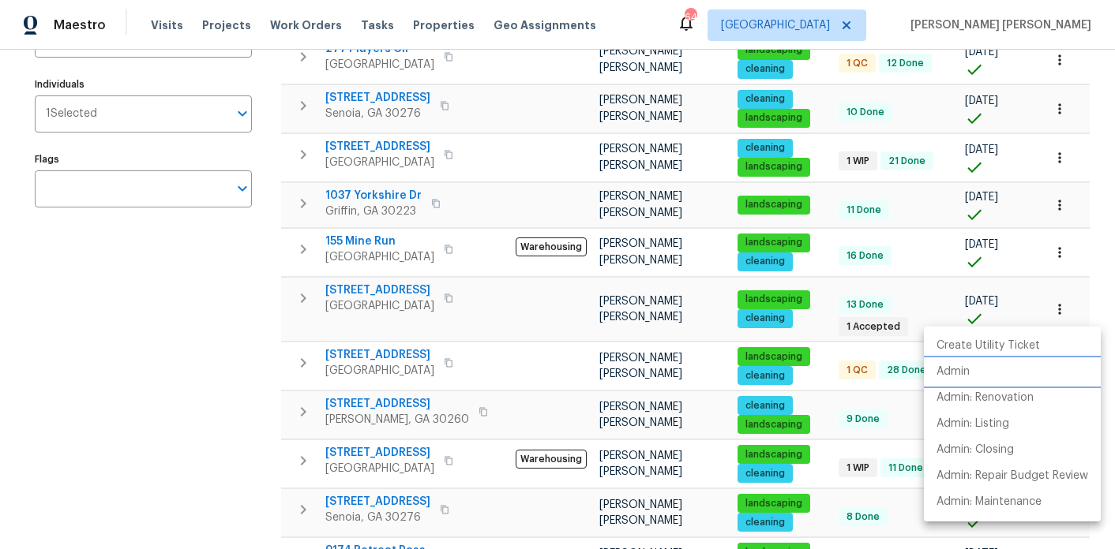
click at [989, 374] on li "Admin" at bounding box center [1012, 372] width 177 height 26
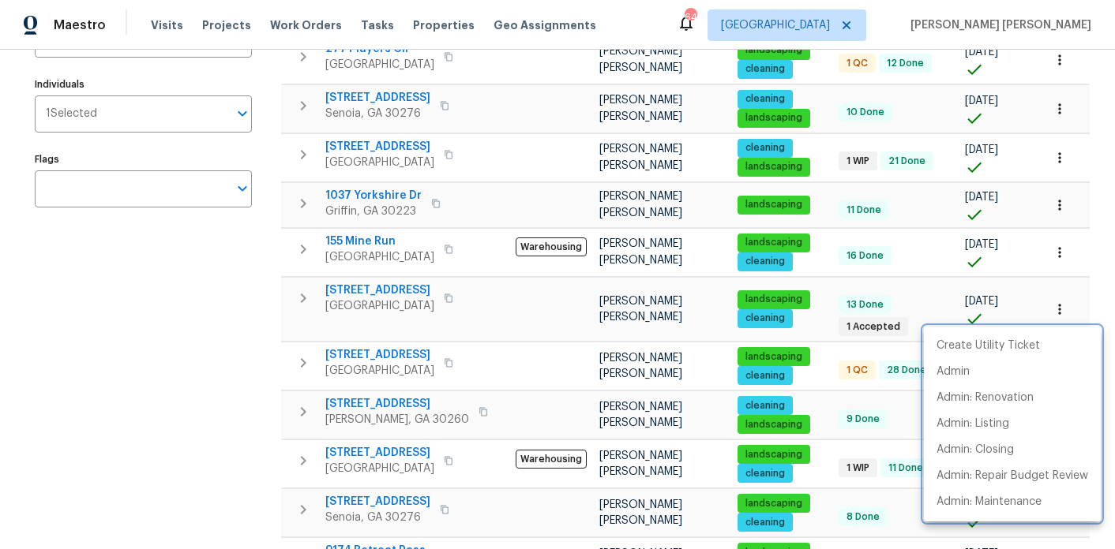
click at [195, 398] on div at bounding box center [557, 274] width 1115 height 549
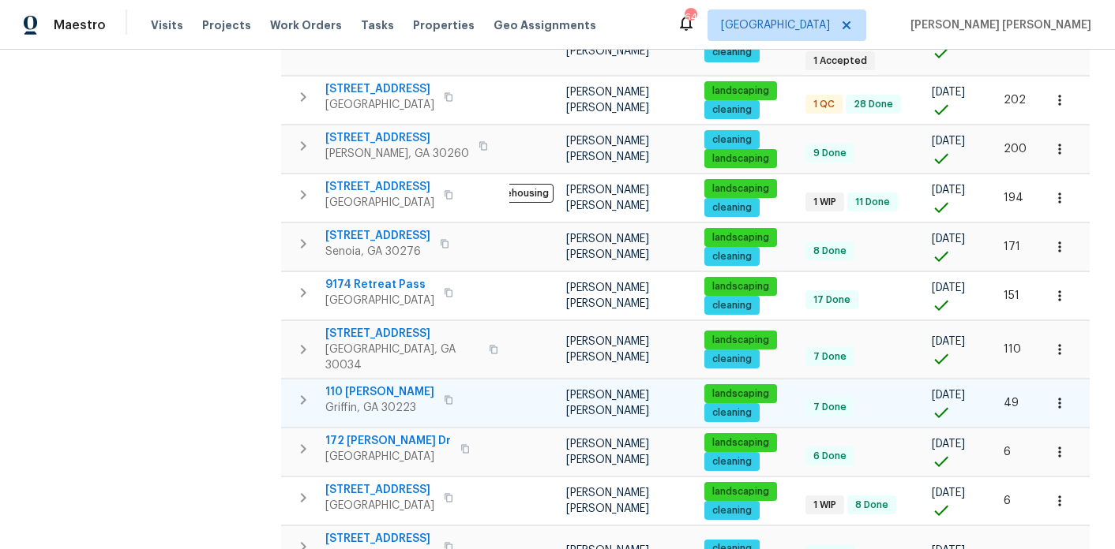
scroll to position [0, 44]
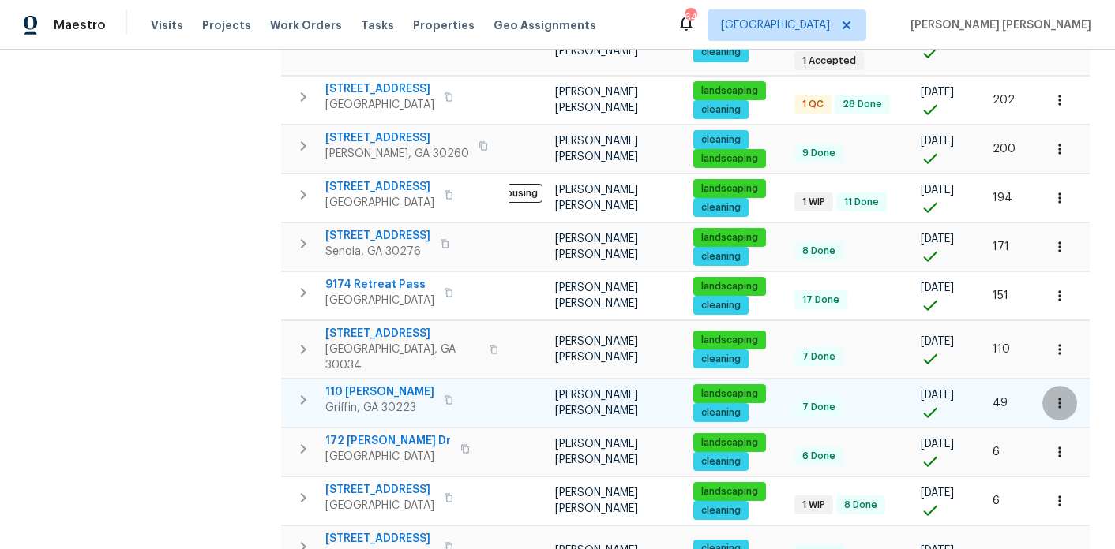
click at [1070, 388] on button "button" at bounding box center [1059, 403] width 35 height 35
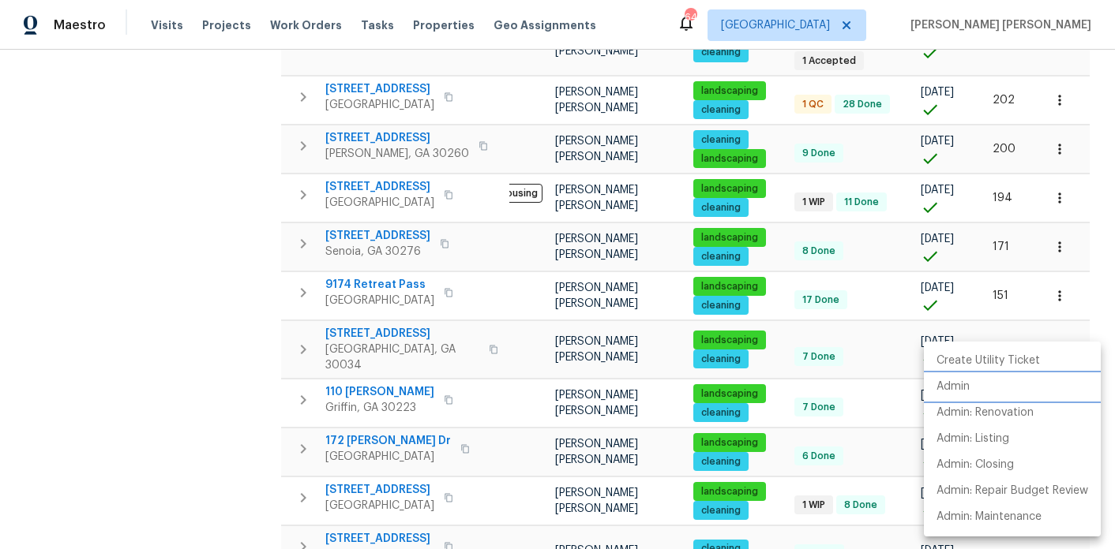
click at [968, 389] on p "Admin" at bounding box center [952, 387] width 33 height 17
click at [163, 443] on div at bounding box center [557, 274] width 1115 height 549
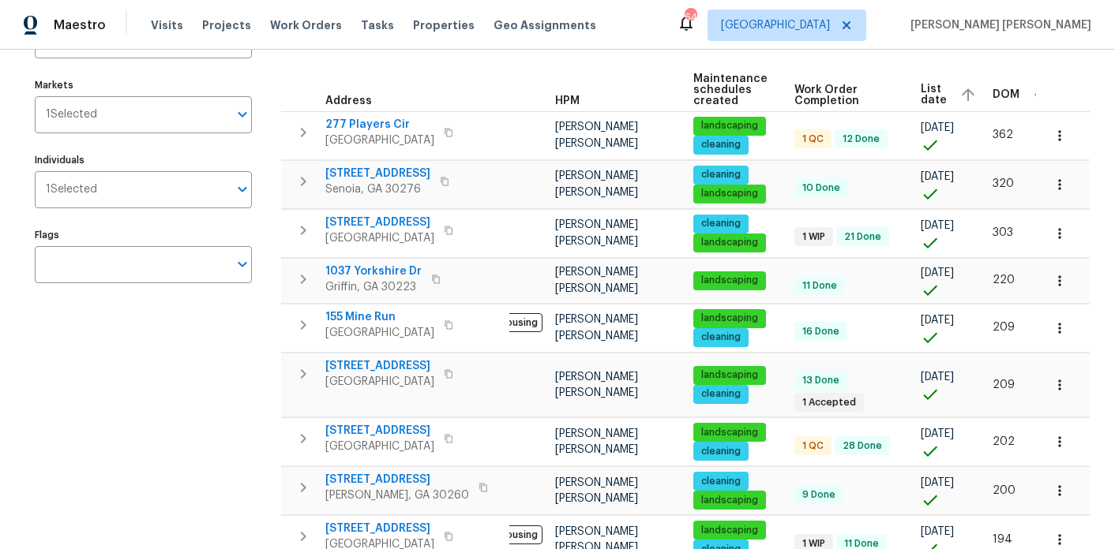
scroll to position [0, 0]
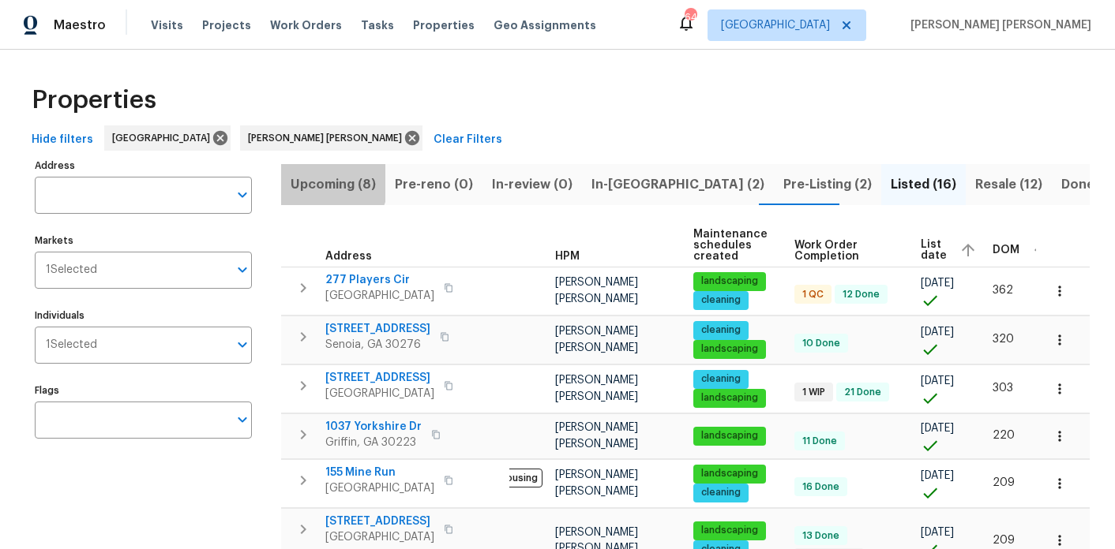
click at [328, 182] on span "Upcoming (8)" at bounding box center [332, 185] width 85 height 22
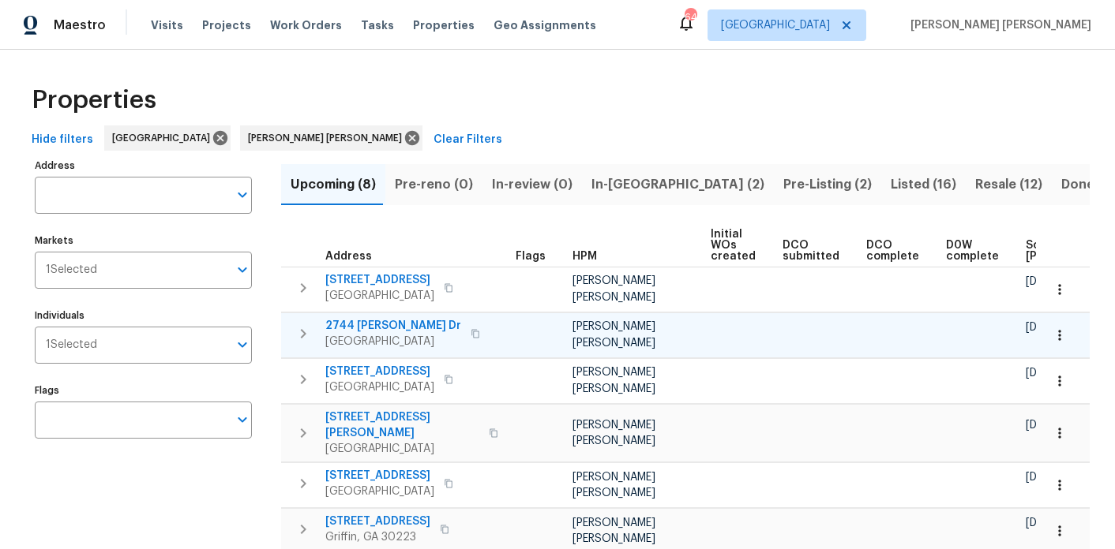
scroll to position [0, 195]
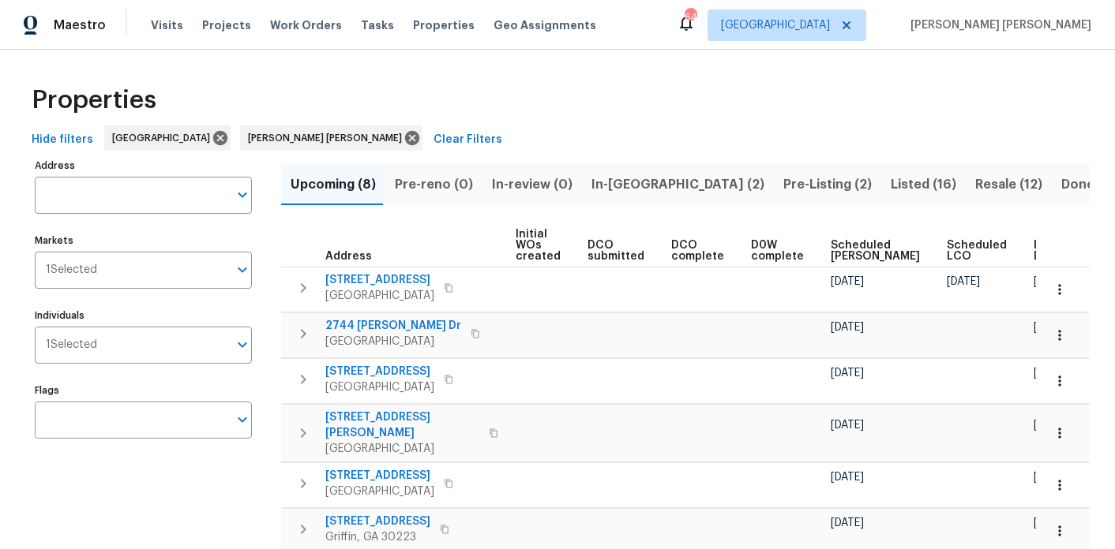
click at [1033, 254] on span "Ready Date" at bounding box center [1050, 251] width 35 height 22
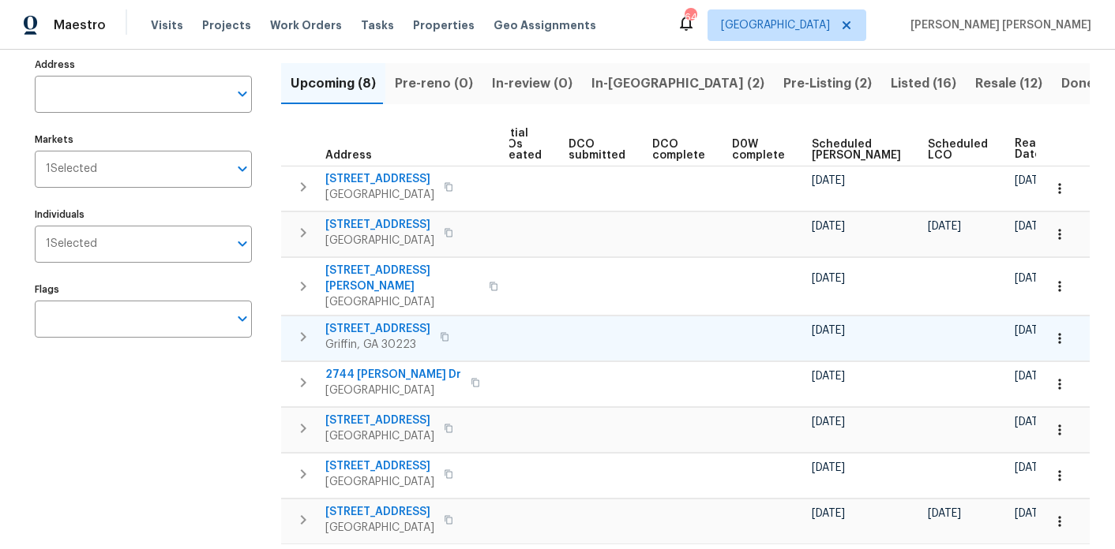
scroll to position [92, 0]
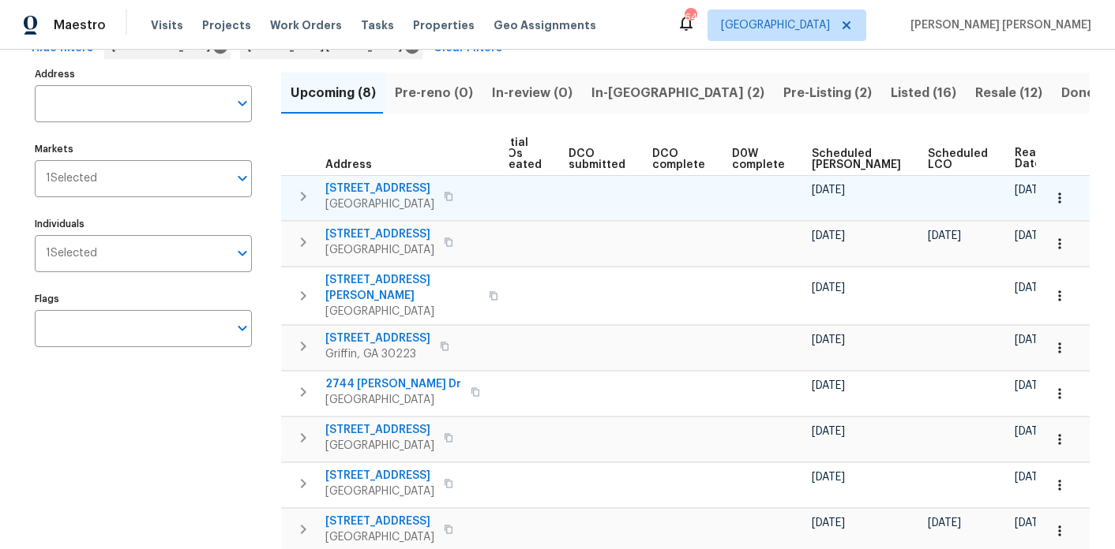
click at [367, 184] on span "805 Rum Hill Ct" at bounding box center [379, 189] width 109 height 16
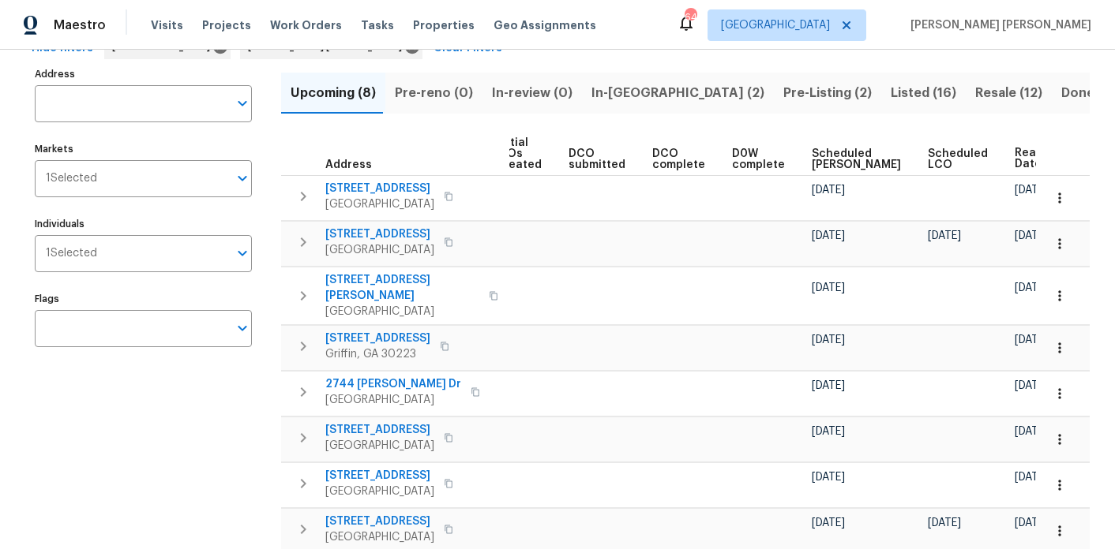
scroll to position [15, 0]
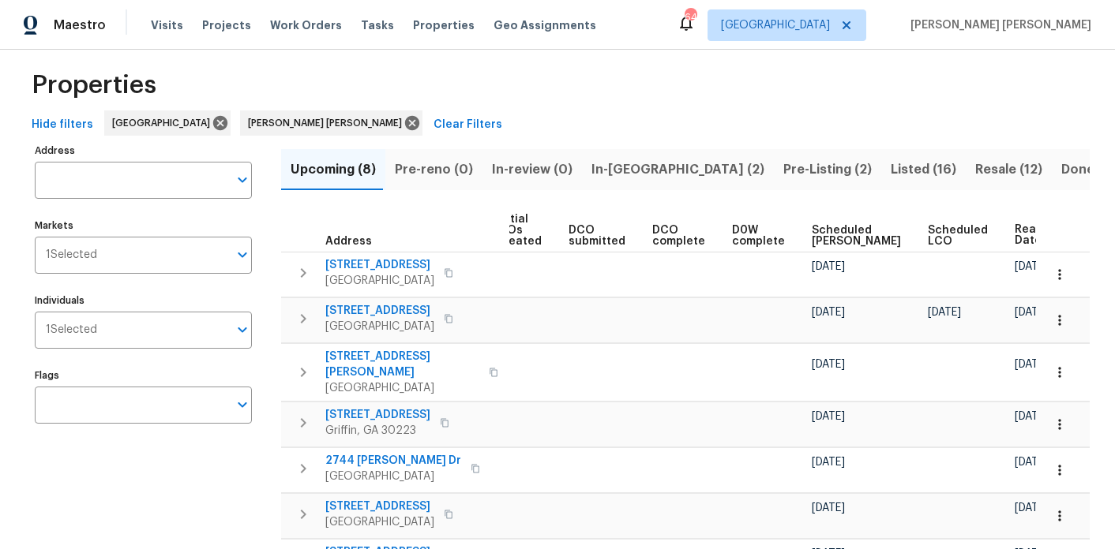
click at [605, 174] on span "In-reno (2)" at bounding box center [677, 170] width 173 height 22
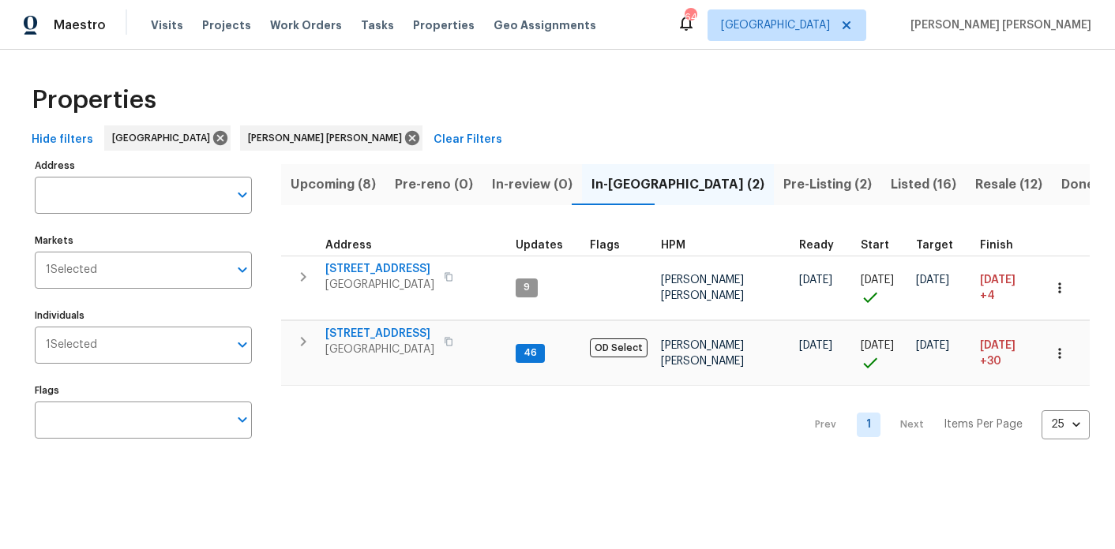
click at [455, 84] on div "Properties" at bounding box center [557, 100] width 1064 height 51
click at [145, 339] on input "Individuals" at bounding box center [162, 345] width 131 height 37
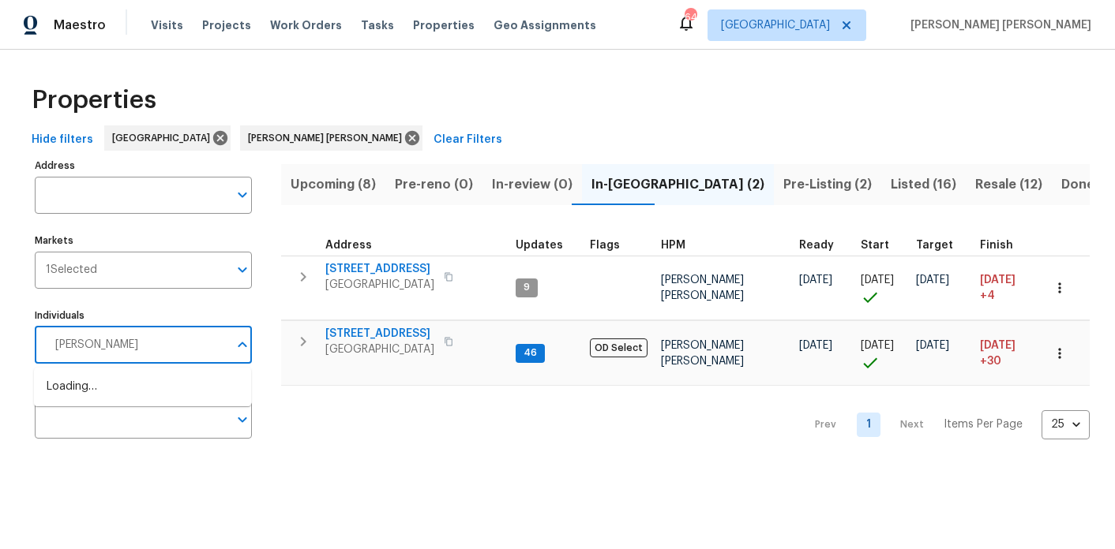
type input "cynthia"
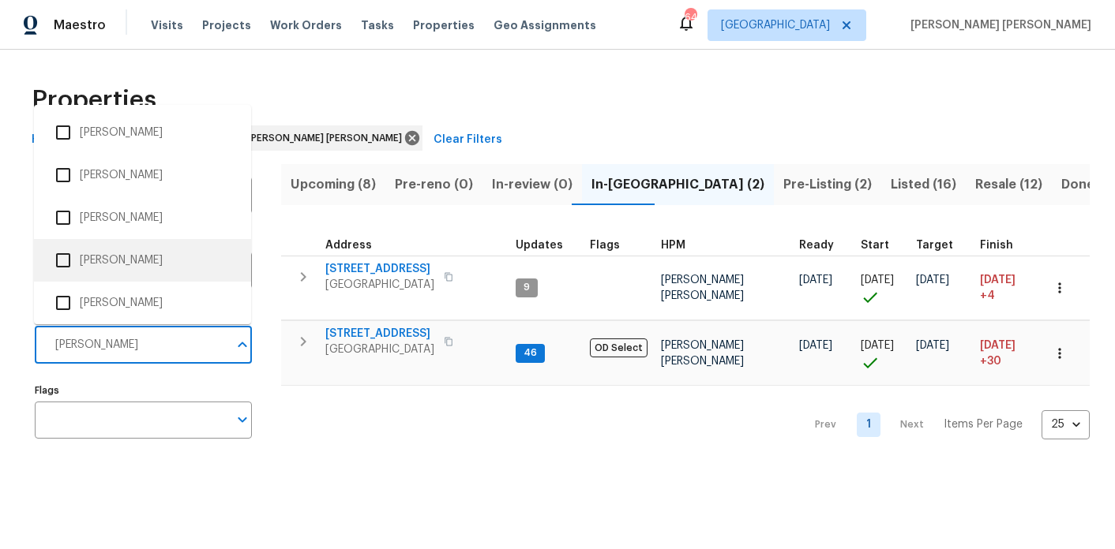
click at [69, 259] on input "checkbox" at bounding box center [63, 260] width 33 height 33
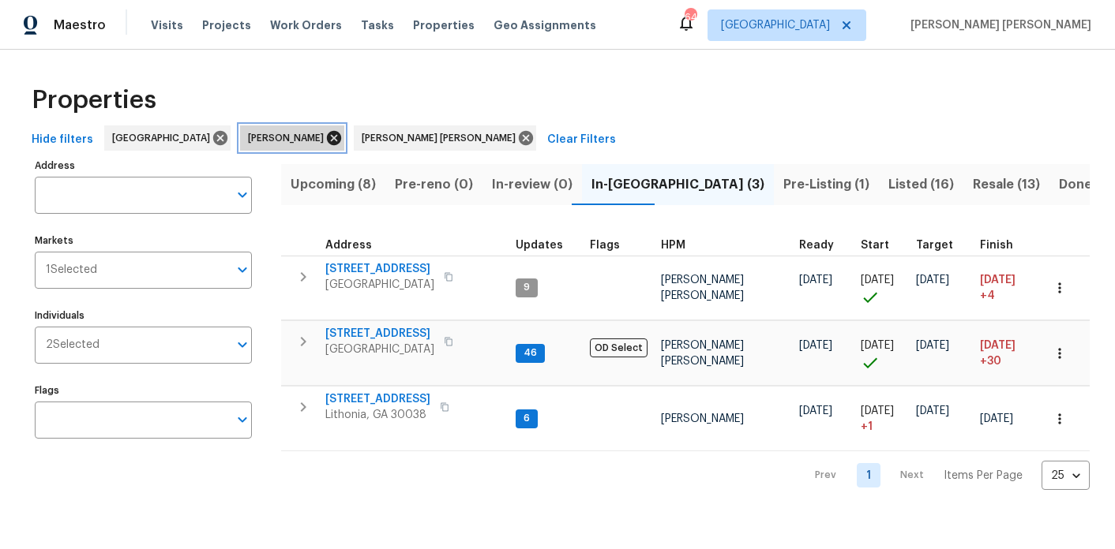
click at [327, 136] on icon at bounding box center [334, 138] width 14 height 14
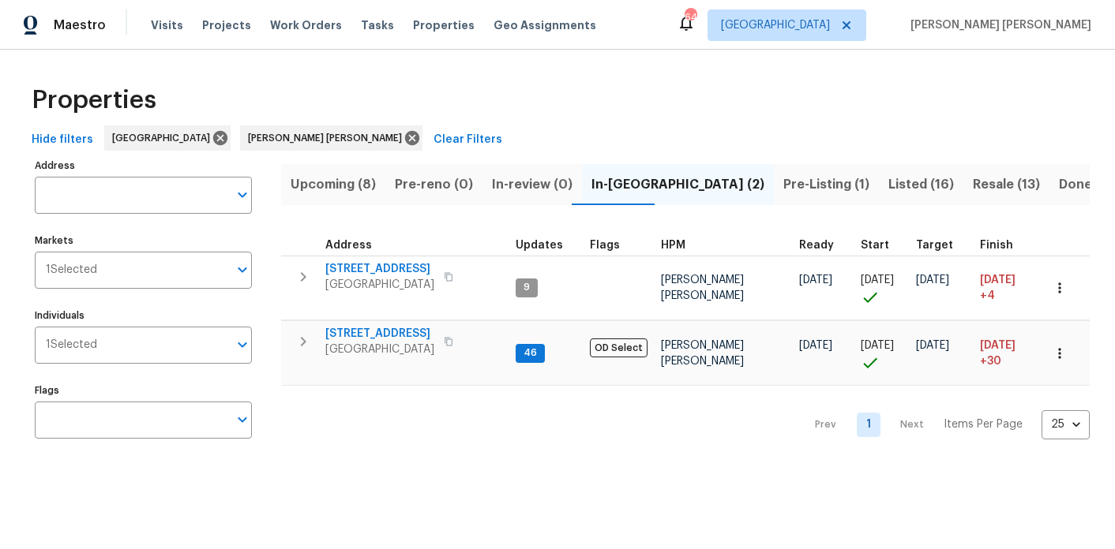
click at [614, 85] on div "Properties" at bounding box center [557, 100] width 1064 height 51
click at [656, 104] on div "Properties" at bounding box center [557, 100] width 1064 height 51
drag, startPoint x: 624, startPoint y: 53, endPoint x: 645, endPoint y: 93, distance: 45.2
click at [645, 93] on div "Properties Hide filters Atlanta Marcos Ricardo Resendiz Clear Filters Address A…" at bounding box center [557, 265] width 1115 height 430
click at [645, 93] on div "Properties" at bounding box center [557, 100] width 1064 height 51
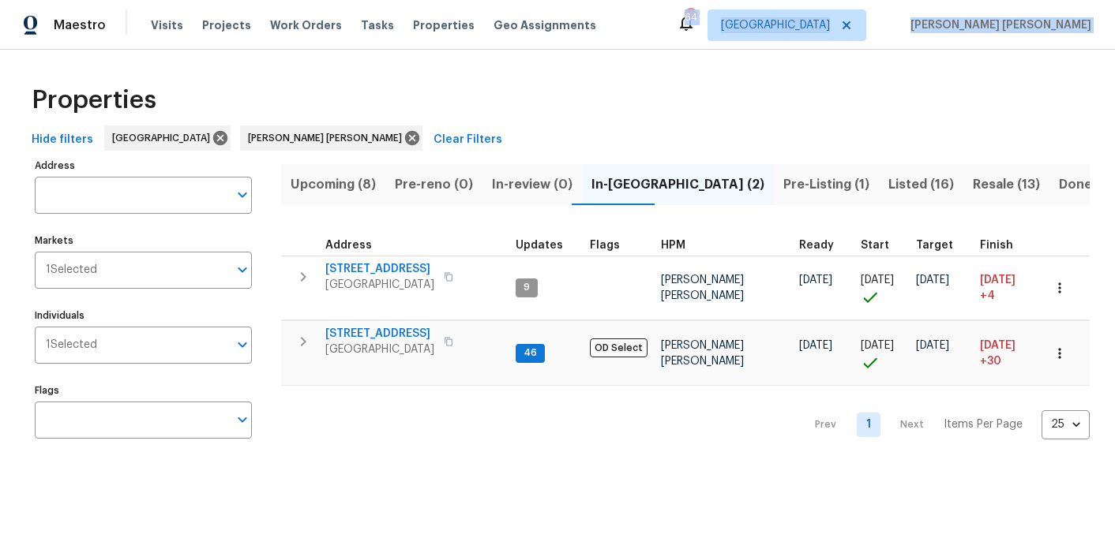
drag, startPoint x: 609, startPoint y: 46, endPoint x: 607, endPoint y: 92, distance: 46.6
click at [607, 92] on div "Maestro Visits Projects Work Orders Tasks Properties Geo Assignments 64 Atlanta…" at bounding box center [557, 240] width 1115 height 480
click at [607, 92] on div "Properties" at bounding box center [557, 100] width 1064 height 51
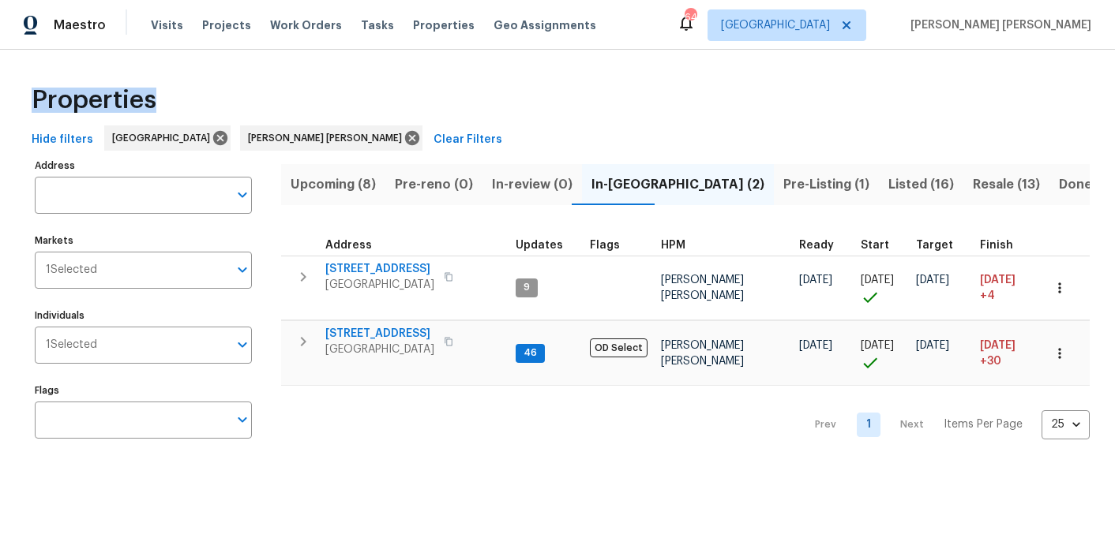
drag, startPoint x: 35, startPoint y: 55, endPoint x: 157, endPoint y: 98, distance: 129.6
click at [157, 98] on div "Properties Hide filters Atlanta Marcos Ricardo Resendiz Clear Filters Address A…" at bounding box center [557, 265] width 1115 height 430
click at [157, 98] on div "Properties" at bounding box center [557, 100] width 1064 height 51
drag, startPoint x: 162, startPoint y: 99, endPoint x: 29, endPoint y: 57, distance: 139.1
click at [29, 57] on div "Properties Hide filters Atlanta Marcos Ricardo Resendiz Clear Filters Address A…" at bounding box center [557, 265] width 1115 height 430
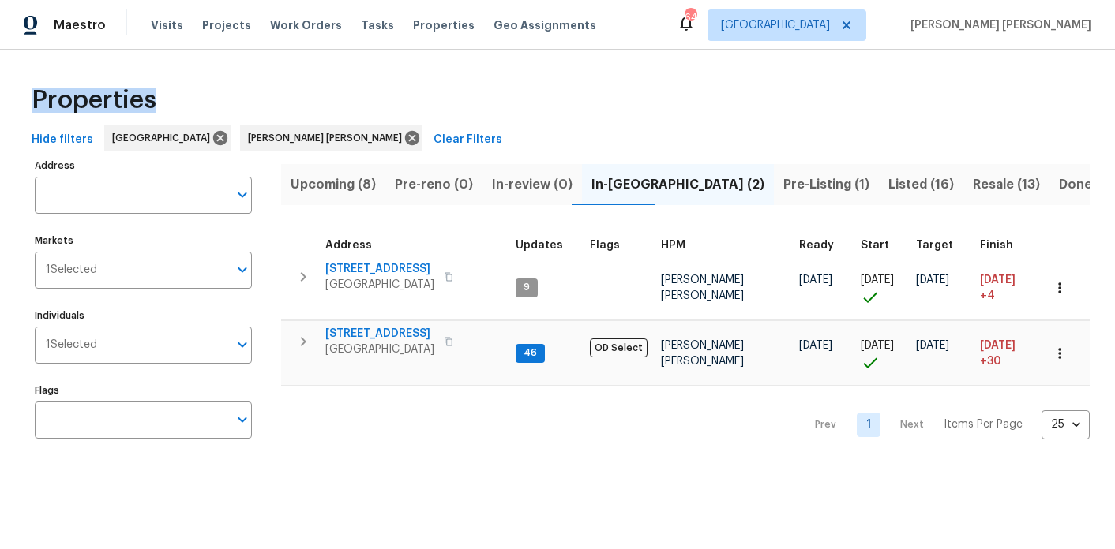
click at [29, 57] on div "Properties Hide filters Atlanta Marcos Ricardo Resendiz Clear Filters Address A…" at bounding box center [557, 265] width 1115 height 430
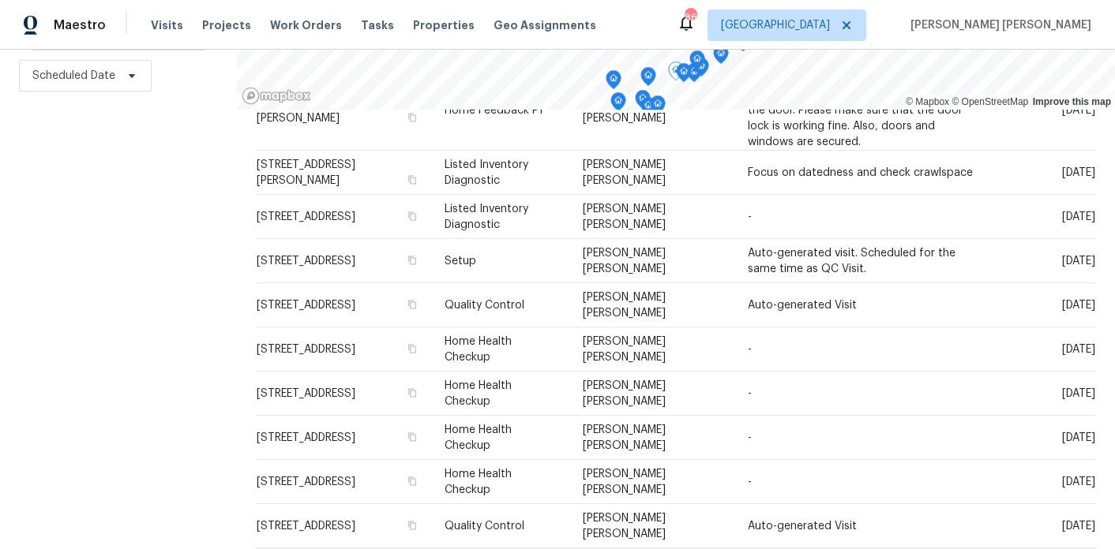
scroll to position [444, 0]
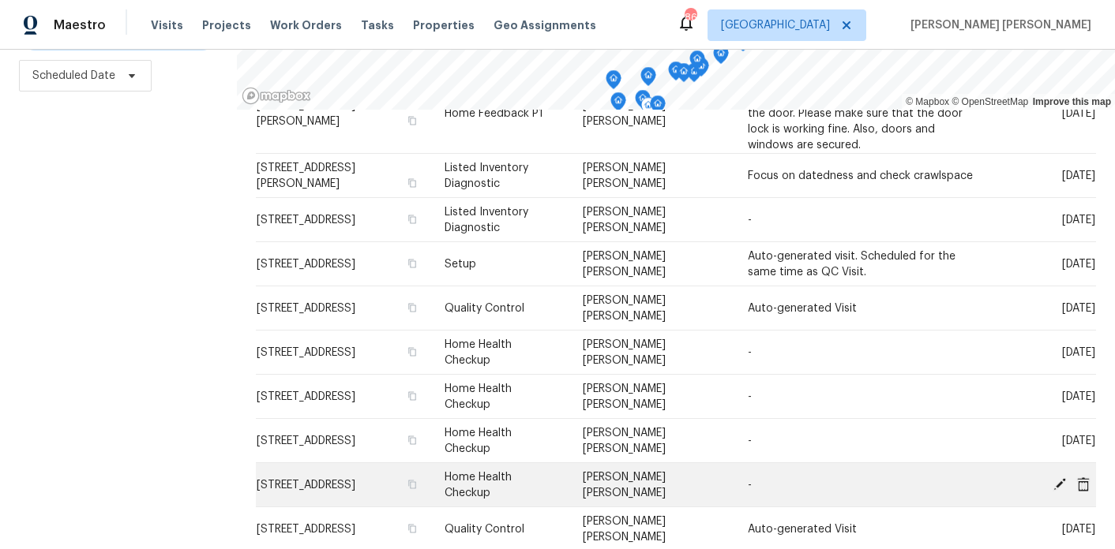
click at [1059, 481] on icon at bounding box center [1059, 484] width 13 height 13
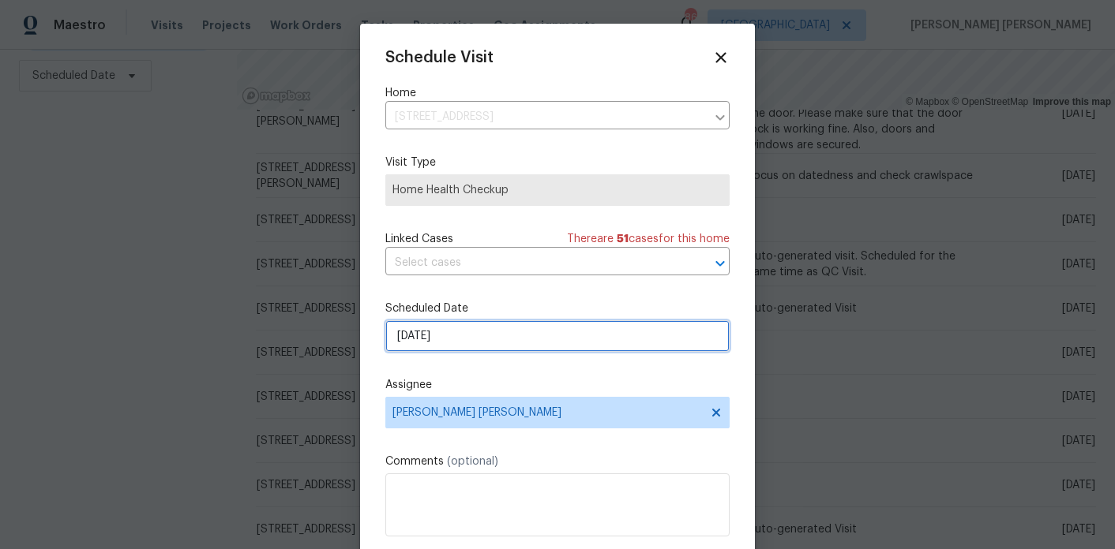
click at [444, 339] on input "[DATE]" at bounding box center [557, 336] width 344 height 32
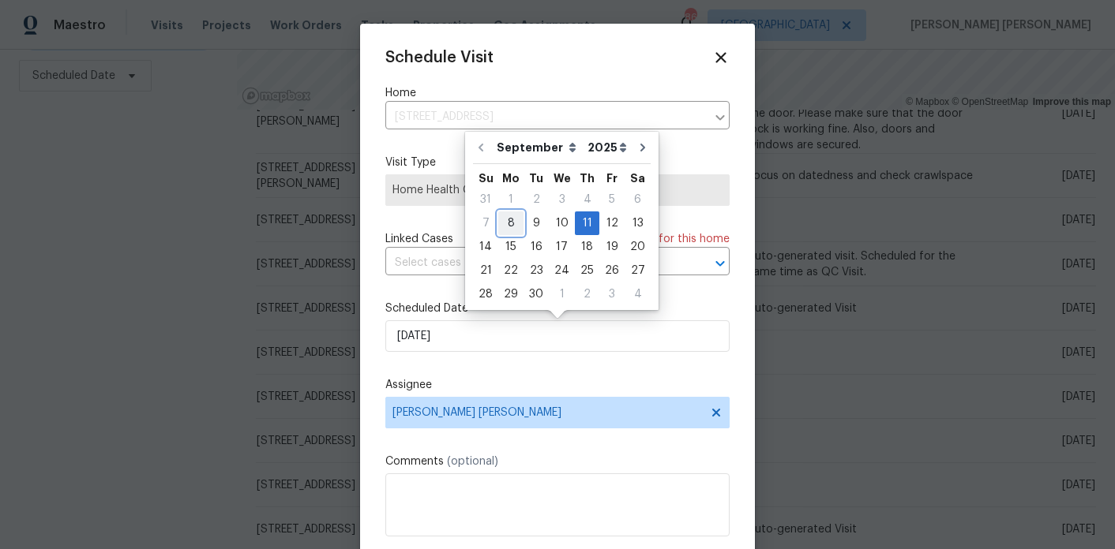
click at [515, 221] on div "8" at bounding box center [510, 223] width 25 height 22
type input "[DATE]"
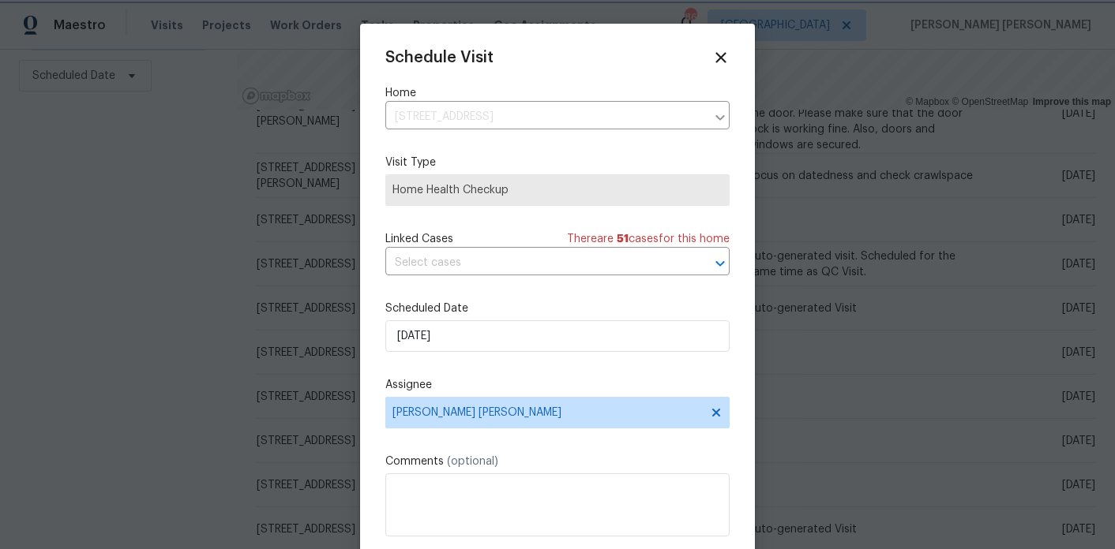
scroll to position [28, 0]
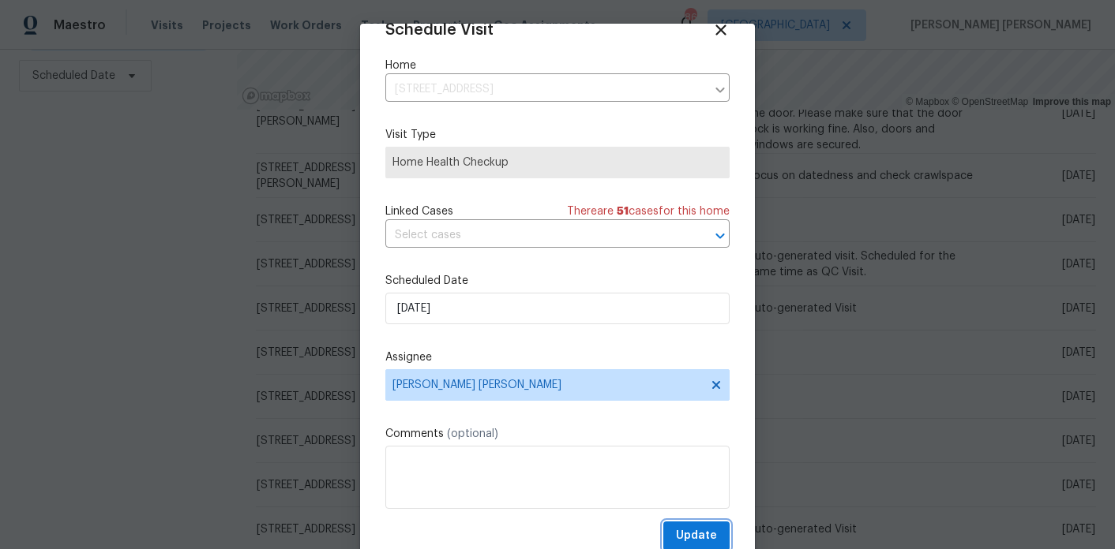
click at [713, 529] on span "Update" at bounding box center [696, 537] width 41 height 20
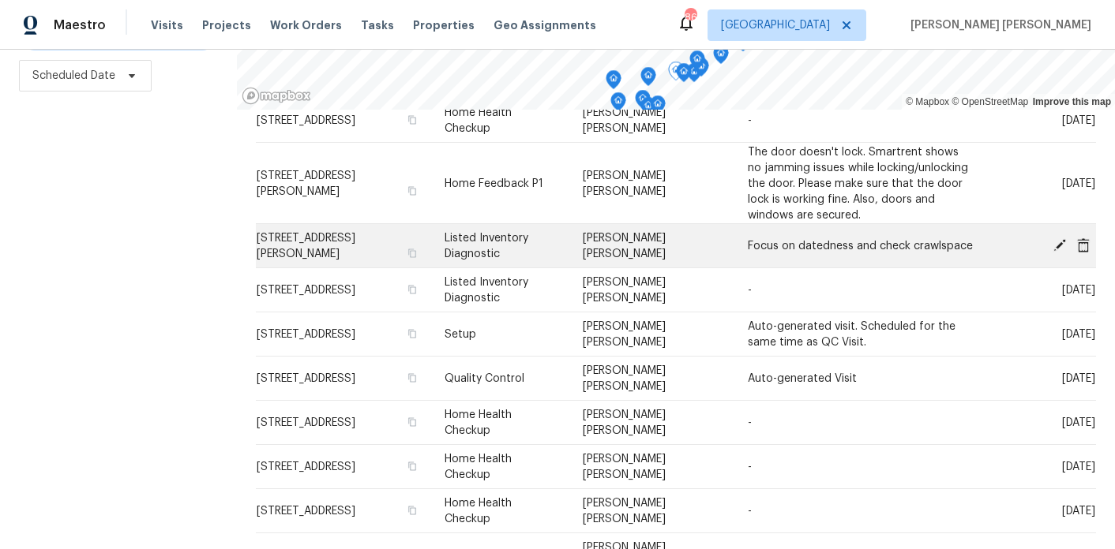
scroll to position [414, 0]
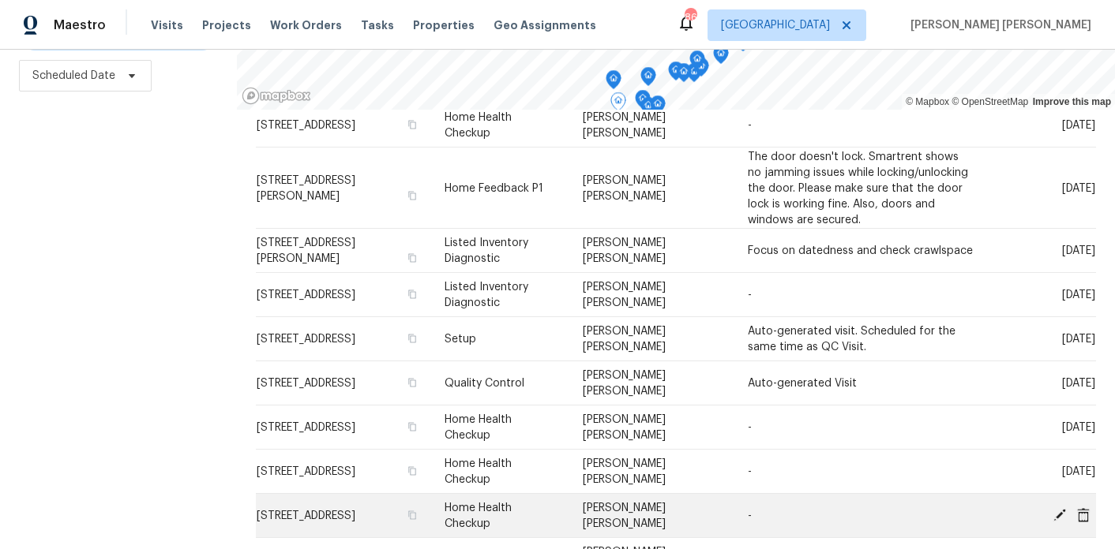
click at [1056, 510] on icon at bounding box center [1059, 515] width 14 height 14
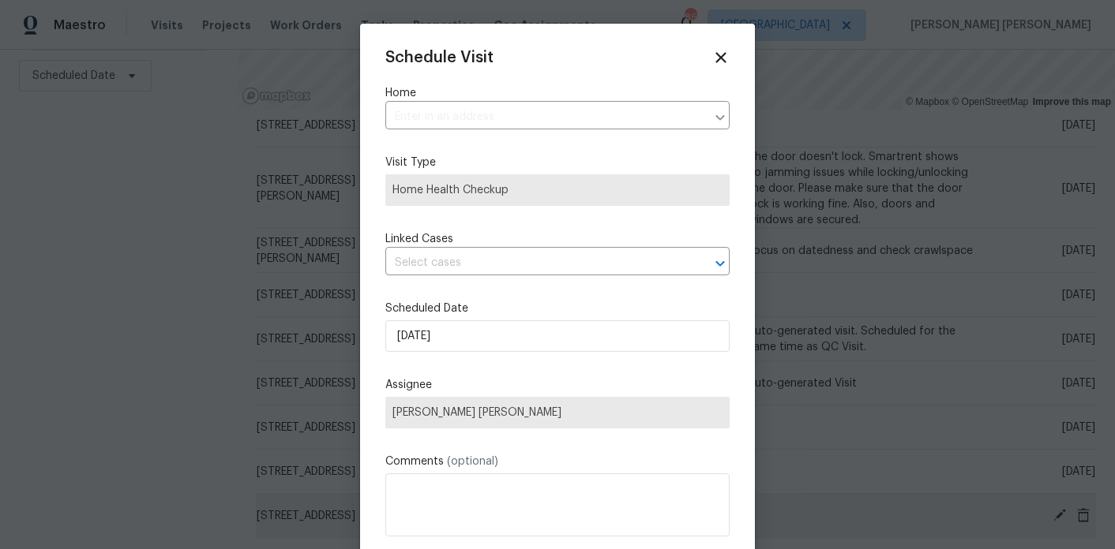
type input "[STREET_ADDRESS]"
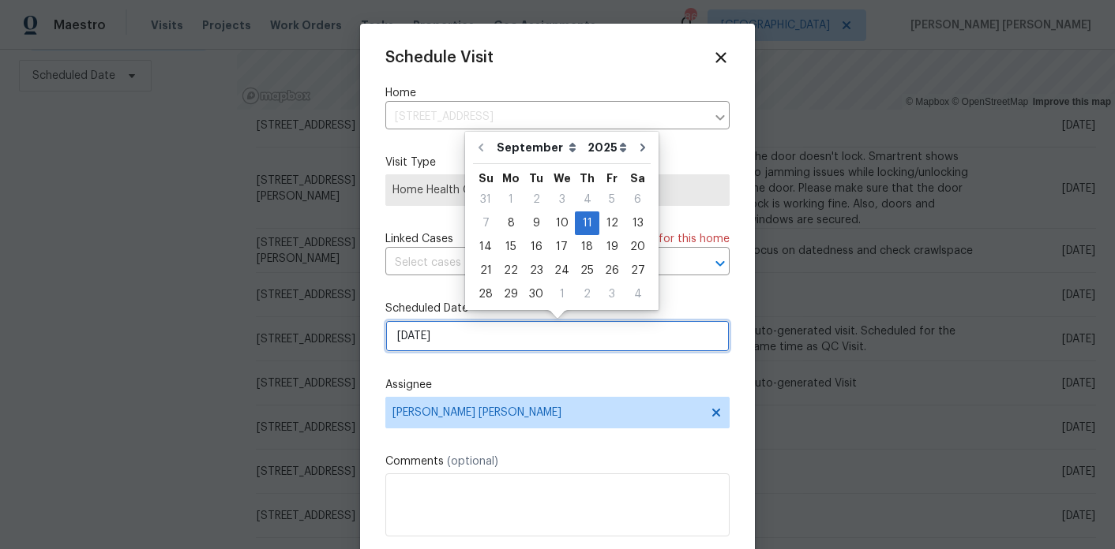
click at [418, 335] on input "[DATE]" at bounding box center [557, 336] width 344 height 32
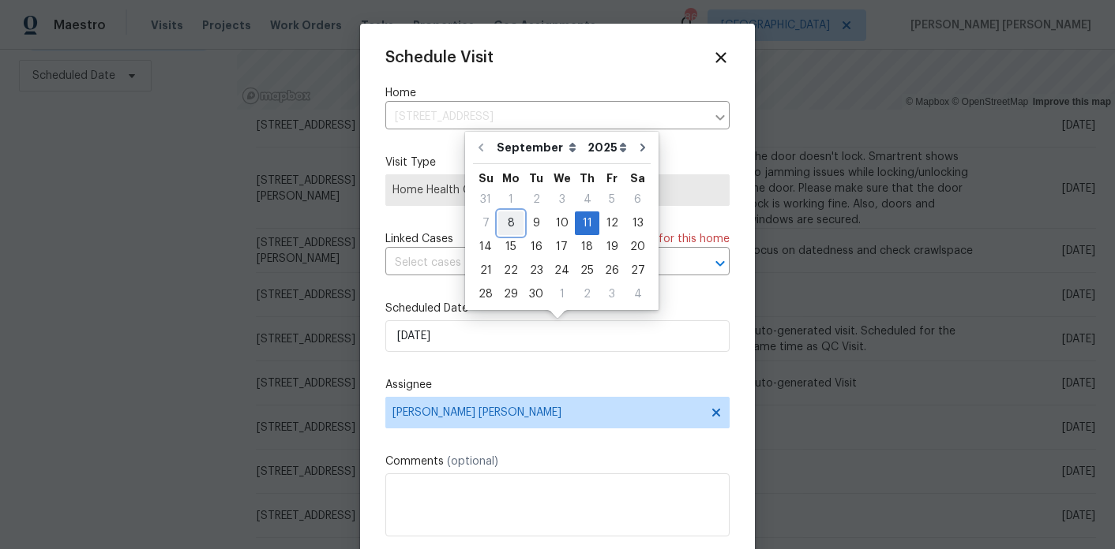
click at [507, 225] on div "8" at bounding box center [510, 223] width 25 height 22
type input "[DATE]"
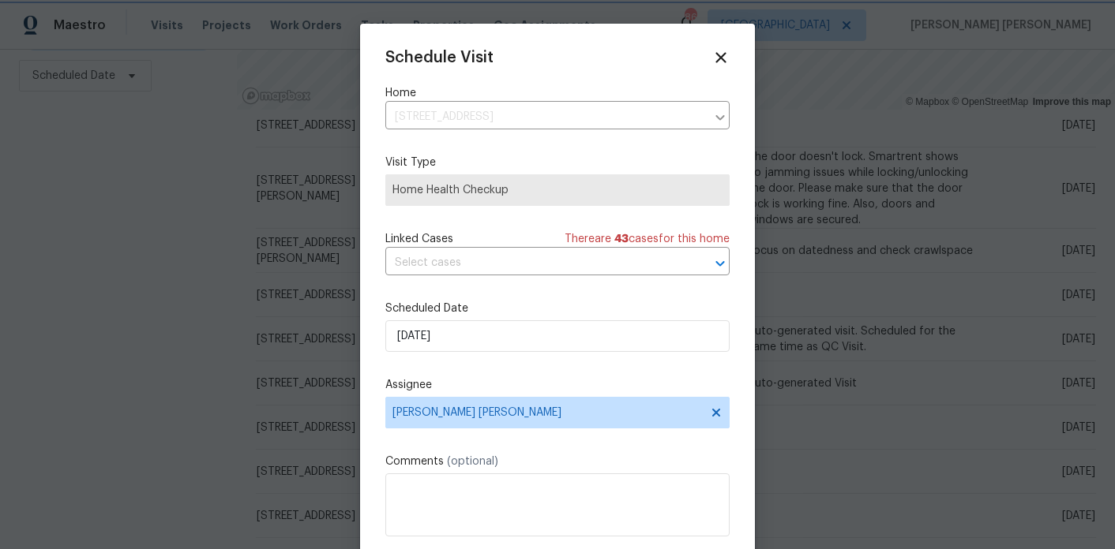
scroll to position [28, 0]
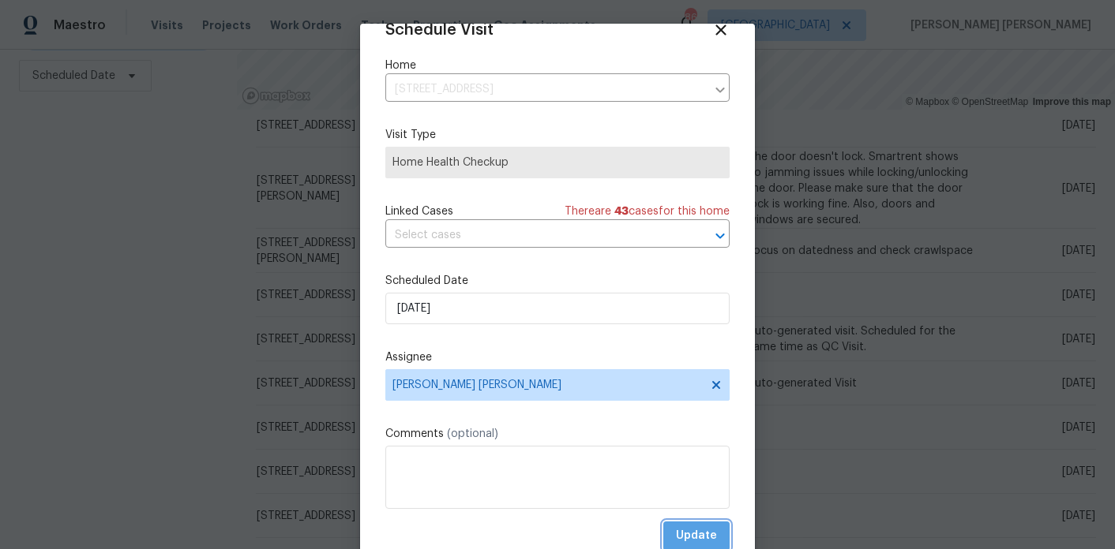
click at [680, 527] on span "Update" at bounding box center [696, 537] width 41 height 20
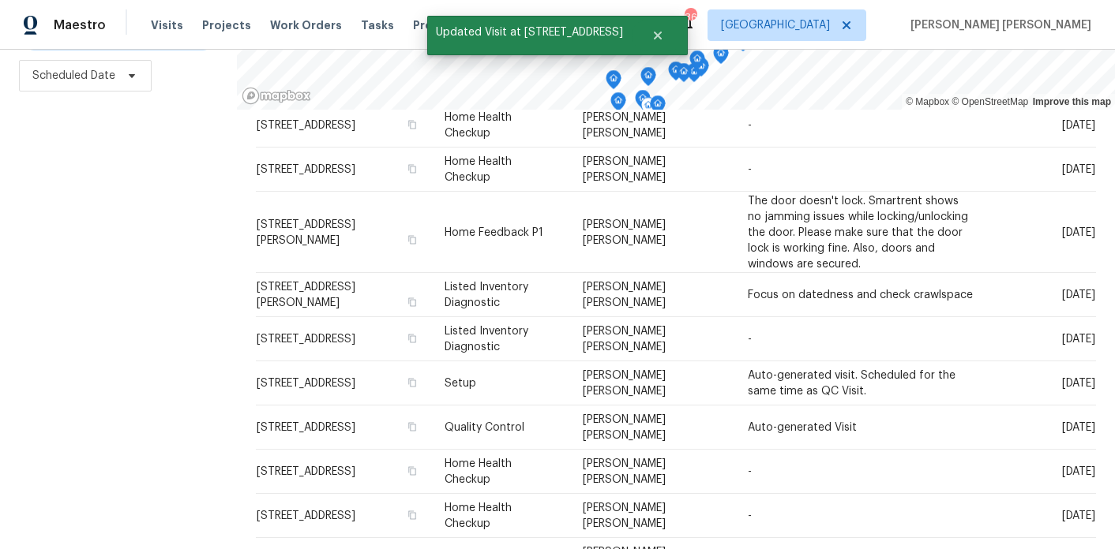
scroll to position [0, 0]
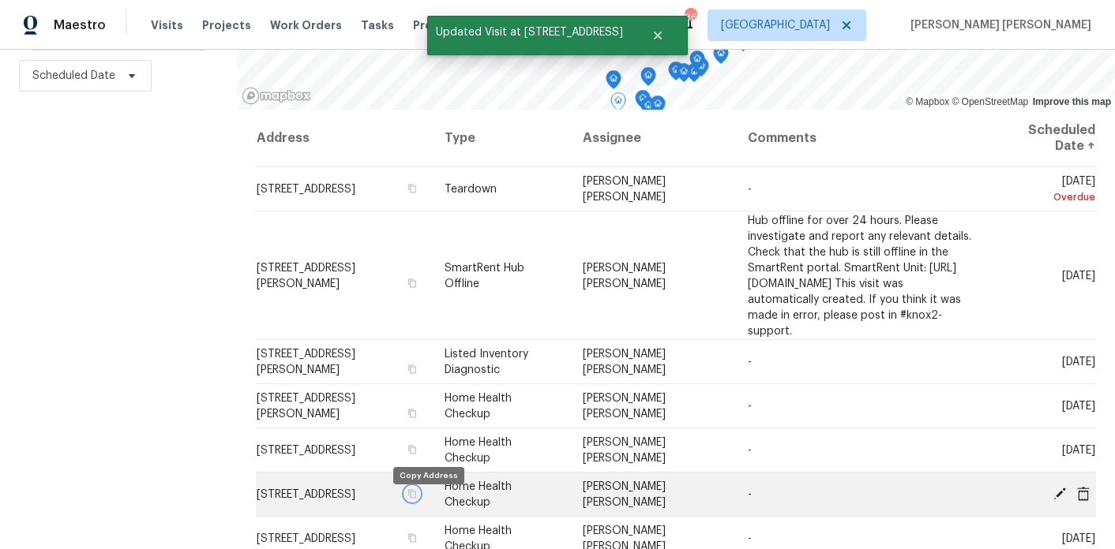
click at [416, 498] on icon "button" at bounding box center [412, 493] width 8 height 9
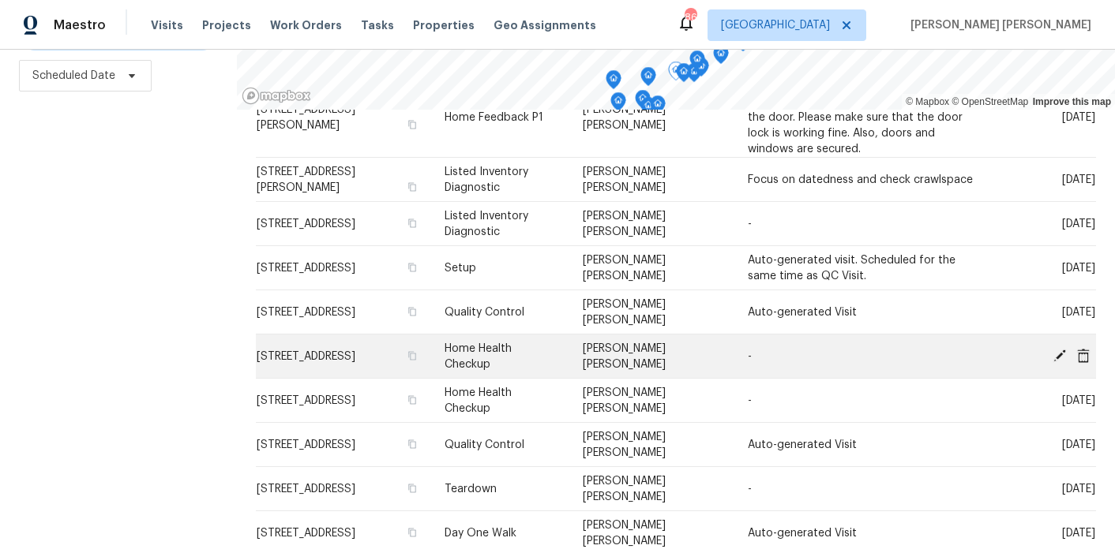
scroll to position [531, 0]
